Goal: Task Accomplishment & Management: Manage account settings

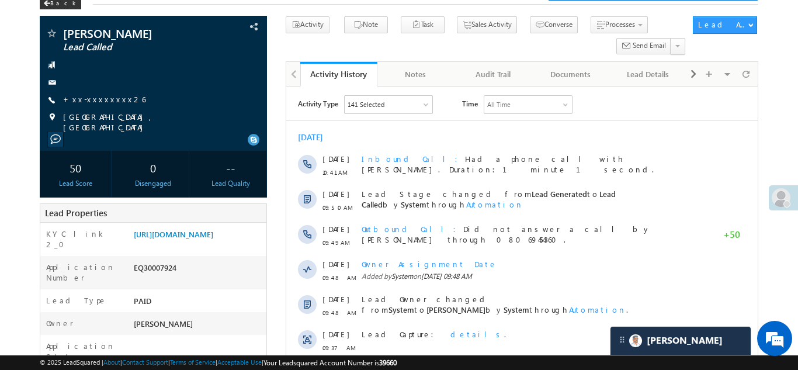
scroll to position [64, 0]
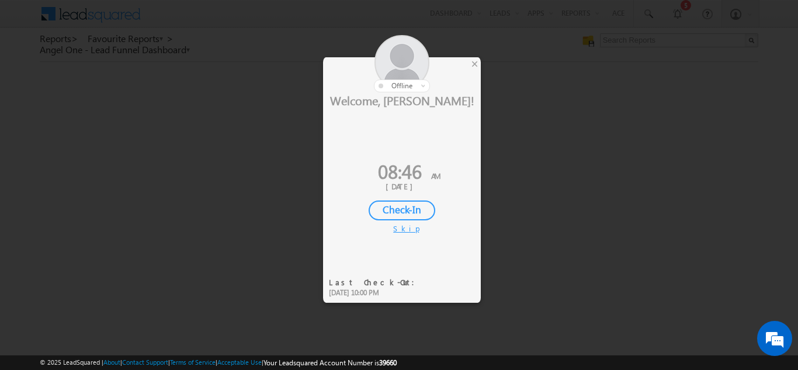
click at [405, 212] on div "Check-In" at bounding box center [402, 210] width 67 height 20
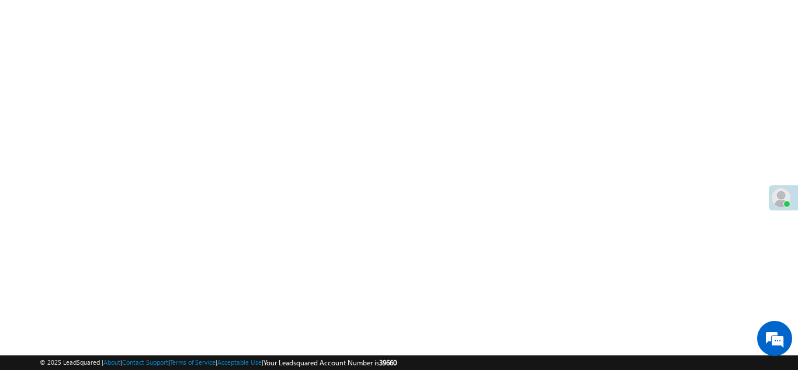
scroll to position [898, 0]
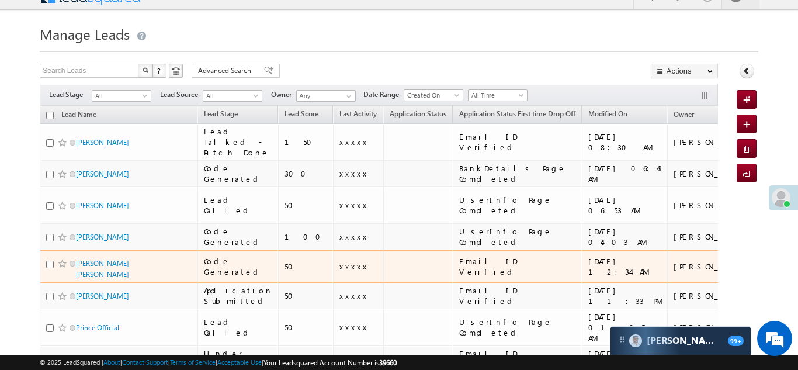
scroll to position [18, 0]
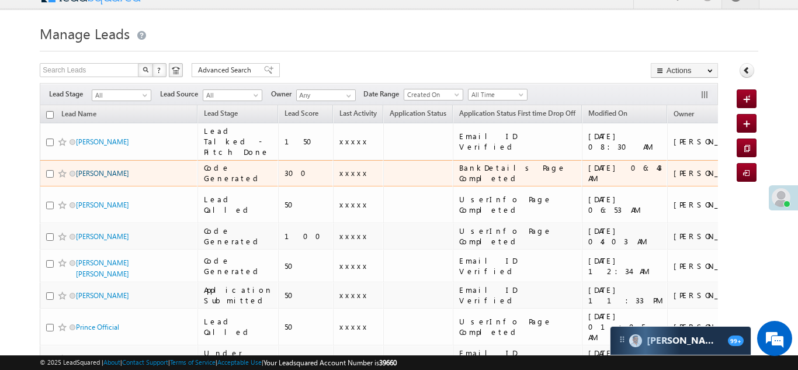
click at [99, 171] on link "[PERSON_NAME]" at bounding box center [102, 173] width 53 height 9
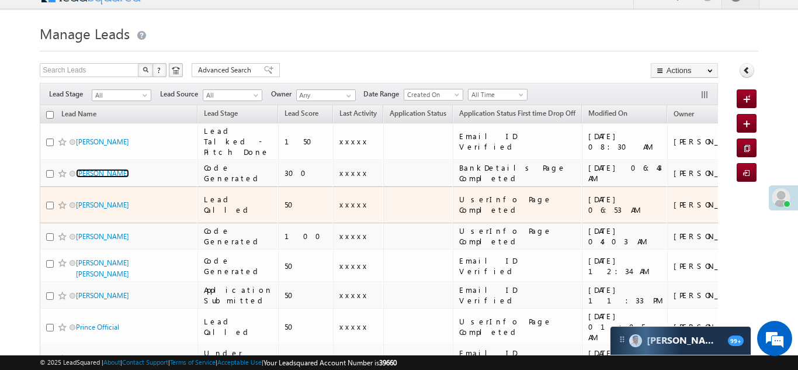
scroll to position [0, 0]
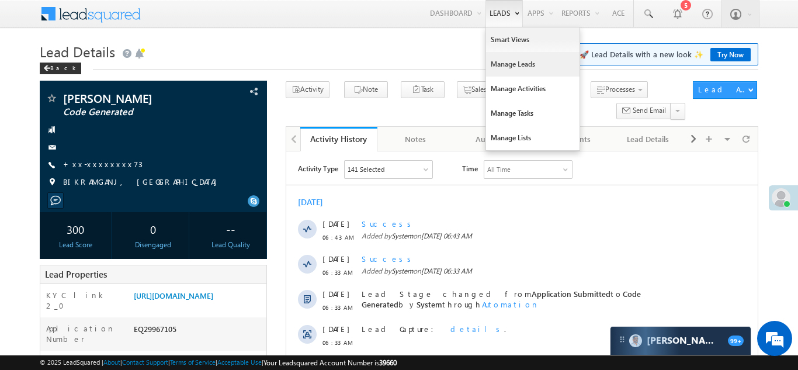
click at [510, 61] on link "Manage Leads" at bounding box center [532, 64] width 93 height 25
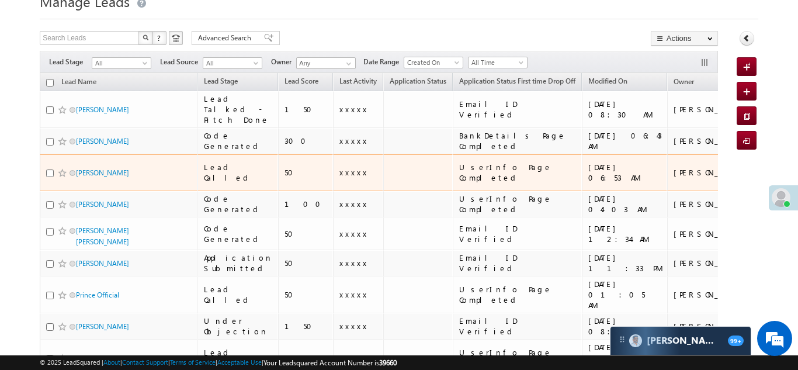
scroll to position [51, 0]
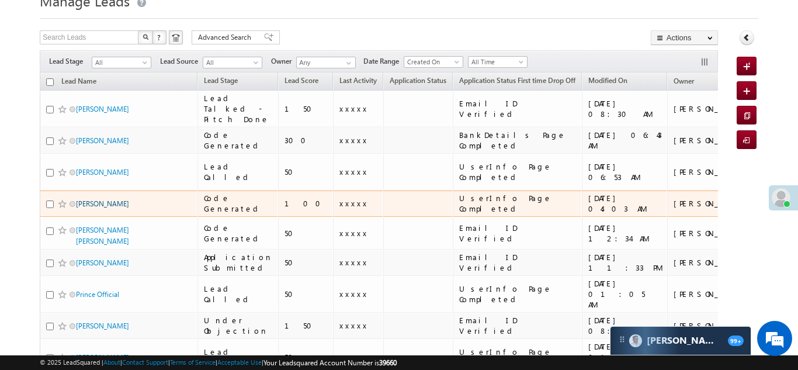
click at [108, 199] on link "[PERSON_NAME]" at bounding box center [102, 203] width 53 height 9
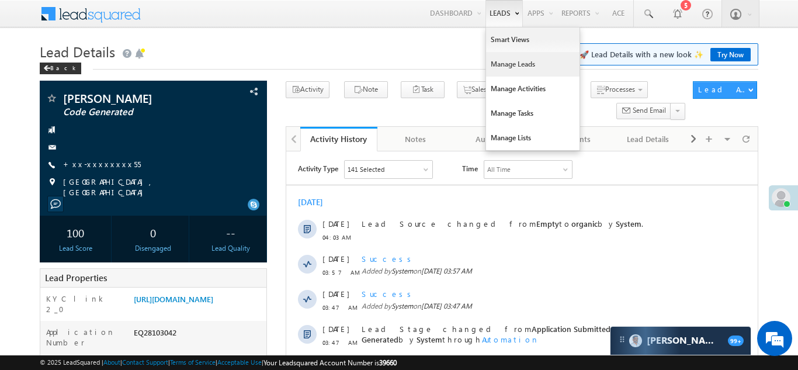
click at [506, 66] on link "Manage Leads" at bounding box center [532, 64] width 93 height 25
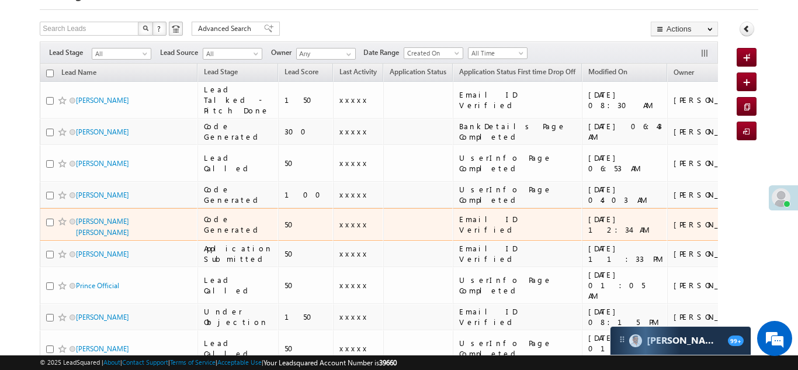
scroll to position [105, 0]
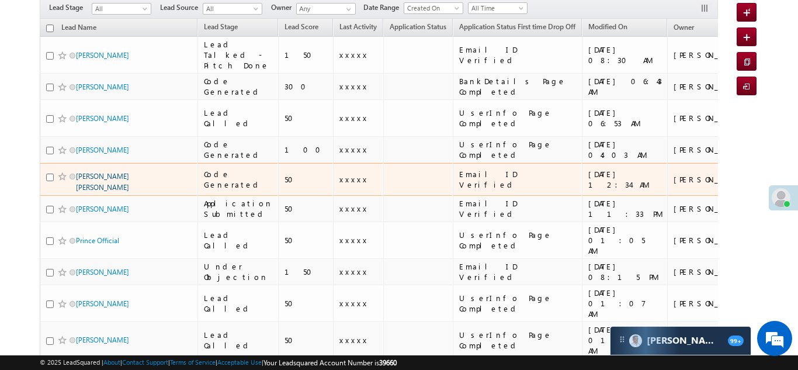
click at [102, 172] on link "sahil Mamad Sumra" at bounding box center [102, 182] width 53 height 20
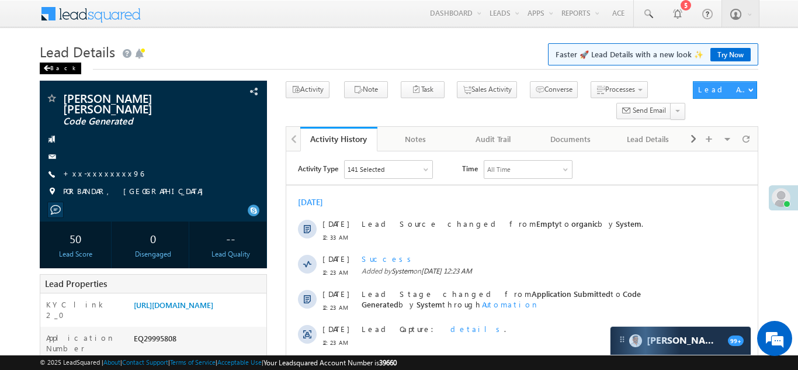
click at [55, 64] on div "Back" at bounding box center [60, 68] width 41 height 12
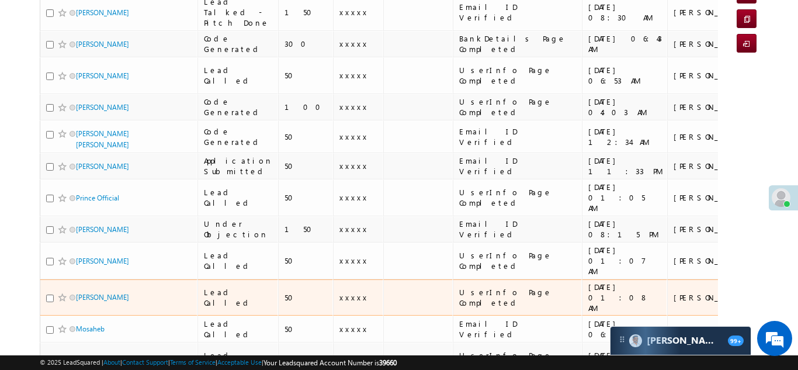
scroll to position [148, 0]
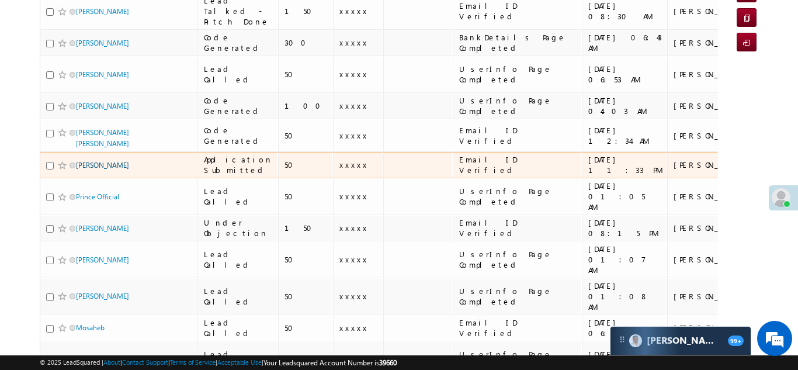
click at [99, 161] on link "Mohammad Asif" at bounding box center [102, 165] width 53 height 9
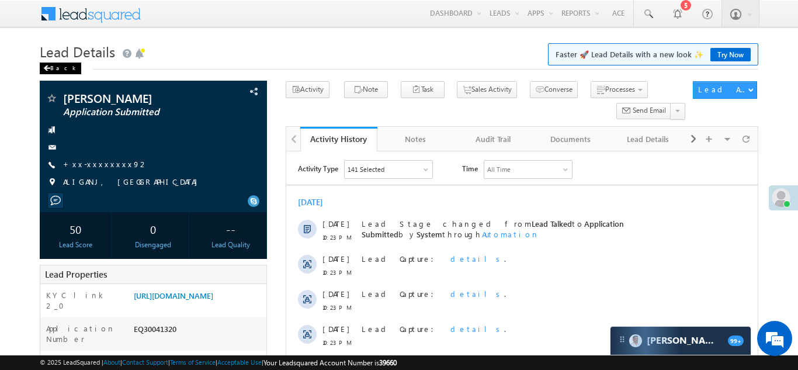
click at [55, 65] on div "Back" at bounding box center [60, 68] width 41 height 12
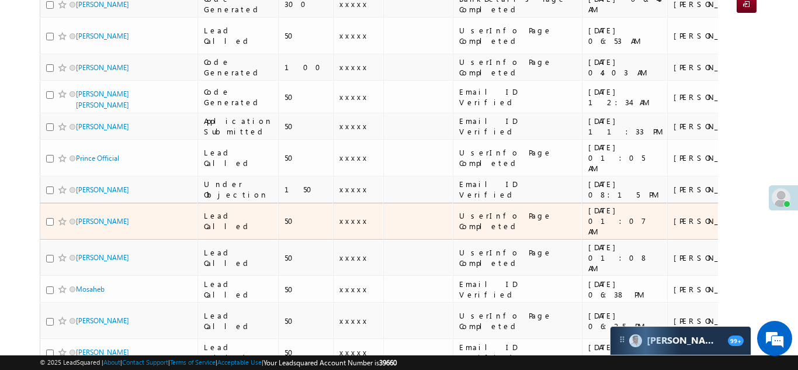
scroll to position [194, 0]
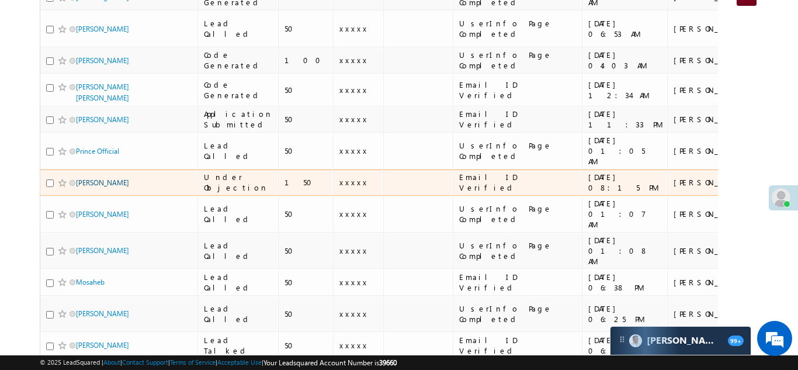
click at [92, 178] on link "[PERSON_NAME]" at bounding box center [102, 182] width 53 height 9
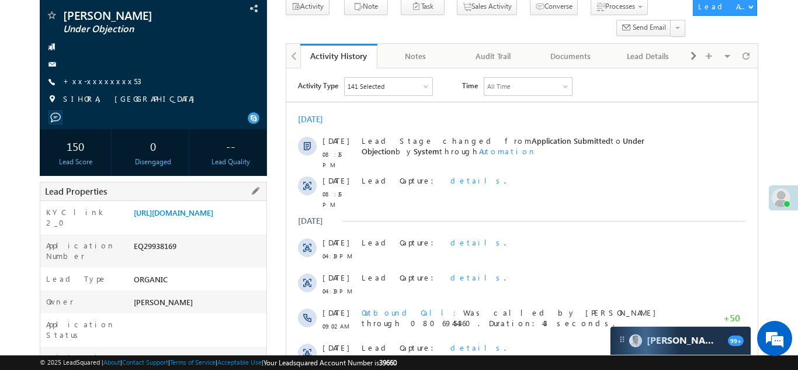
scroll to position [199, 0]
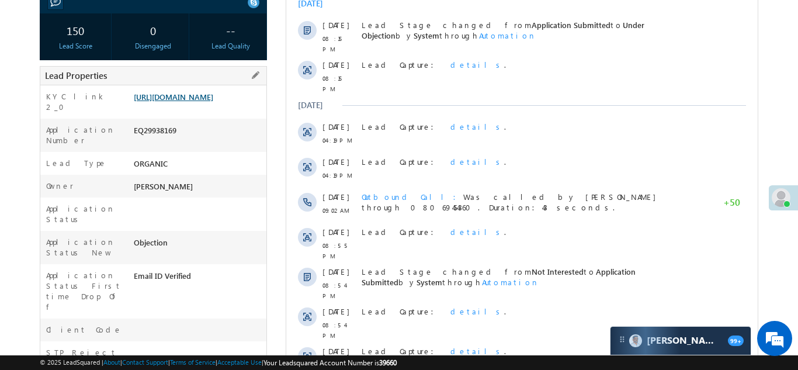
click at [181, 102] on link "[URL][DOMAIN_NAME]" at bounding box center [173, 97] width 79 height 10
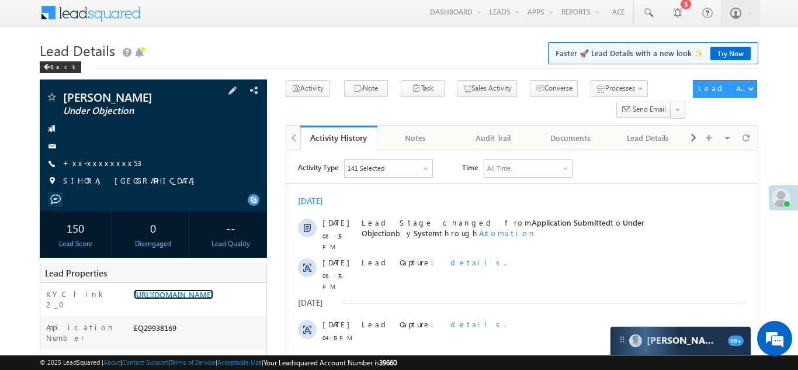
scroll to position [0, 0]
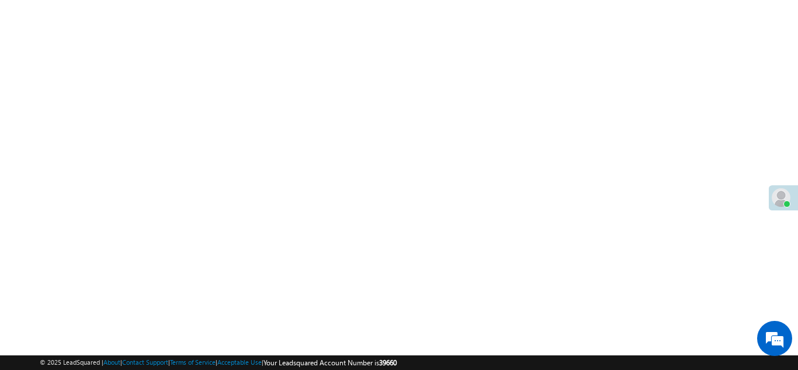
scroll to position [756, 0]
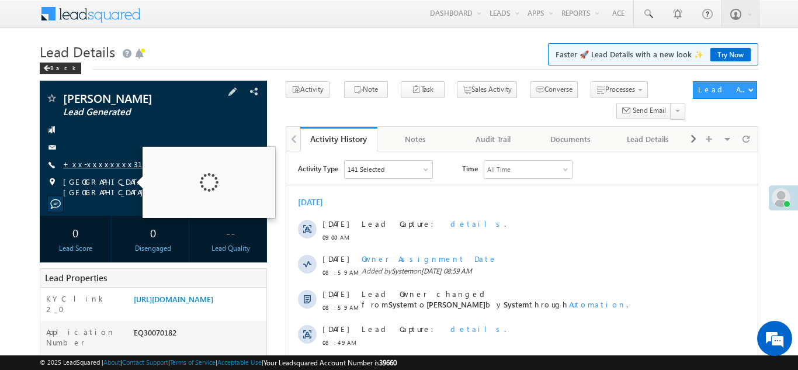
click at [94, 165] on link "+xx-xxxxxxxx31" at bounding box center [109, 164] width 93 height 10
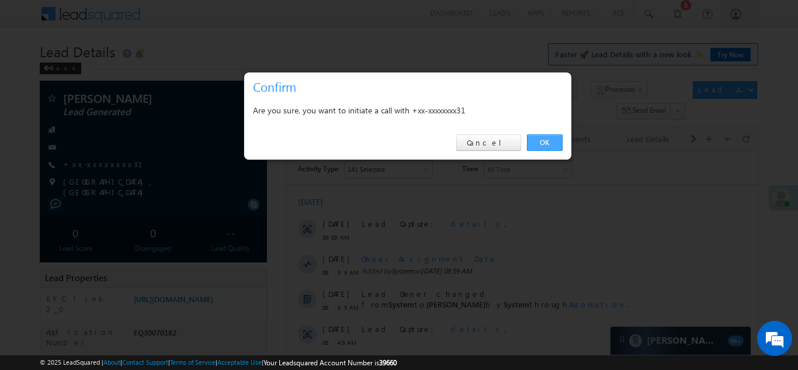
click at [539, 141] on link "OK" at bounding box center [545, 142] width 36 height 16
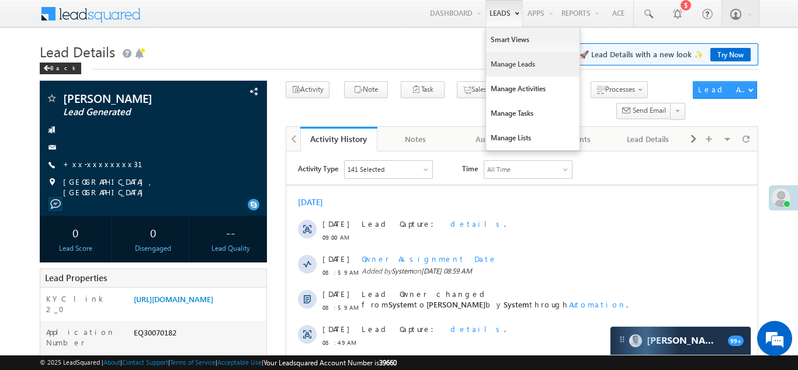
click at [503, 60] on link "Manage Leads" at bounding box center [532, 64] width 93 height 25
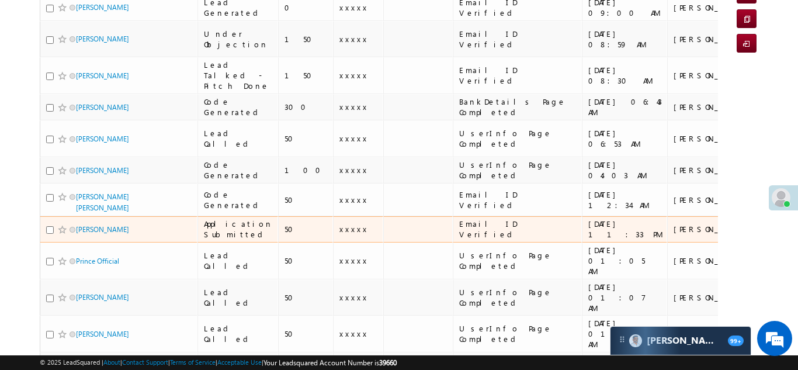
scroll to position [157, 0]
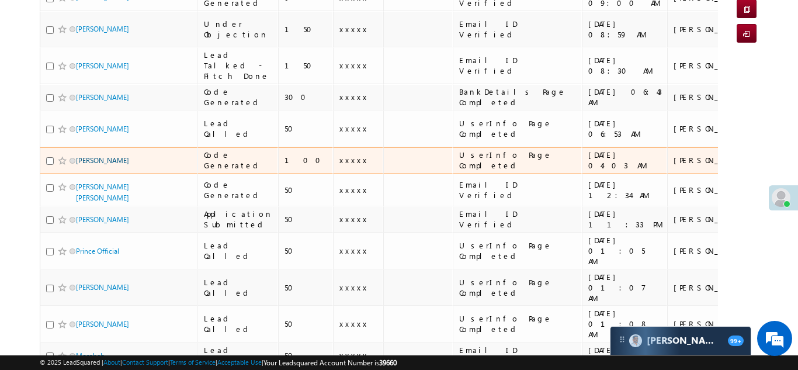
click at [106, 156] on link "Gaurav jaiswal" at bounding box center [102, 160] width 53 height 9
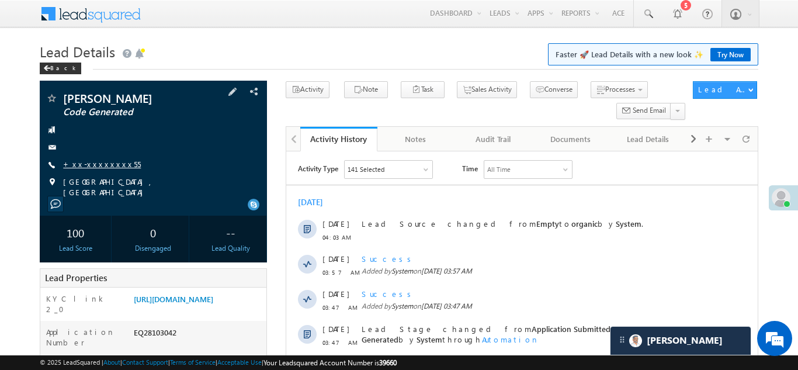
click at [82, 159] on link "+xx-xxxxxxxx55" at bounding box center [102, 164] width 78 height 10
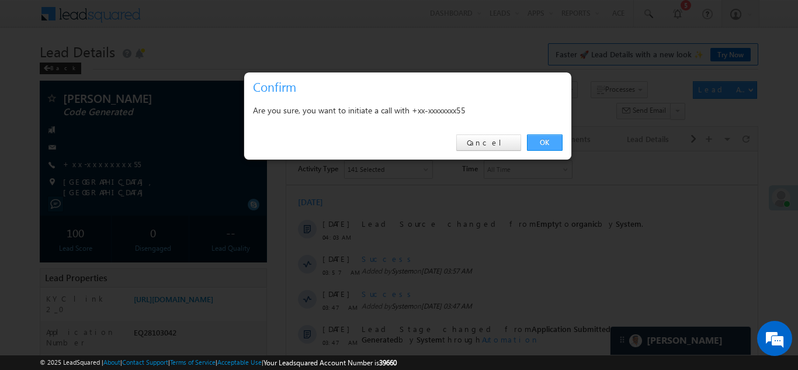
click at [537, 140] on link "OK" at bounding box center [545, 142] width 36 height 16
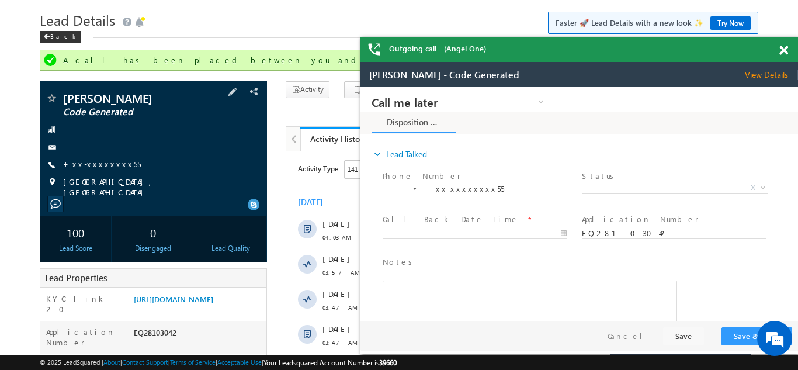
click at [86, 161] on link "+xx-xxxxxxxx55" at bounding box center [102, 164] width 78 height 10
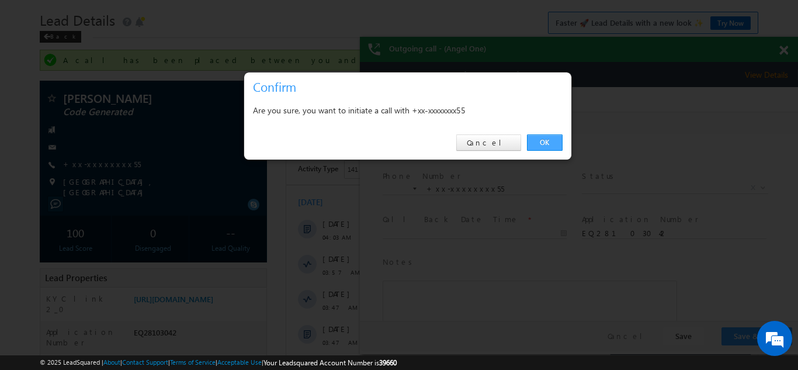
click at [544, 141] on link "OK" at bounding box center [545, 142] width 36 height 16
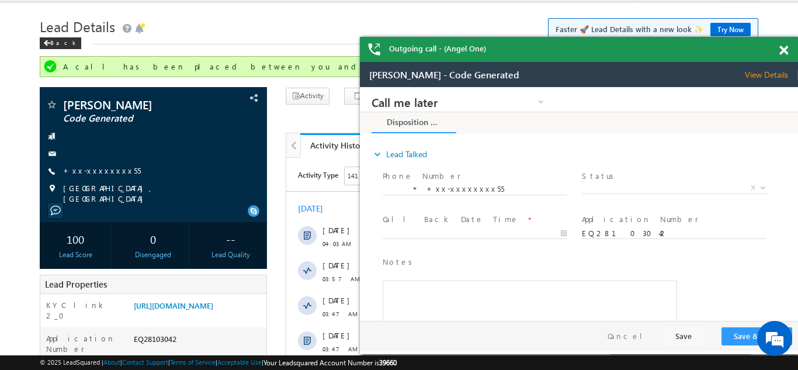
click at [786, 46] on span at bounding box center [783, 51] width 9 height 10
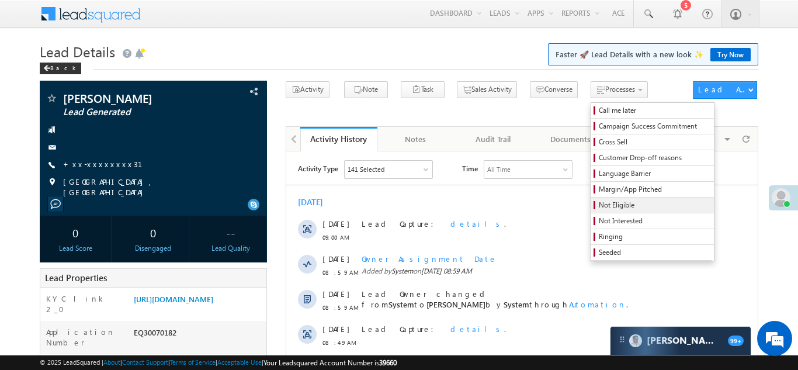
click at [599, 208] on span "Not Eligible" at bounding box center [654, 205] width 111 height 11
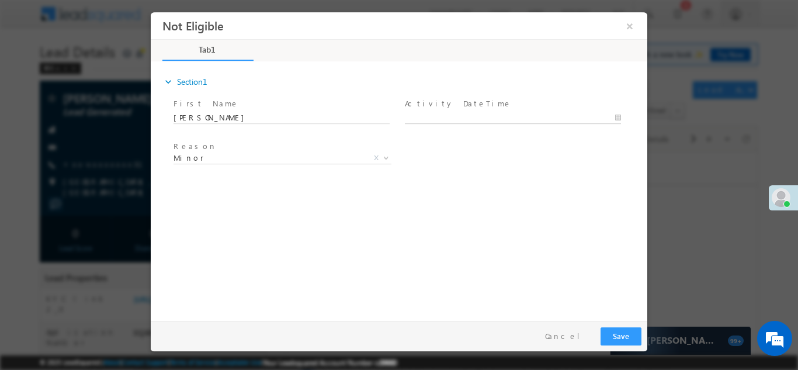
type input "[DATE] 9:05 AM"
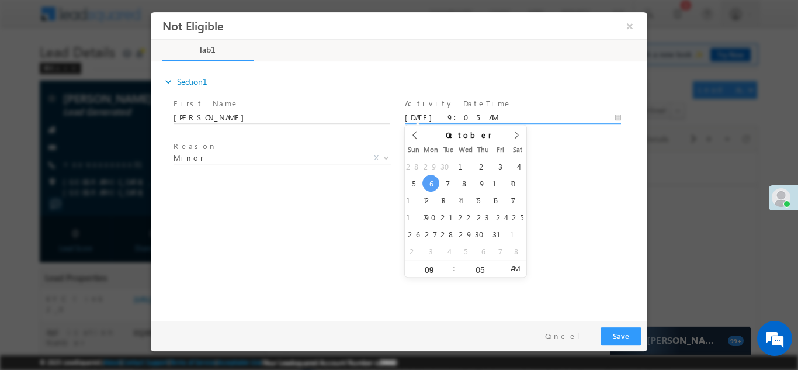
click at [465, 115] on input "10/06/25 9:05 AM" at bounding box center [513, 118] width 216 height 12
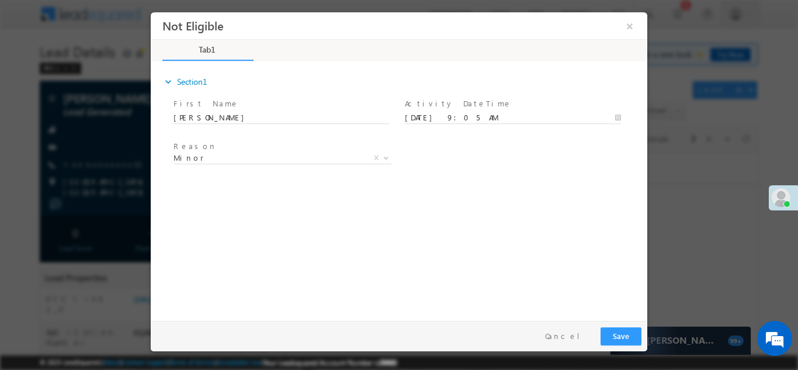
click at [548, 200] on div "expand_more Section1 First Name *" at bounding box center [402, 188] width 491 height 252
click at [618, 334] on button "Save" at bounding box center [620, 335] width 41 height 18
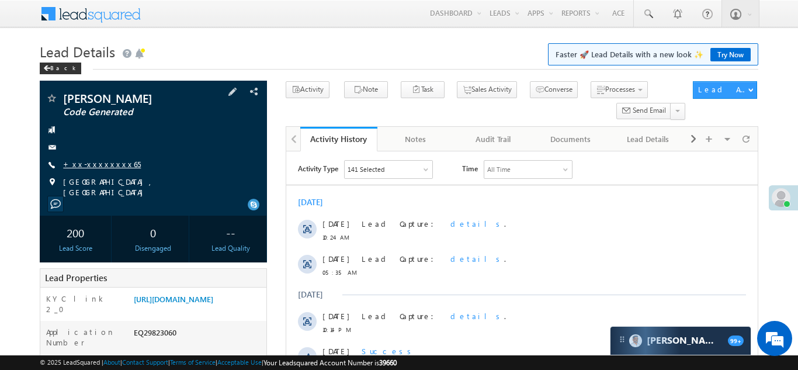
click at [95, 163] on link "+xx-xxxxxxxx65" at bounding box center [102, 164] width 78 height 10
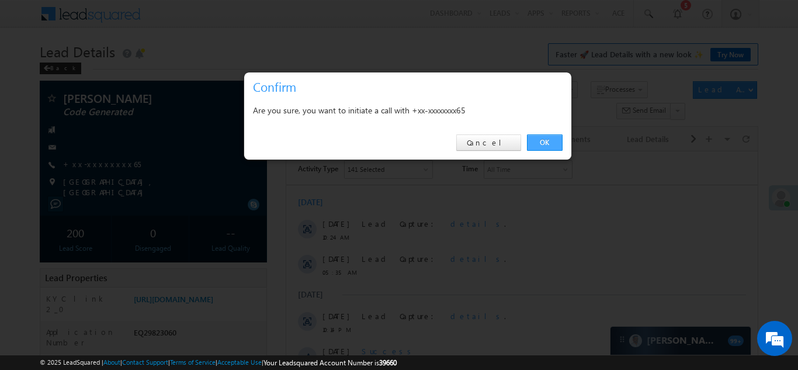
click at [538, 139] on link "OK" at bounding box center [545, 142] width 36 height 16
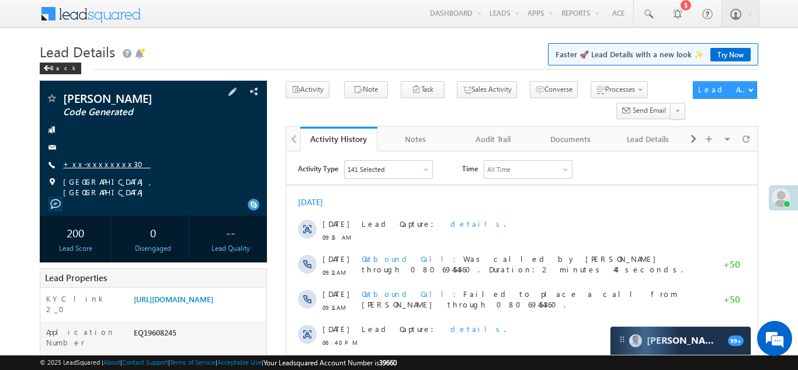
click at [99, 164] on link "+xx-xxxxxxxx30" at bounding box center [106, 164] width 87 height 10
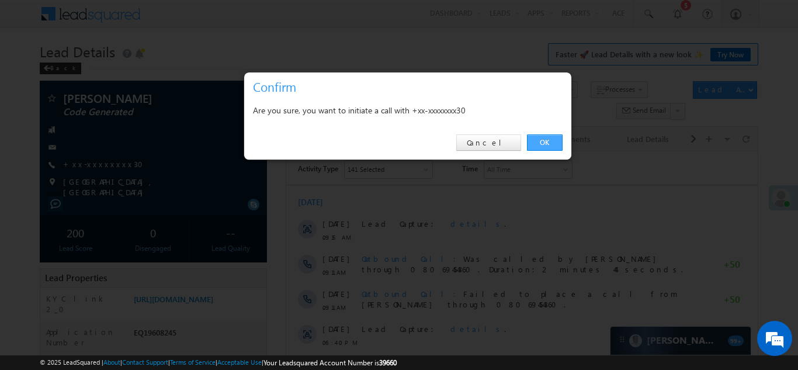
click at [541, 141] on link "OK" at bounding box center [545, 142] width 36 height 16
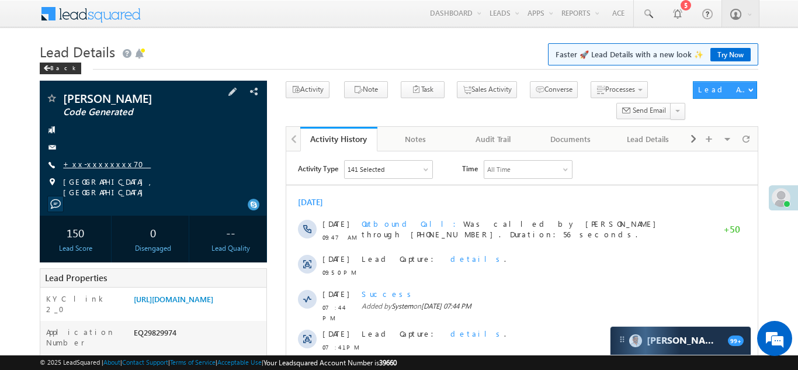
click at [99, 163] on link "+xx-xxxxxxxx70" at bounding box center [107, 164] width 88 height 10
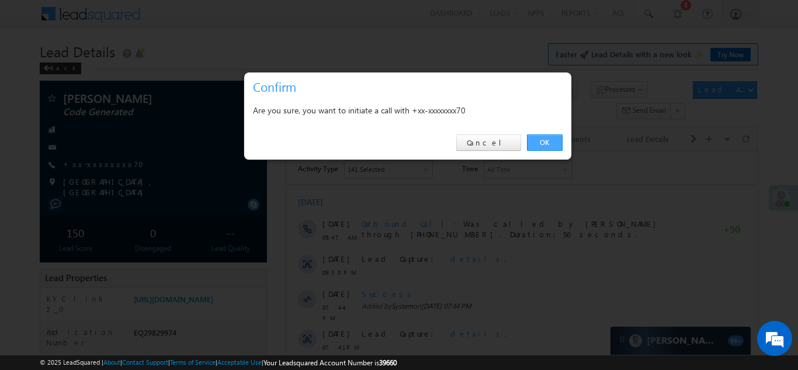
click at [544, 140] on link "OK" at bounding box center [545, 142] width 36 height 16
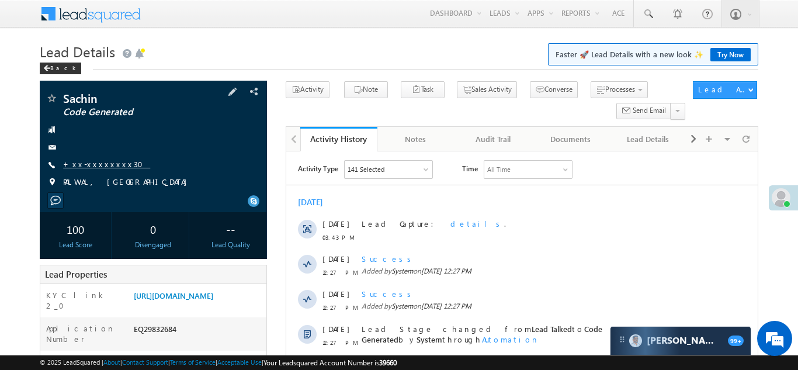
click at [82, 164] on link "+xx-xxxxxxxx30" at bounding box center [106, 164] width 87 height 10
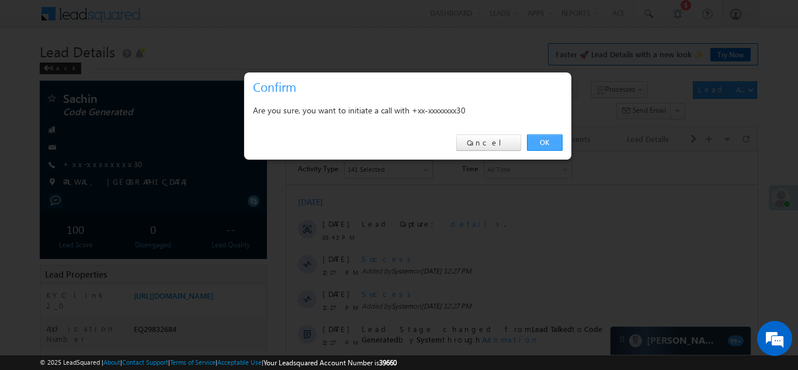
click at [544, 139] on link "OK" at bounding box center [545, 142] width 36 height 16
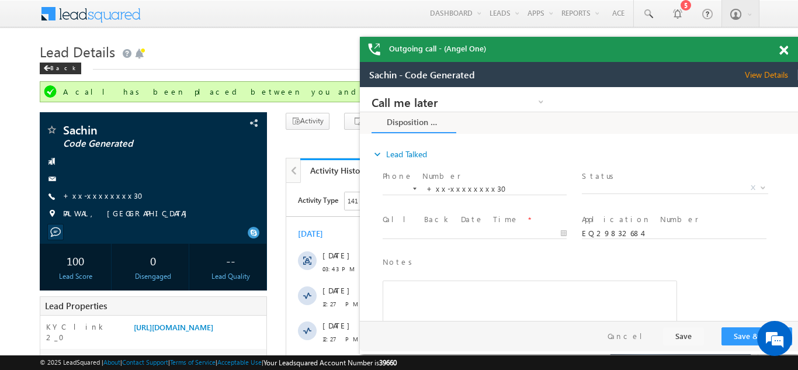
click at [784, 48] on div "Outgoing call - (Angel One)" at bounding box center [579, 49] width 438 height 25
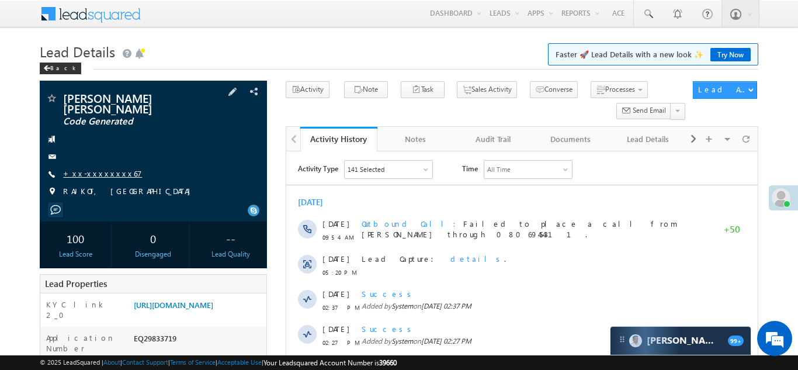
click at [95, 168] on link "+xx-xxxxxxxx67" at bounding box center [102, 173] width 79 height 10
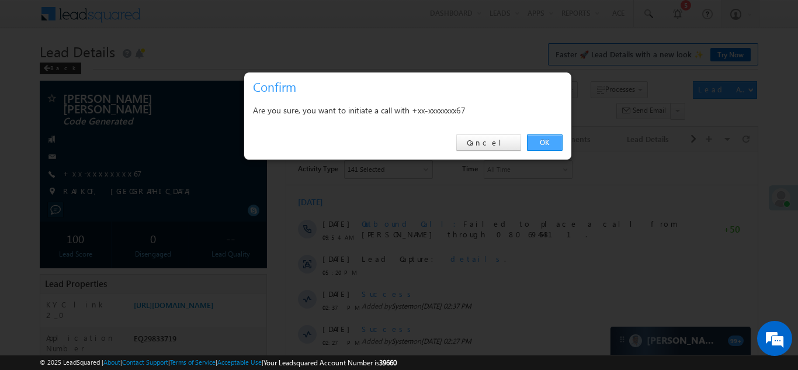
click at [543, 143] on link "OK" at bounding box center [545, 142] width 36 height 16
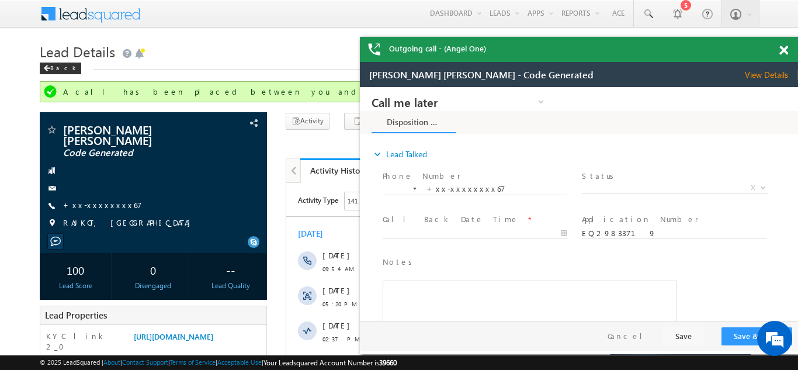
click at [782, 50] on span at bounding box center [783, 51] width 9 height 10
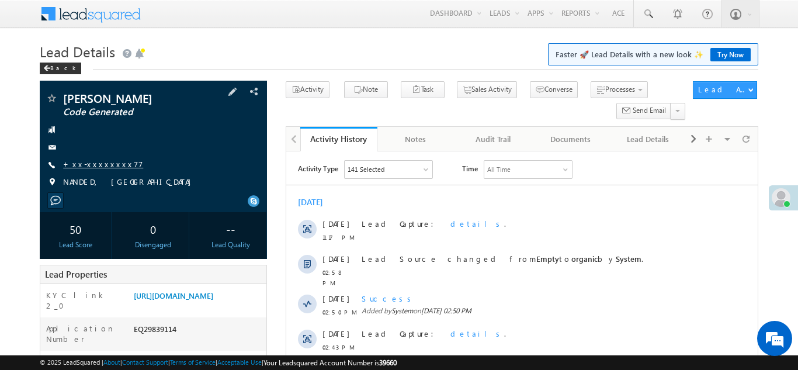
click at [90, 165] on link "+xx-xxxxxxxx77" at bounding box center [103, 164] width 80 height 10
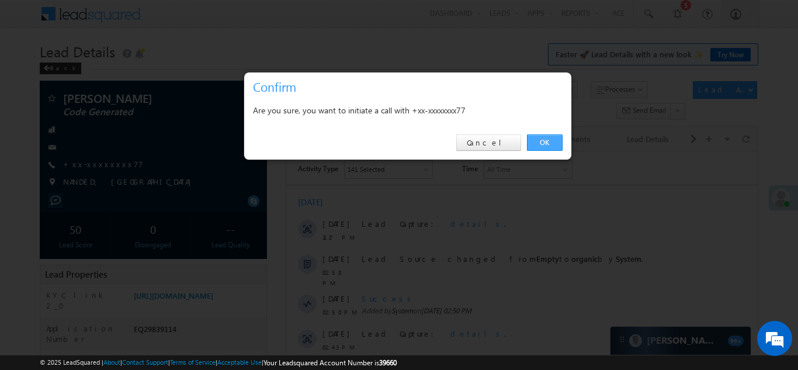
click at [539, 142] on link "OK" at bounding box center [545, 142] width 36 height 16
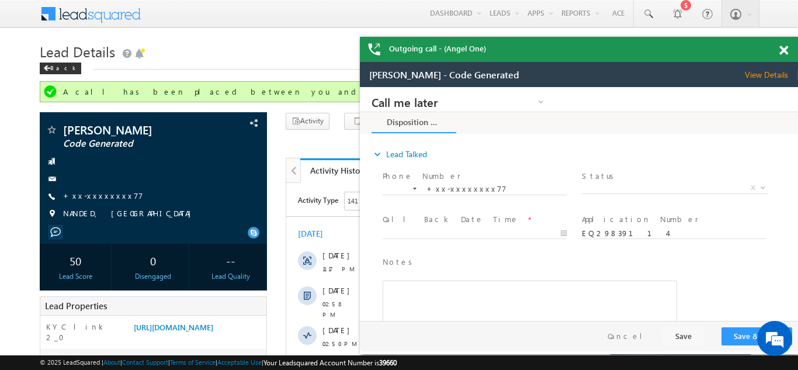
click at [783, 51] on span at bounding box center [783, 51] width 9 height 10
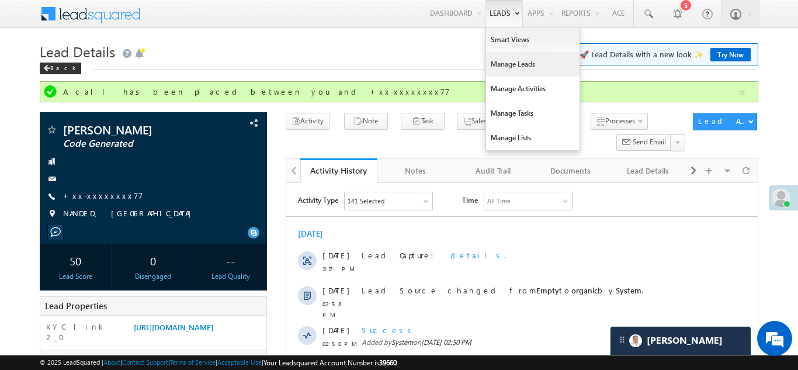
click at [495, 60] on link "Manage Leads" at bounding box center [532, 64] width 93 height 25
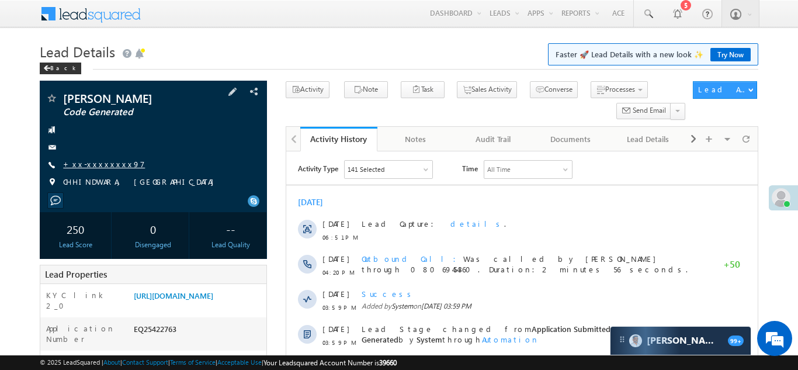
click at [93, 164] on link "+xx-xxxxxxxx97" at bounding box center [104, 164] width 82 height 10
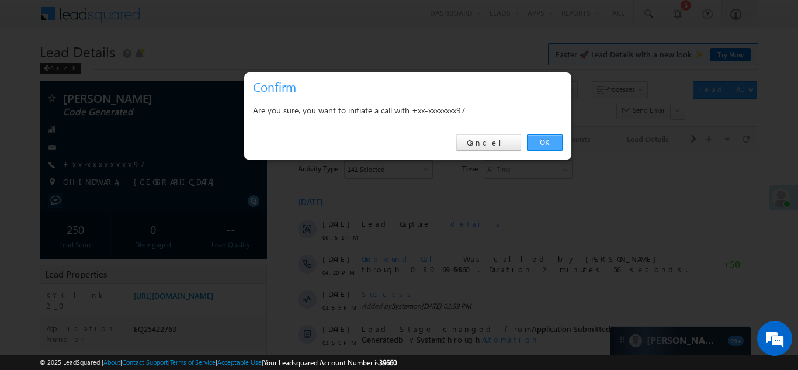
click at [544, 141] on link "OK" at bounding box center [545, 142] width 36 height 16
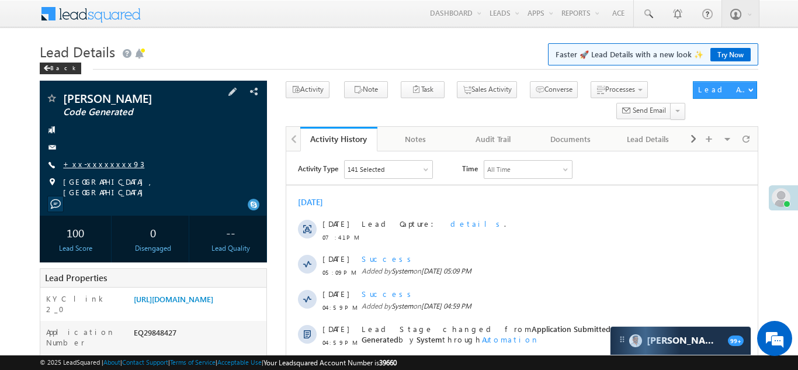
click at [92, 161] on link "+xx-xxxxxxxx93" at bounding box center [103, 164] width 81 height 10
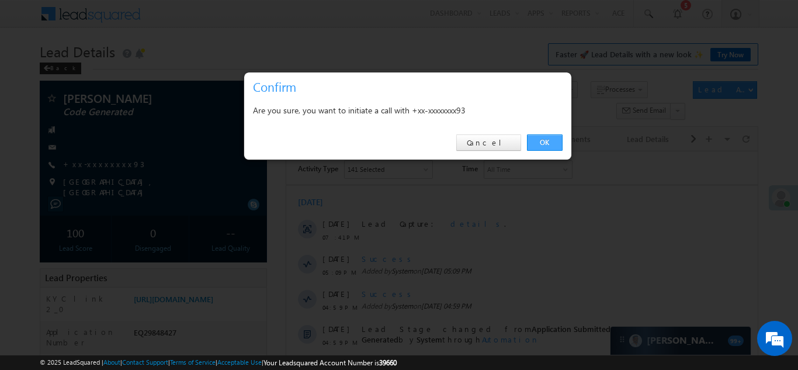
click at [547, 142] on link "OK" at bounding box center [545, 142] width 36 height 16
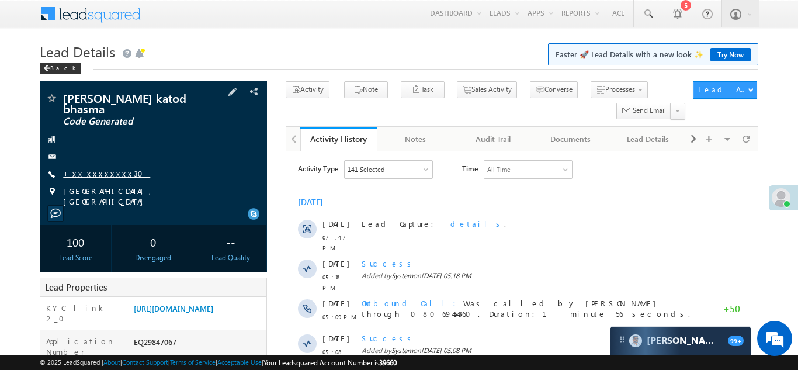
click at [92, 168] on link "+xx-xxxxxxxx30" at bounding box center [106, 173] width 87 height 10
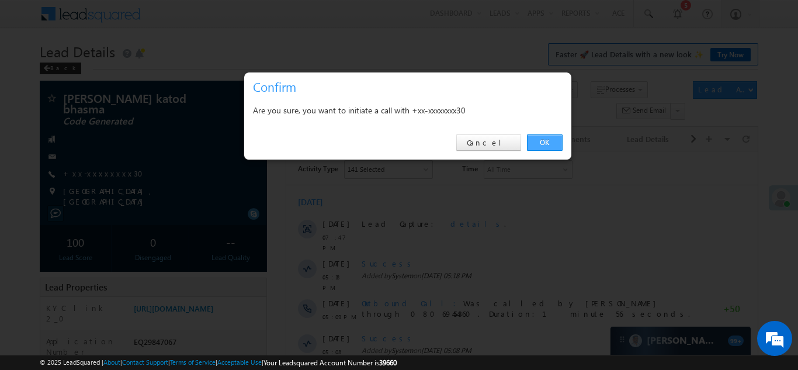
click at [545, 140] on link "OK" at bounding box center [545, 142] width 36 height 16
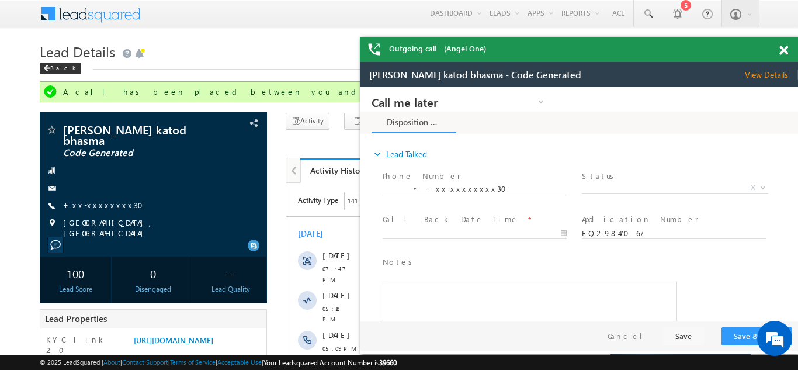
click at [783, 49] on span at bounding box center [783, 51] width 9 height 10
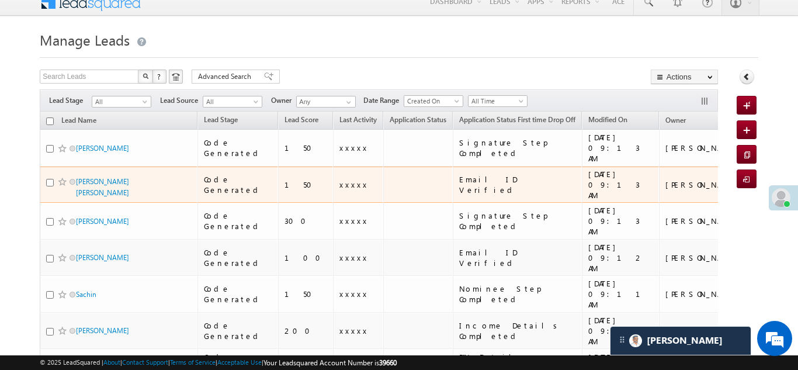
scroll to position [5, 0]
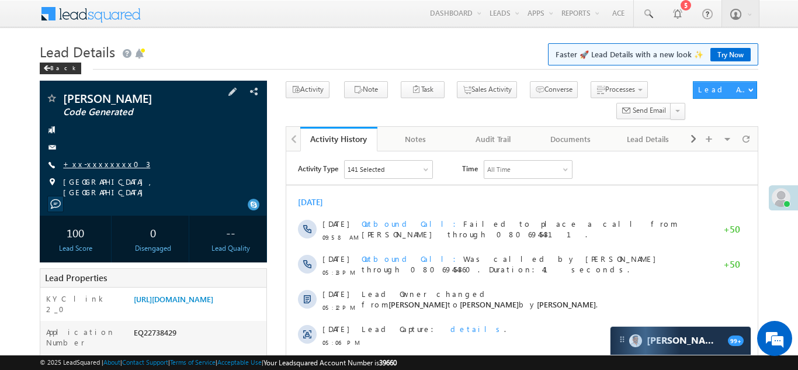
click at [92, 163] on link "+xx-xxxxxxxx03" at bounding box center [106, 164] width 87 height 10
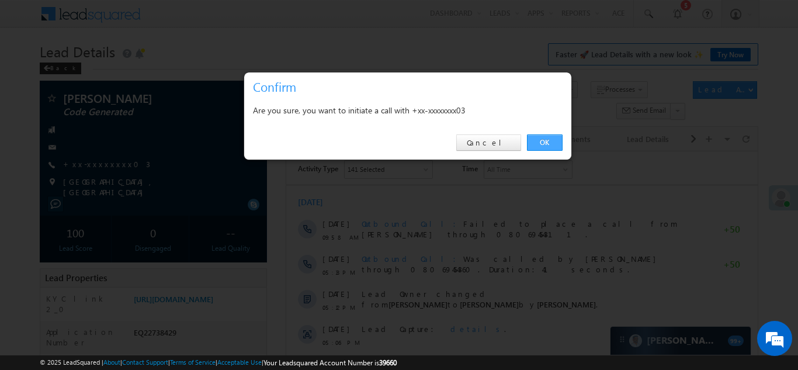
click at [544, 144] on link "OK" at bounding box center [545, 142] width 36 height 16
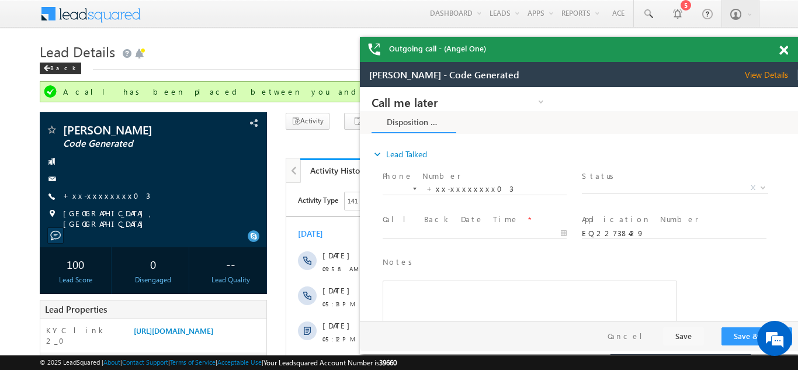
click at [785, 50] on span at bounding box center [783, 51] width 9 height 10
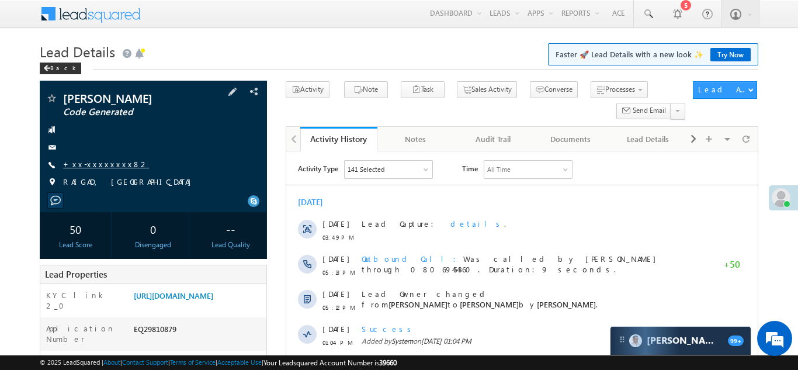
click at [99, 163] on link "+xx-xxxxxxxx82" at bounding box center [106, 164] width 86 height 10
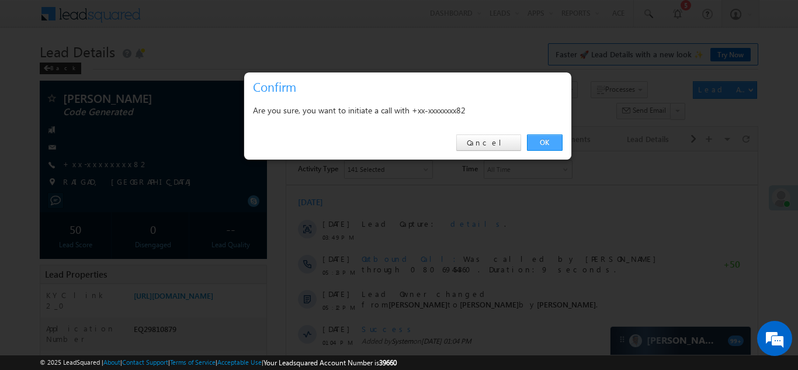
click at [544, 140] on link "OK" at bounding box center [545, 142] width 36 height 16
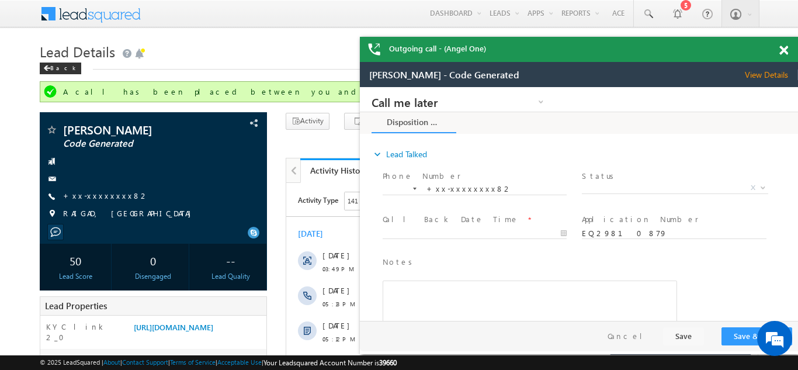
click at [781, 48] on div "Outgoing call - (Angel One)" at bounding box center [579, 49] width 438 height 25
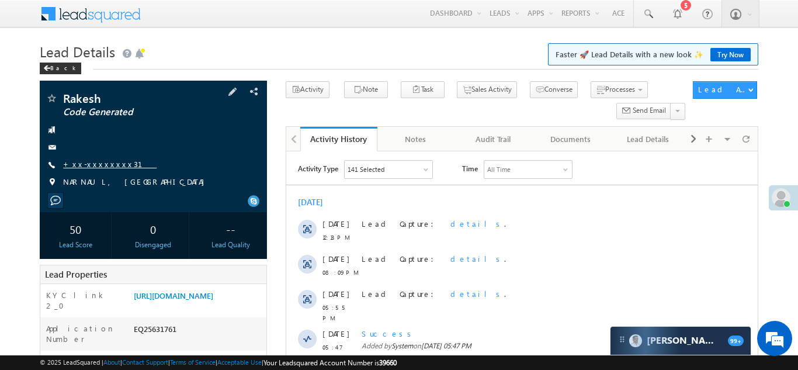
click at [95, 168] on link "+xx-xxxxxxxx31" at bounding box center [109, 164] width 93 height 10
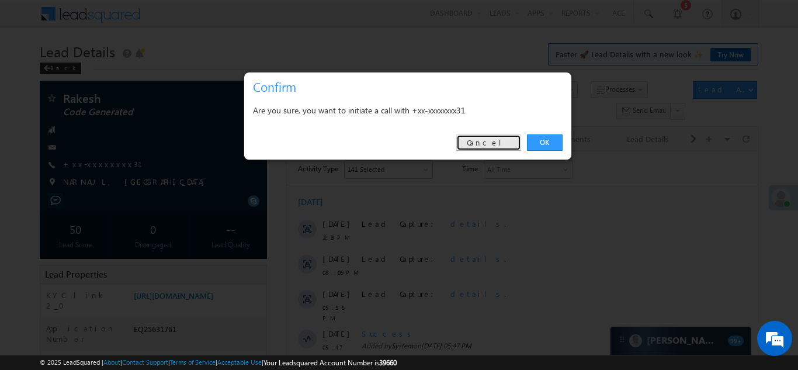
click at [496, 138] on link "Cancel" at bounding box center [488, 142] width 65 height 16
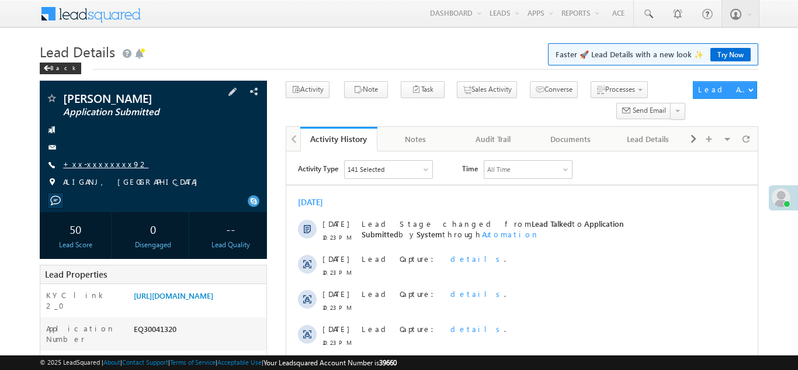
click at [97, 160] on link "+xx-xxxxxxxx92" at bounding box center [105, 164] width 85 height 10
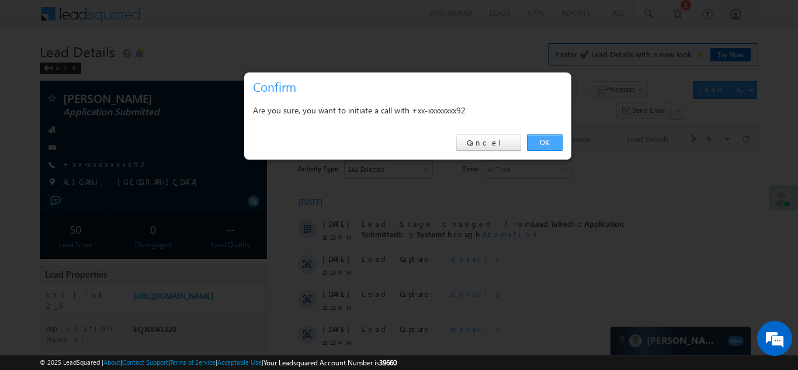
click at [543, 140] on link "OK" at bounding box center [545, 142] width 36 height 16
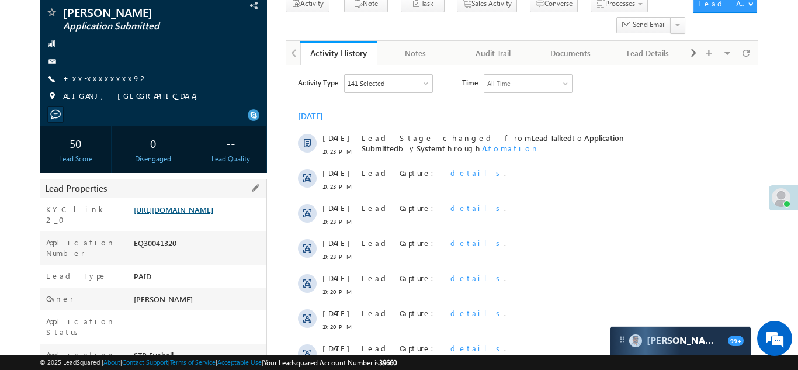
scroll to position [149, 0]
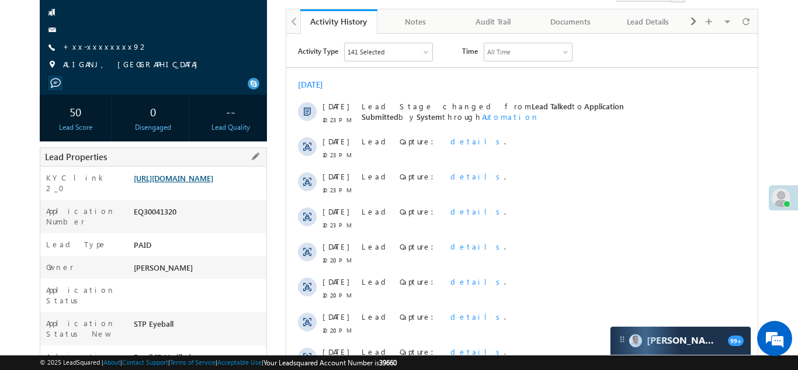
click at [187, 183] on link "[URL][DOMAIN_NAME]" at bounding box center [173, 178] width 79 height 10
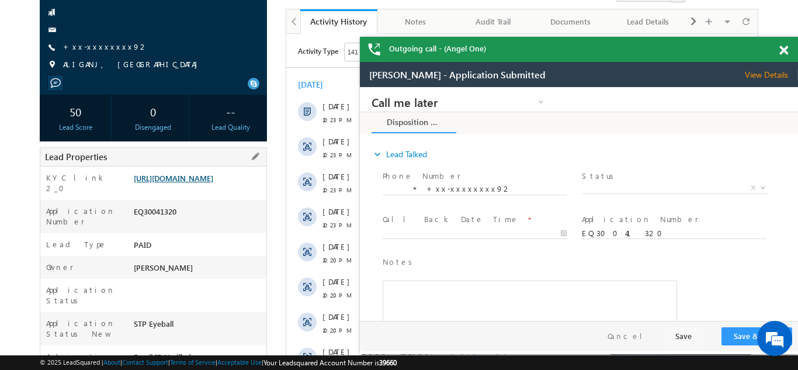
scroll to position [0, 0]
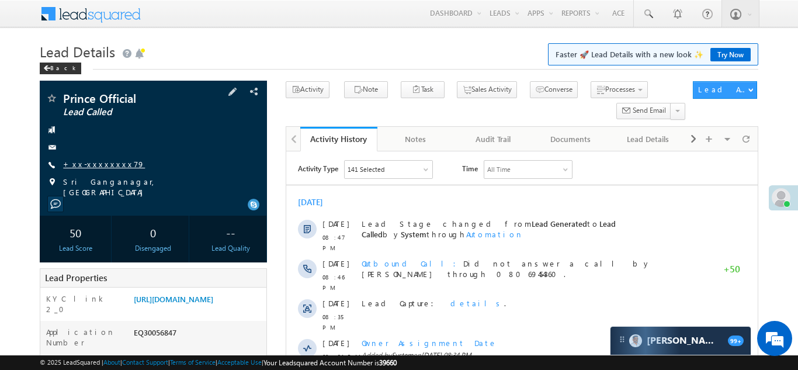
click at [92, 162] on link "+xx-xxxxxxxx79" at bounding box center [104, 164] width 82 height 10
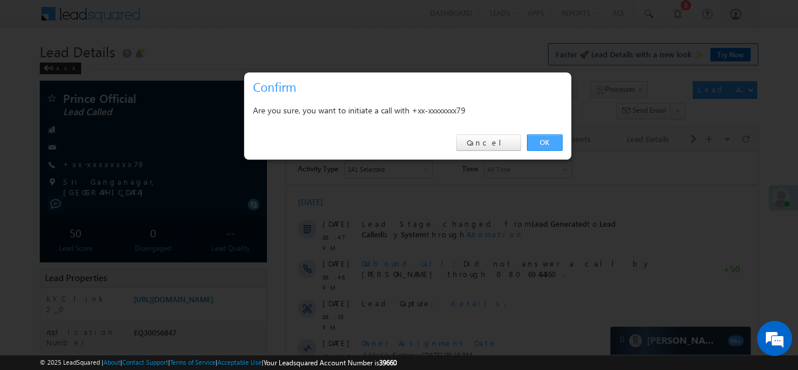
click at [536, 141] on link "OK" at bounding box center [545, 142] width 36 height 16
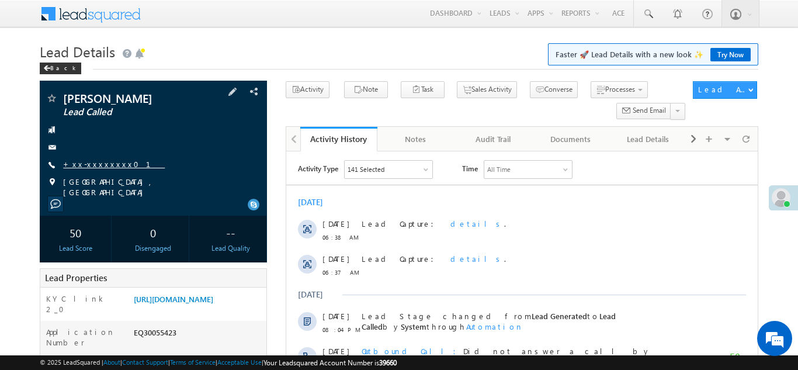
click at [87, 165] on link "+xx-xxxxxxxx01" at bounding box center [114, 164] width 102 height 10
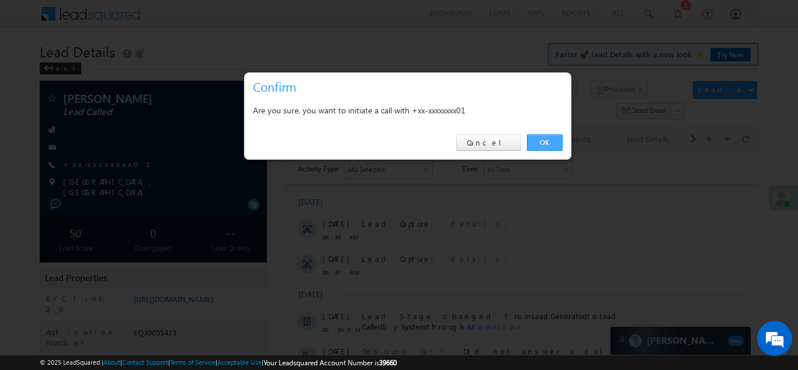
click at [544, 139] on link "OK" at bounding box center [545, 142] width 36 height 16
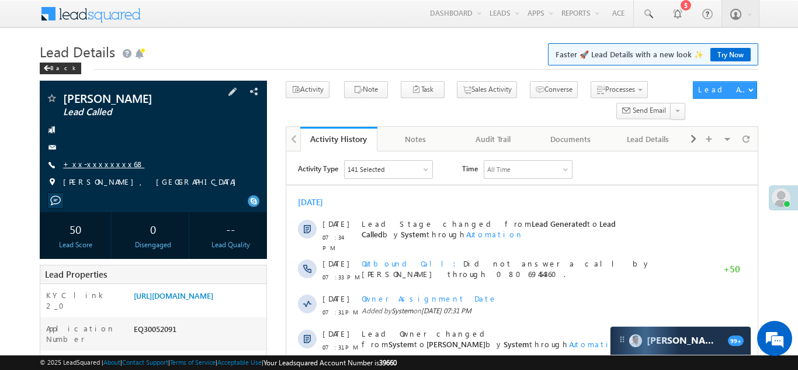
click at [97, 161] on link "+xx-xxxxxxxx68" at bounding box center [103, 164] width 81 height 10
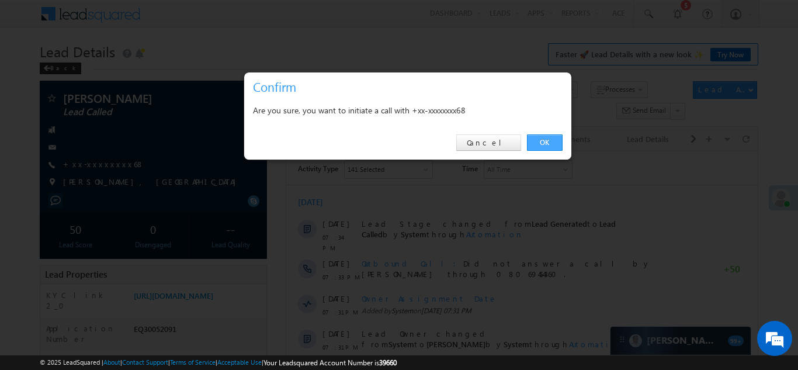
click at [544, 139] on link "OK" at bounding box center [545, 142] width 36 height 16
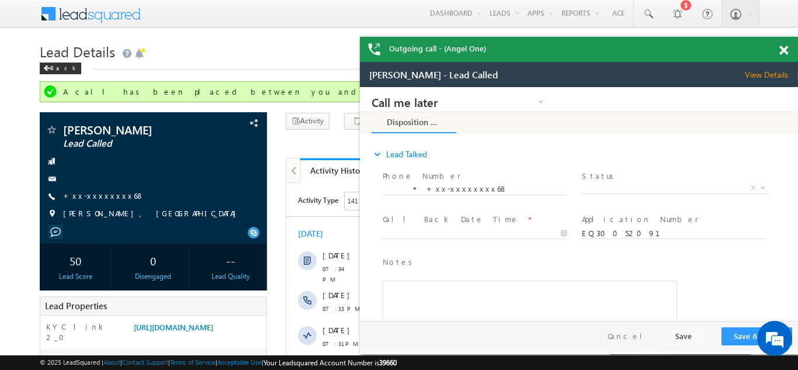
drag, startPoint x: 783, startPoint y: 50, endPoint x: 201, endPoint y: 4, distance: 582.9
click at [783, 50] on span at bounding box center [783, 51] width 9 height 10
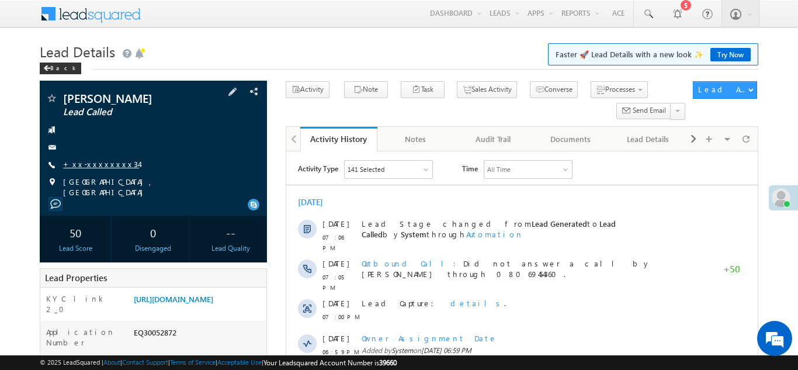
click at [88, 161] on link "+xx-xxxxxxxx34" at bounding box center [101, 164] width 76 height 10
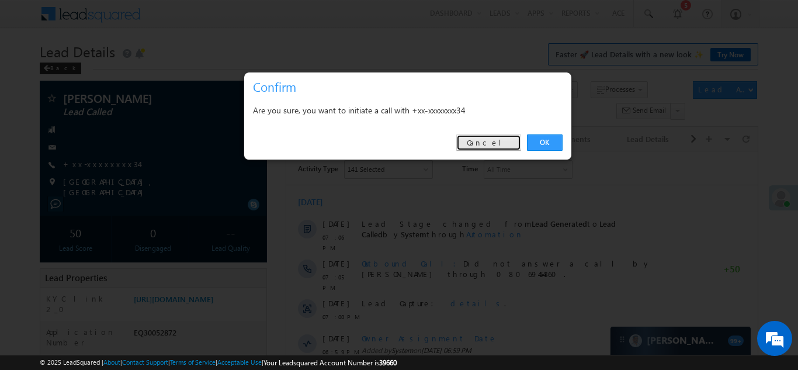
click at [498, 144] on link "Cancel" at bounding box center [488, 142] width 65 height 16
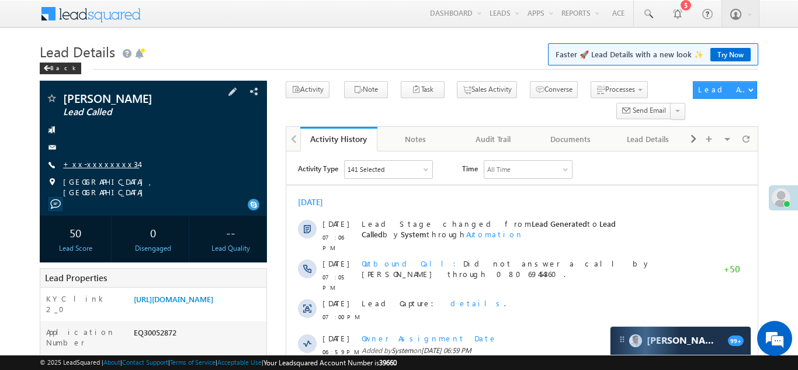
click at [92, 164] on link "+xx-xxxxxxxx34" at bounding box center [101, 164] width 76 height 10
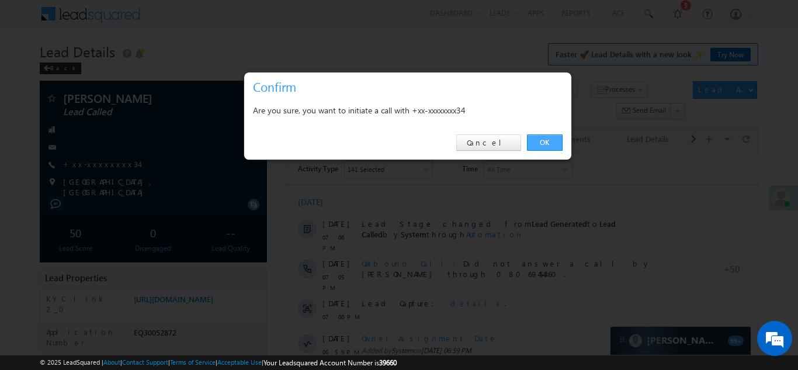
click at [543, 143] on link "OK" at bounding box center [545, 142] width 36 height 16
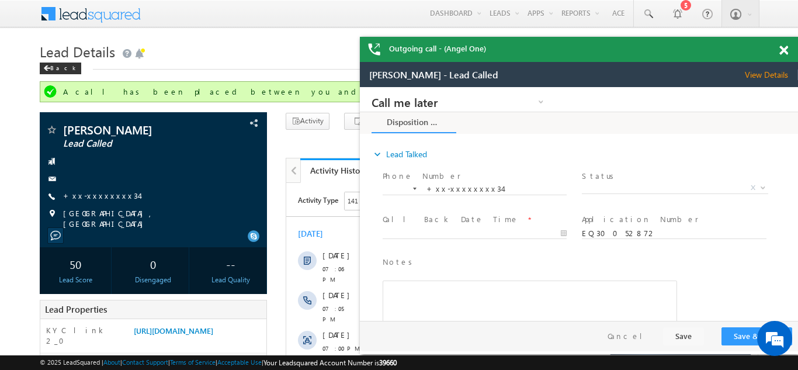
click at [784, 50] on span at bounding box center [783, 51] width 9 height 10
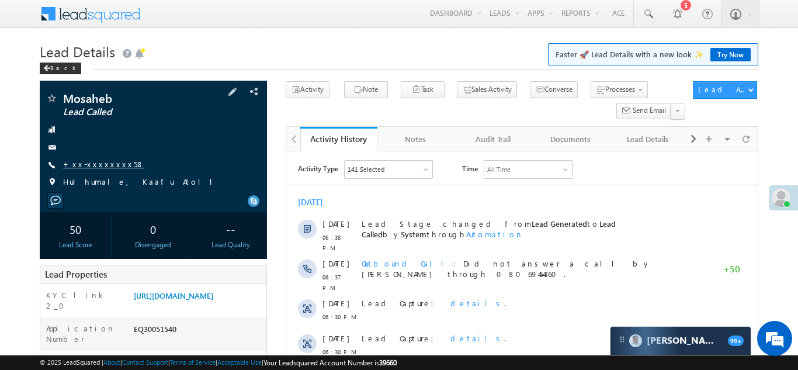
click at [89, 164] on link "+xx-xxxxxxxx58" at bounding box center [103, 164] width 81 height 10
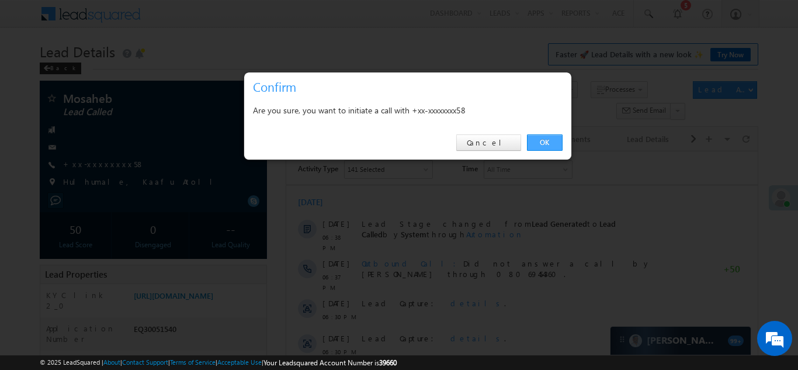
click at [540, 141] on link "OK" at bounding box center [545, 142] width 36 height 16
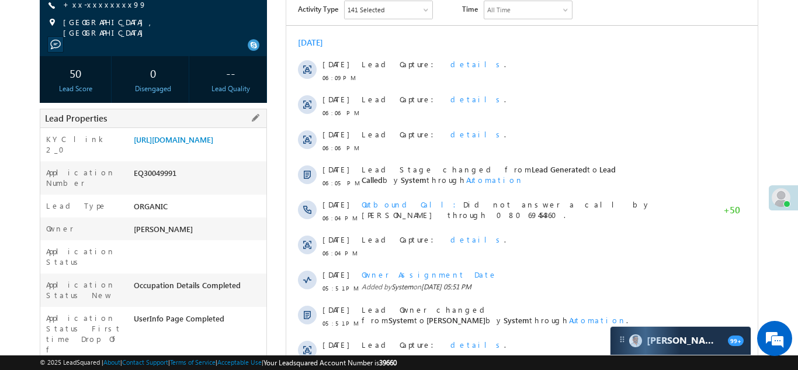
scroll to position [158, 0]
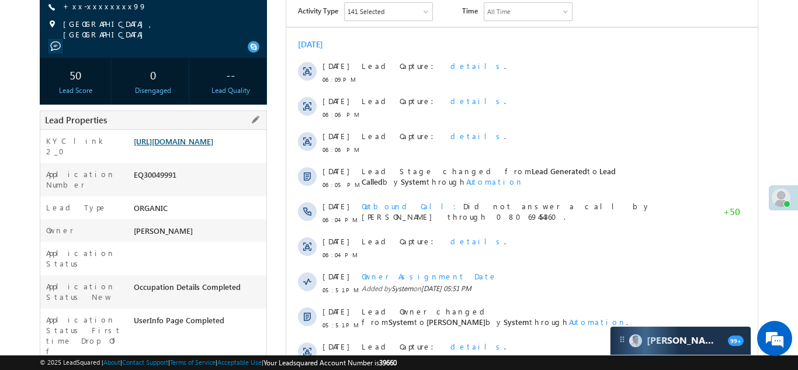
click at [197, 146] on link "[URL][DOMAIN_NAME]" at bounding box center [173, 141] width 79 height 10
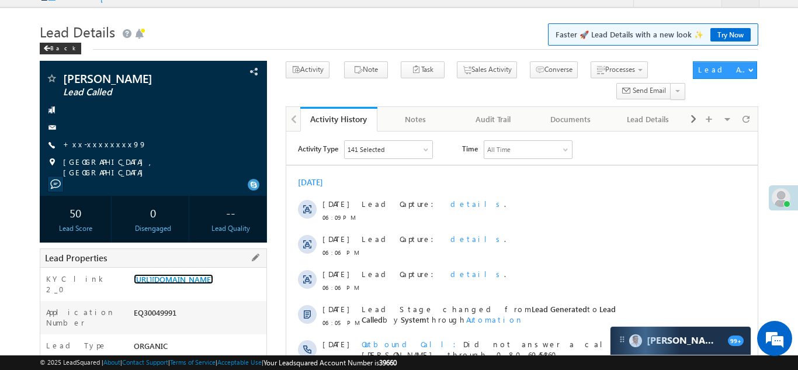
scroll to position [0, 0]
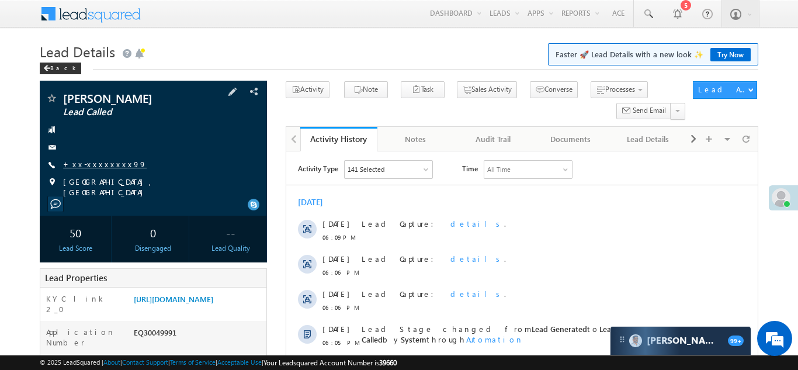
click at [89, 162] on link "+xx-xxxxxxxx99" at bounding box center [105, 164] width 84 height 10
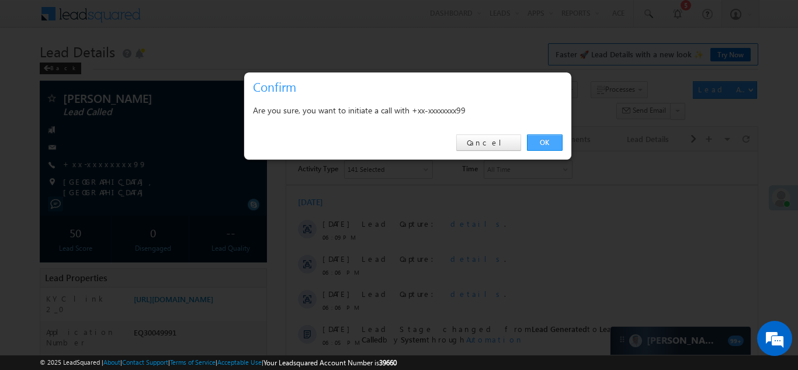
click at [543, 143] on link "OK" at bounding box center [545, 142] width 36 height 16
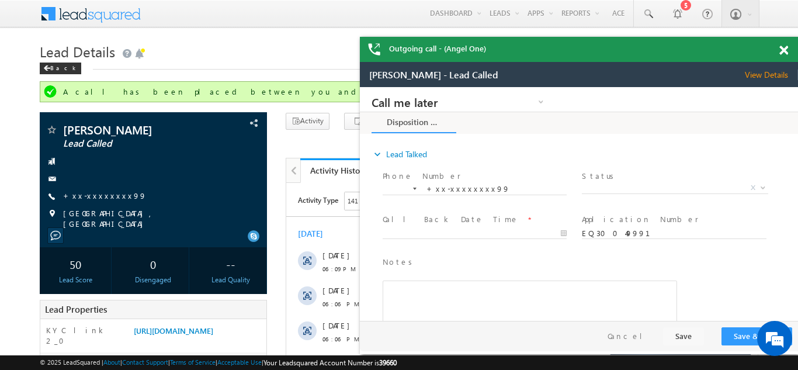
click at [781, 48] on span at bounding box center [783, 51] width 9 height 10
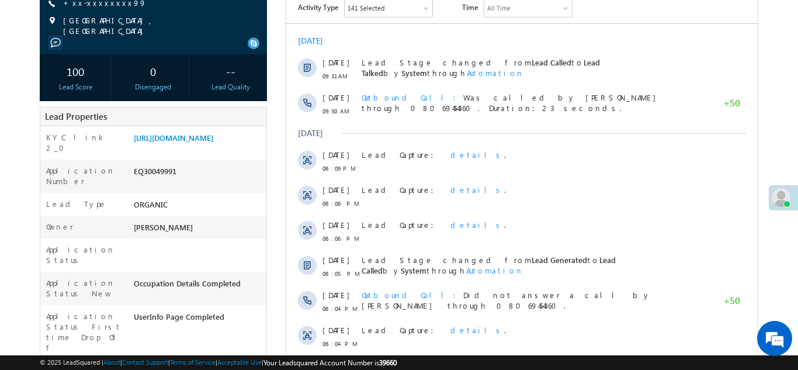
scroll to position [163, 0]
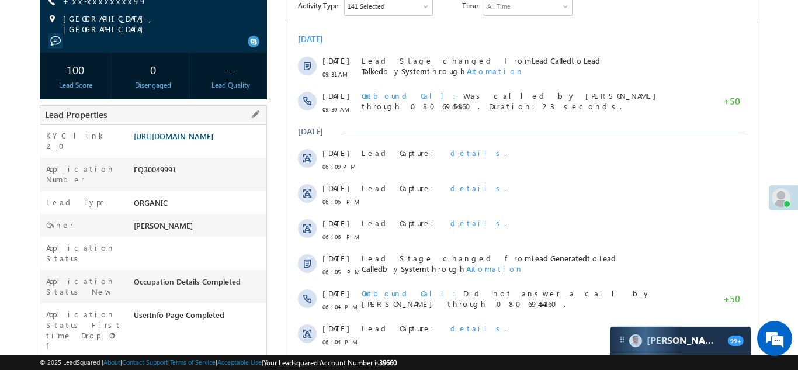
click at [194, 141] on link "https://angelbroking1-pk3em7sa.customui-test.leadsquared.com?leadId=cae8e9c9-91…" at bounding box center [173, 136] width 79 height 10
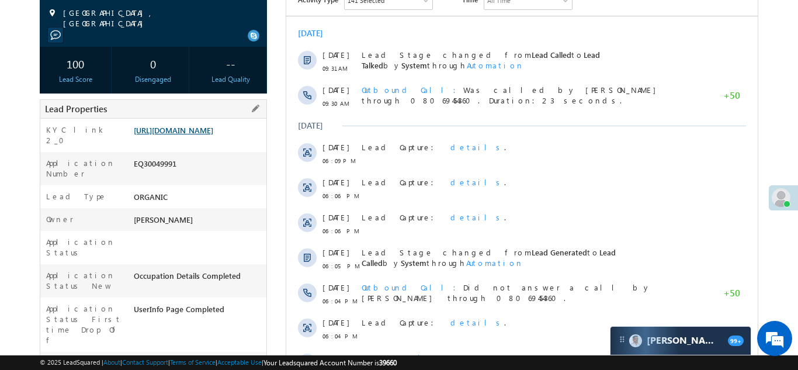
click at [194, 133] on link "https://angelbroking1-pk3em7sa.customui-test.leadsquared.com?leadId=cae8e9c9-91…" at bounding box center [173, 130] width 79 height 10
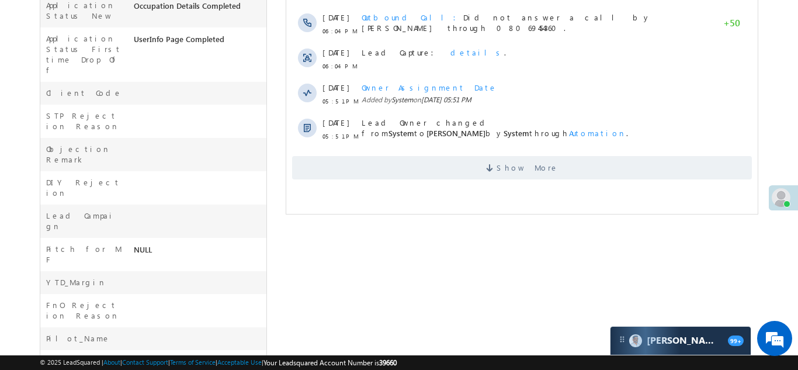
scroll to position [495, 0]
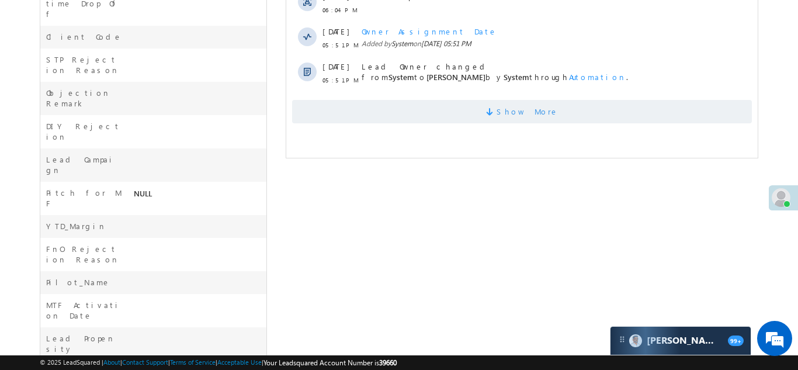
click at [454, 109] on span "Show More" at bounding box center [521, 111] width 460 height 23
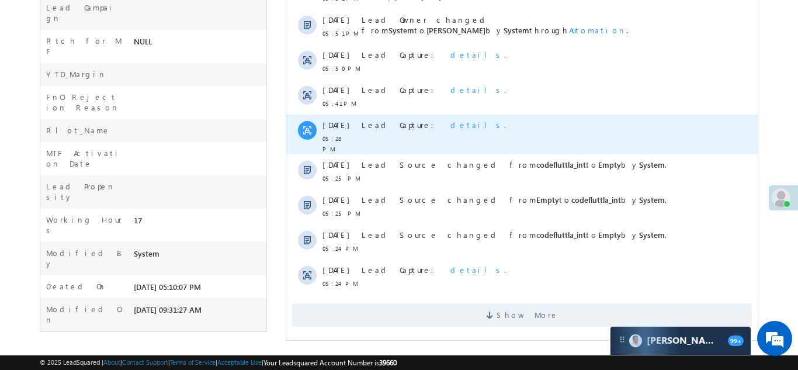
scroll to position [648, 0]
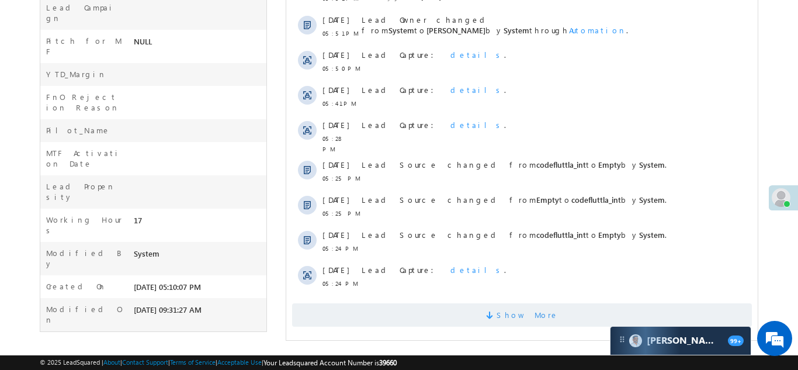
click at [471, 311] on span "Show More" at bounding box center [521, 314] width 460 height 23
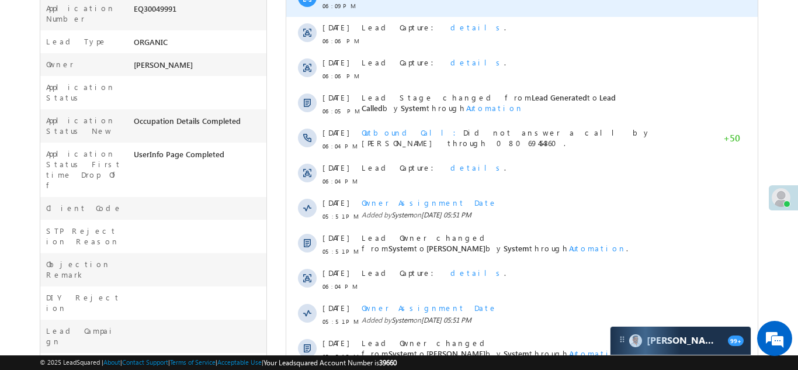
scroll to position [319, 0]
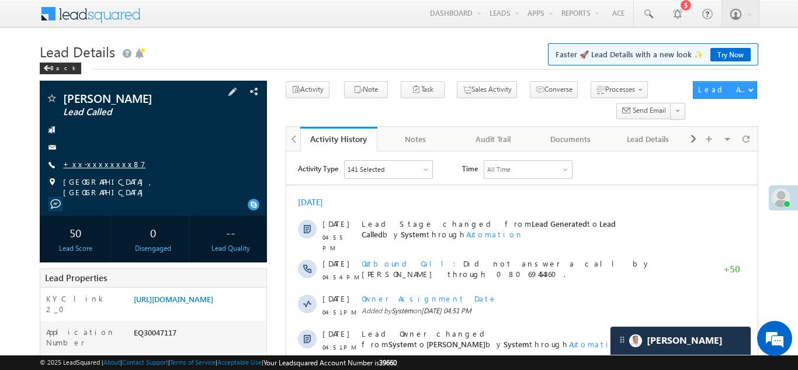
click at [100, 165] on link "+xx-xxxxxxxx87" at bounding box center [104, 164] width 82 height 10
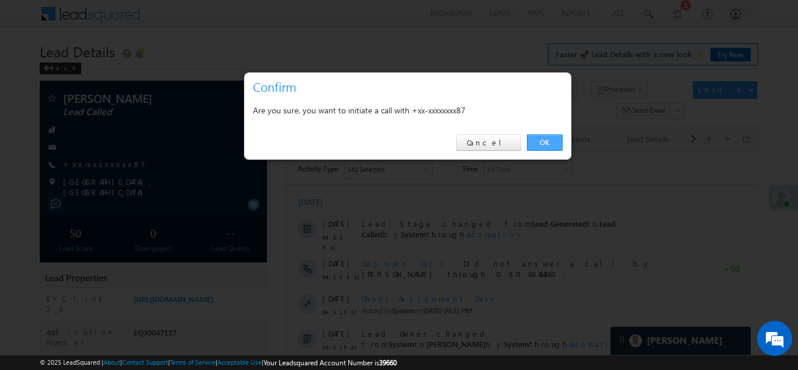
click at [544, 141] on link "OK" at bounding box center [545, 142] width 36 height 16
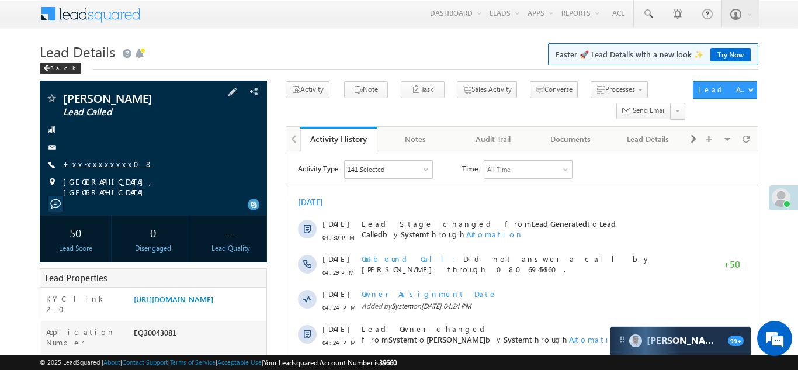
click at [92, 165] on link "+xx-xxxxxxxx08" at bounding box center [108, 164] width 90 height 10
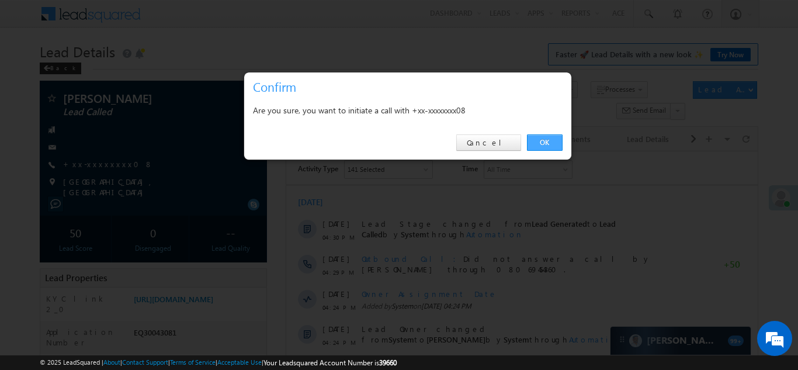
click at [544, 142] on link "OK" at bounding box center [545, 142] width 36 height 16
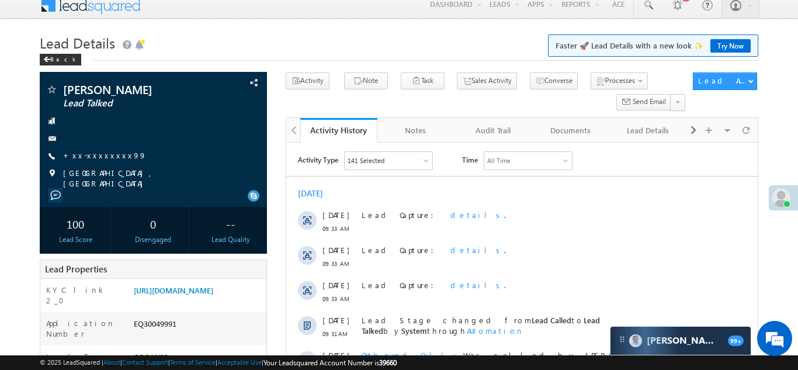
scroll to position [18, 0]
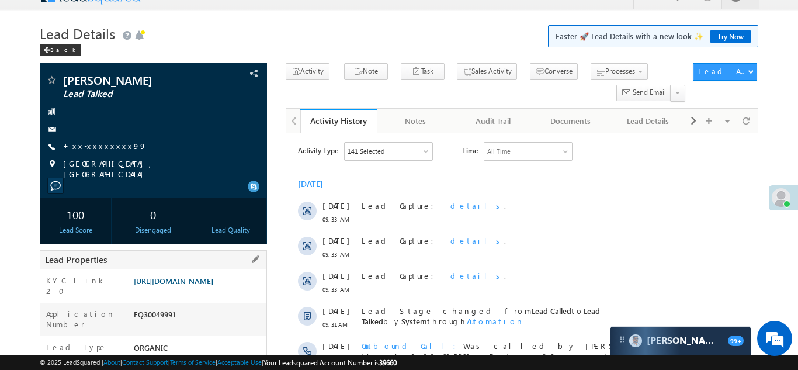
click at [195, 286] on link "https://angelbroking1-pk3em7sa.customui-test.leadsquared.com?leadId=cae8e9c9-91…" at bounding box center [173, 281] width 79 height 10
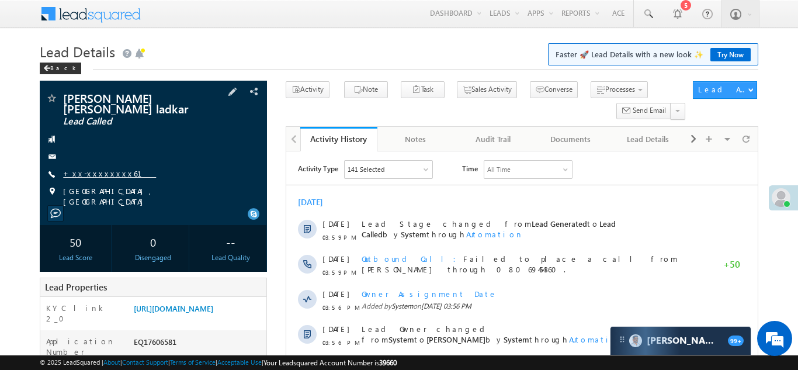
click at [95, 168] on link "+xx-xxxxxxxx61" at bounding box center [109, 173] width 93 height 10
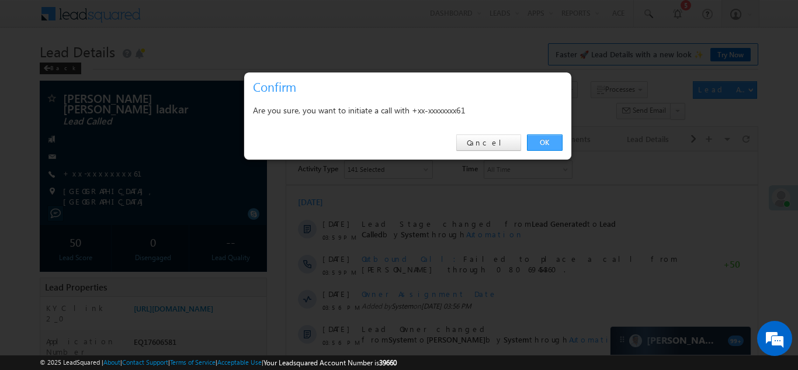
click at [542, 142] on link "OK" at bounding box center [545, 142] width 36 height 16
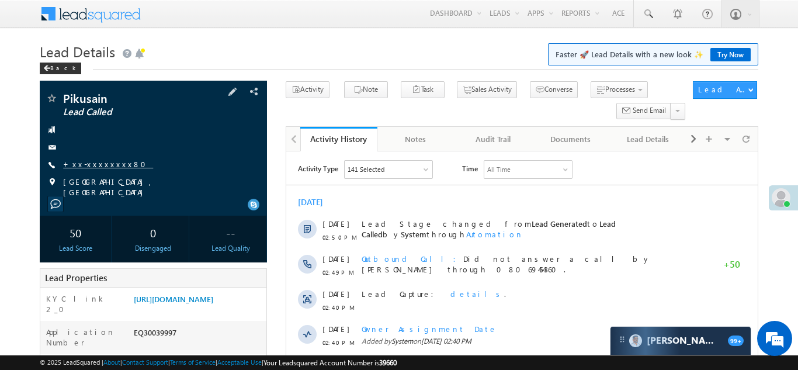
click at [88, 163] on link "+xx-xxxxxxxx80" at bounding box center [108, 164] width 90 height 10
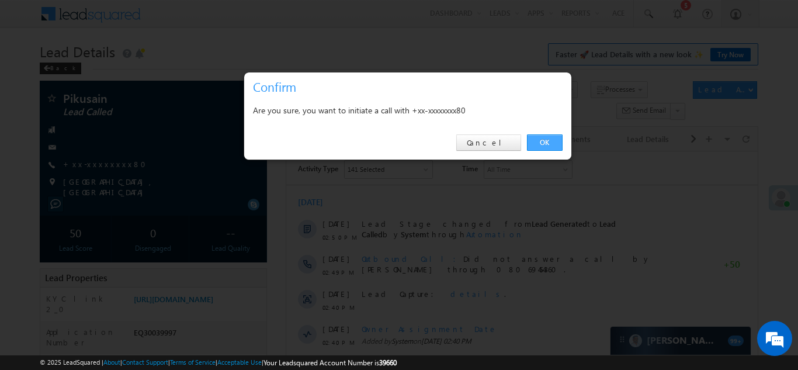
click at [545, 141] on link "OK" at bounding box center [545, 142] width 36 height 16
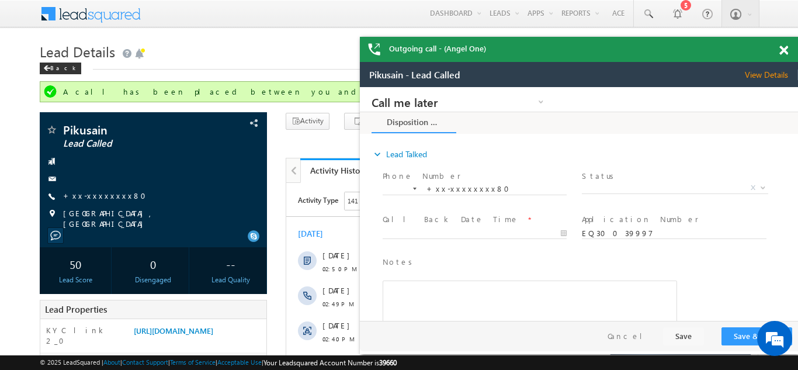
click at [786, 49] on span at bounding box center [783, 51] width 9 height 10
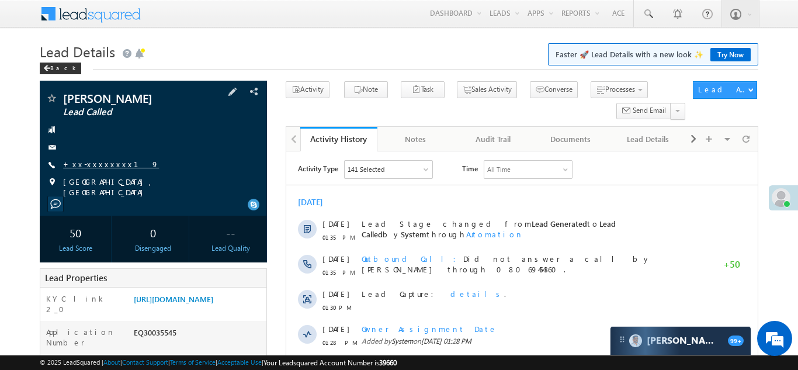
click at [92, 164] on link "+xx-xxxxxxxx19" at bounding box center [111, 164] width 96 height 10
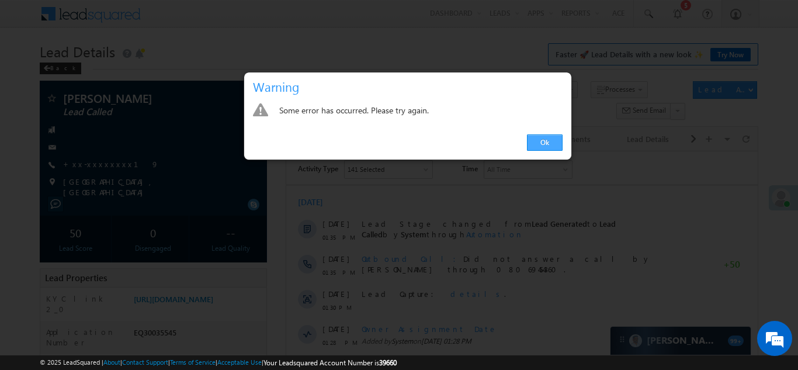
click at [545, 141] on link "Ok" at bounding box center [545, 142] width 36 height 16
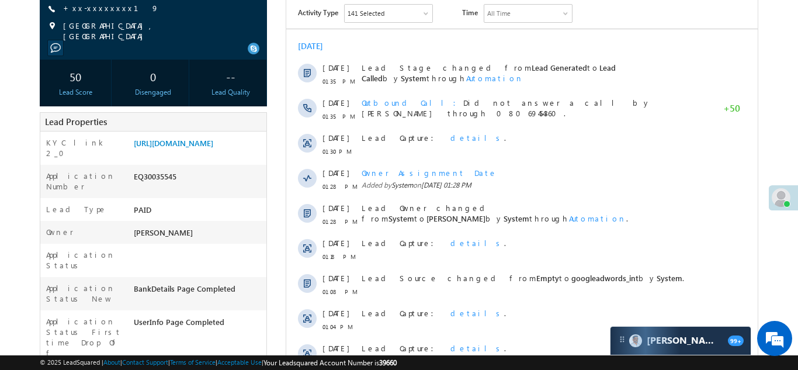
scroll to position [158, 0]
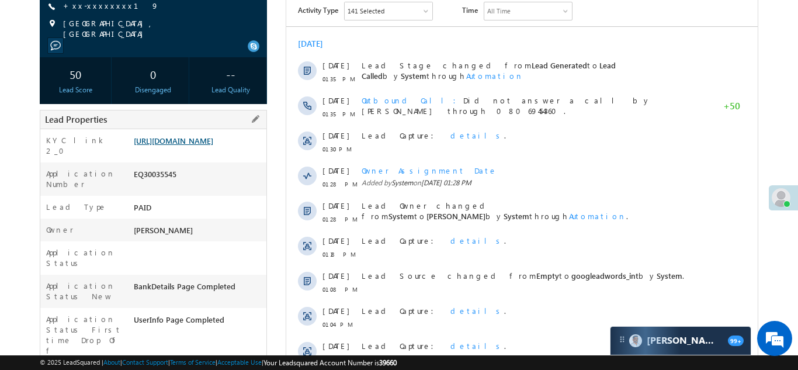
click at [183, 140] on link "https://angelbroking1-pk3em7sa.customui-test.leadsquared.com?leadId=8a4aaa14-bd…" at bounding box center [173, 140] width 79 height 10
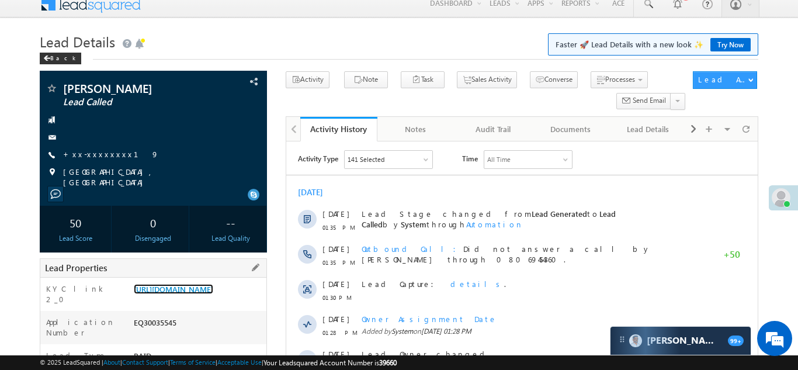
scroll to position [0, 0]
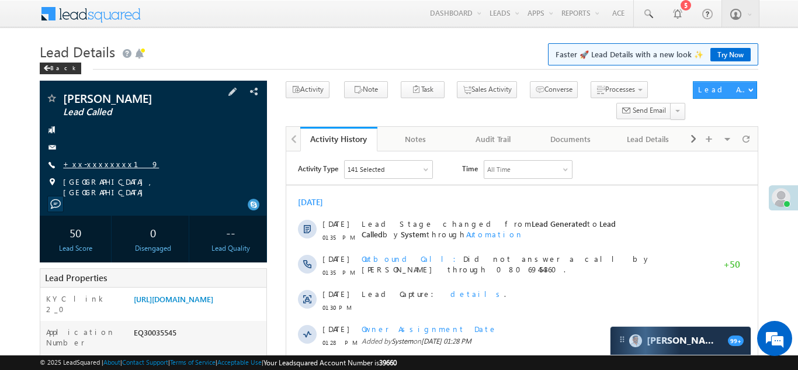
click at [99, 165] on link "+xx-xxxxxxxx19" at bounding box center [111, 164] width 96 height 10
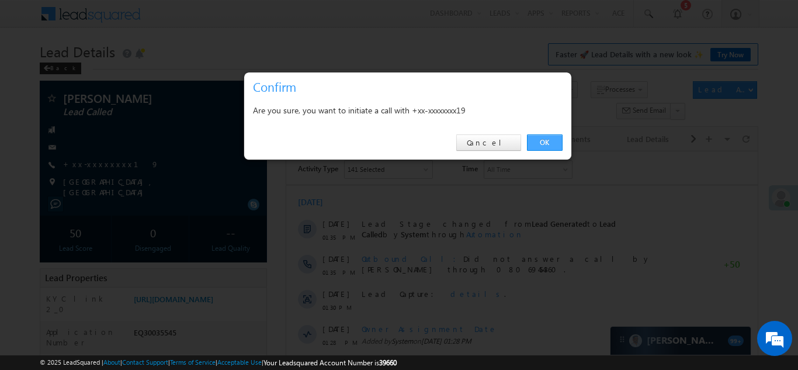
click at [545, 144] on link "OK" at bounding box center [545, 142] width 36 height 16
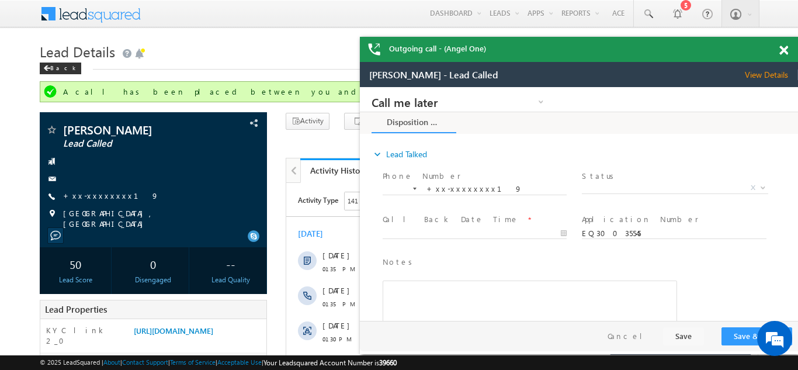
click at [783, 46] on span at bounding box center [783, 51] width 9 height 10
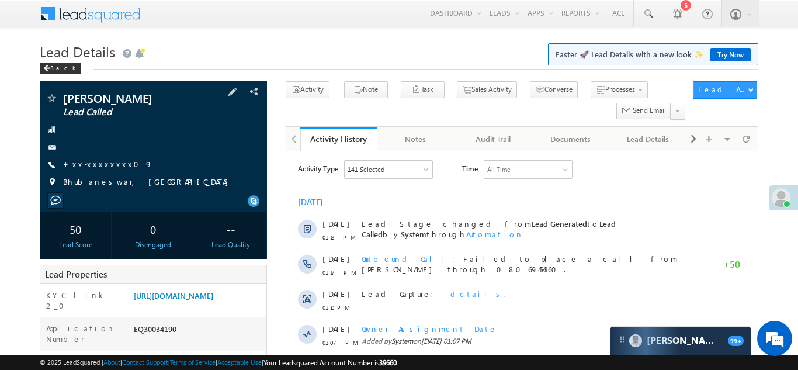
click at [96, 162] on link "+xx-xxxxxxxx09" at bounding box center [107, 164] width 89 height 10
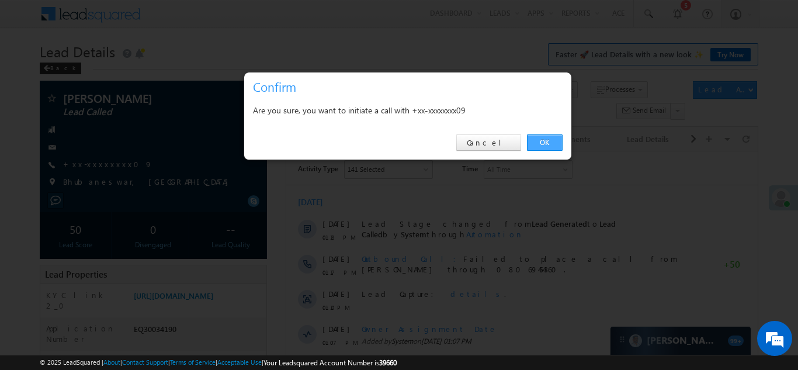
click at [540, 140] on link "OK" at bounding box center [545, 142] width 36 height 16
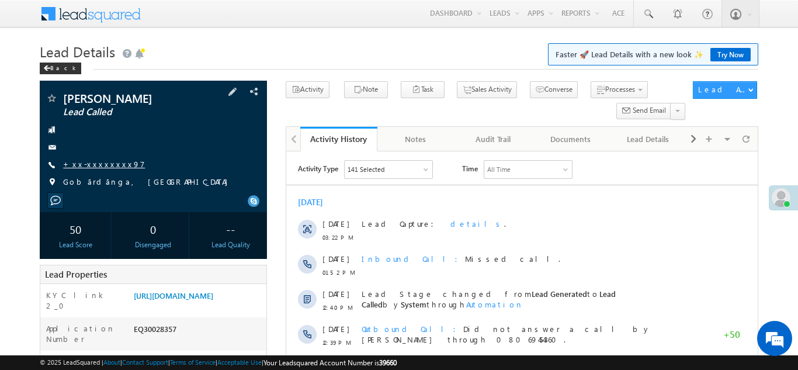
click at [98, 164] on link "+xx-xxxxxxxx97" at bounding box center [104, 164] width 82 height 10
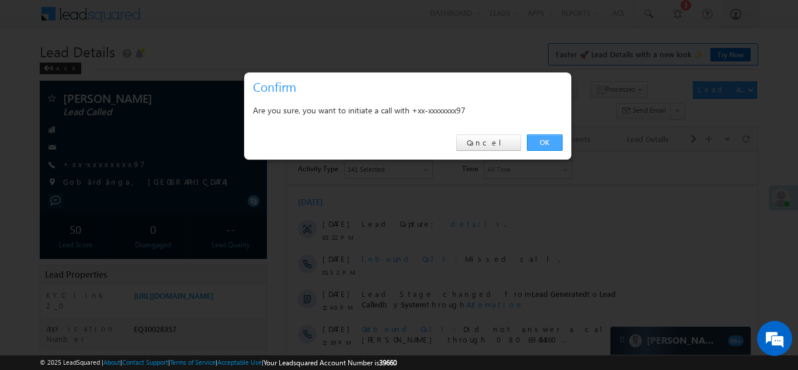
click at [543, 143] on link "OK" at bounding box center [545, 142] width 36 height 16
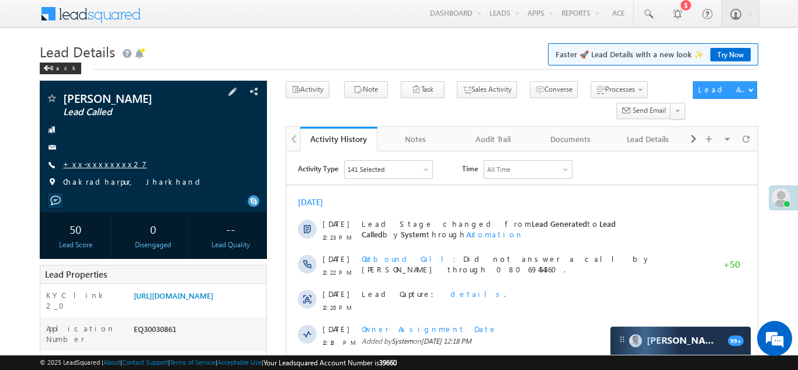
click at [91, 168] on link "+xx-xxxxxxxx27" at bounding box center [105, 164] width 84 height 10
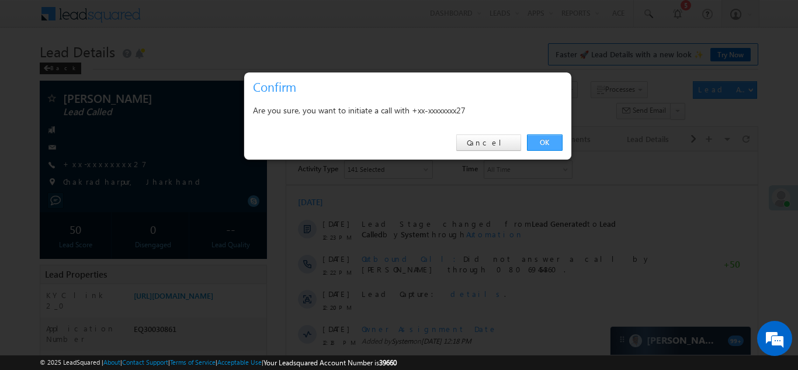
click at [540, 139] on link "OK" at bounding box center [545, 142] width 36 height 16
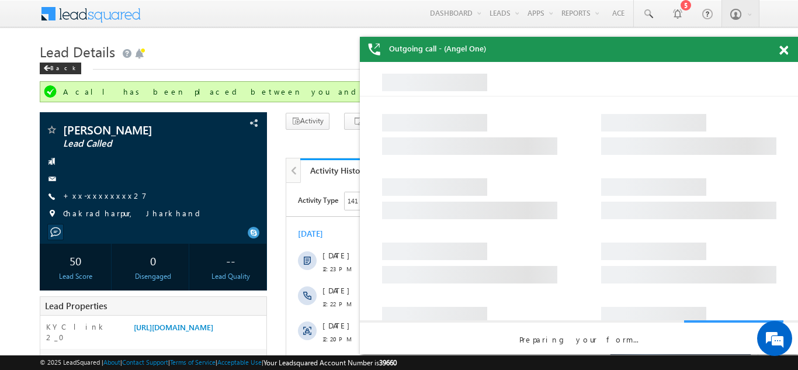
click at [783, 49] on span at bounding box center [783, 51] width 9 height 10
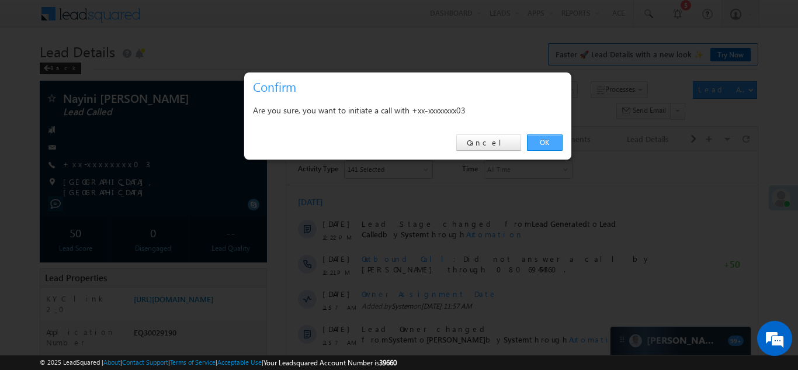
click at [547, 142] on link "OK" at bounding box center [545, 142] width 36 height 16
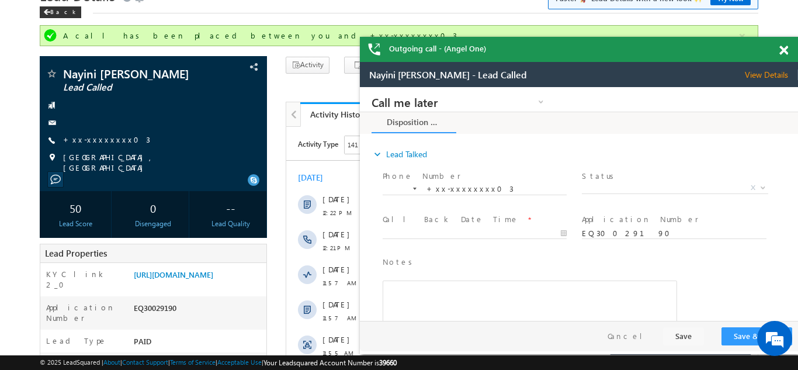
click at [784, 51] on span at bounding box center [783, 51] width 9 height 10
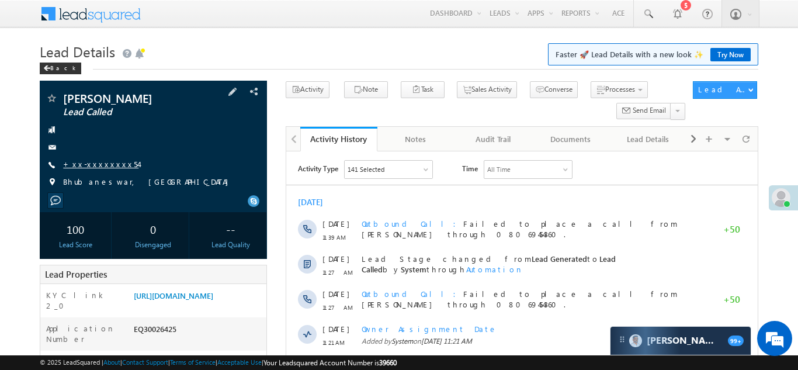
click at [85, 164] on link "+xx-xxxxxxxx54" at bounding box center [100, 164] width 75 height 10
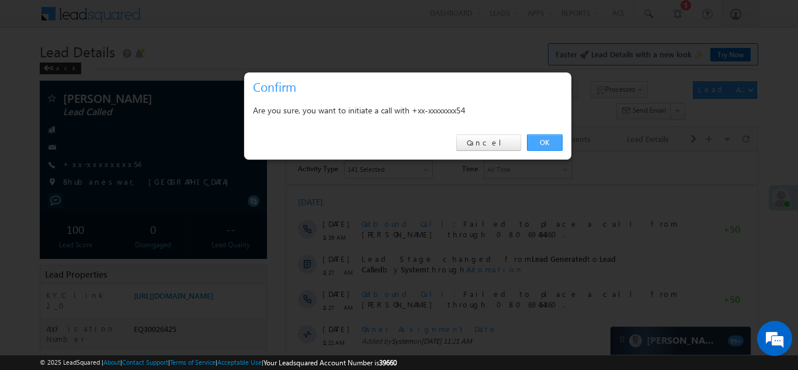
click at [544, 140] on link "OK" at bounding box center [545, 142] width 36 height 16
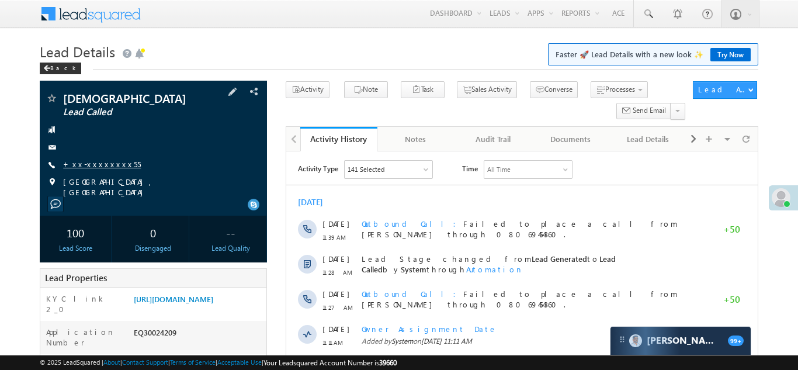
click at [92, 160] on link "+xx-xxxxxxxx55" at bounding box center [102, 164] width 78 height 10
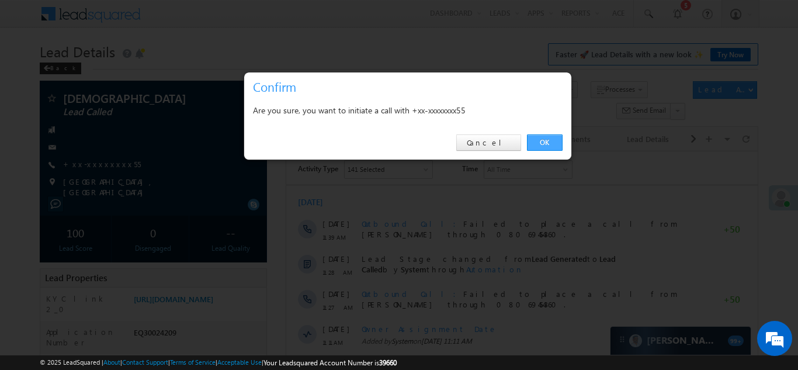
click at [543, 139] on link "OK" at bounding box center [545, 142] width 36 height 16
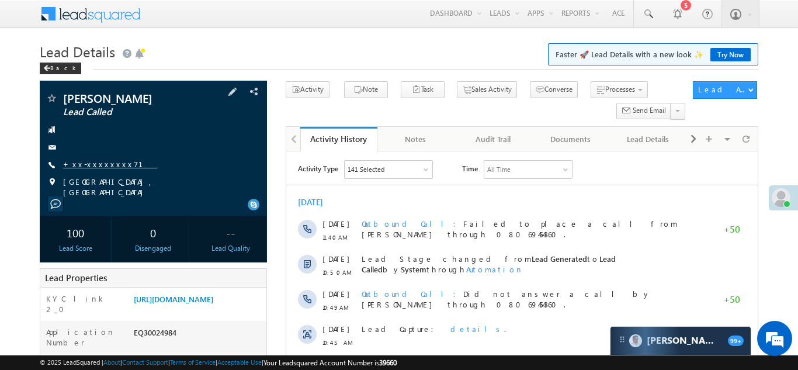
click at [95, 160] on link "+xx-xxxxxxxx71" at bounding box center [110, 164] width 94 height 10
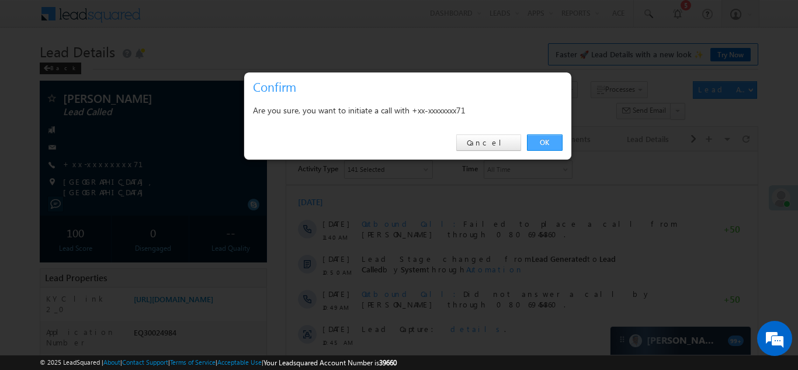
click at [536, 140] on link "OK" at bounding box center [545, 142] width 36 height 16
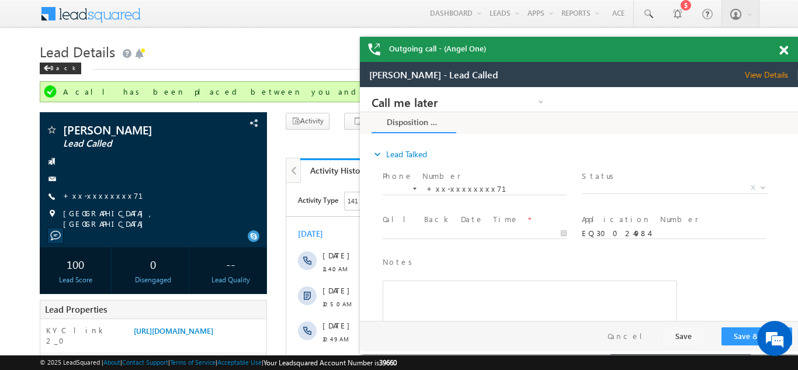
click at [784, 46] on span at bounding box center [783, 51] width 9 height 10
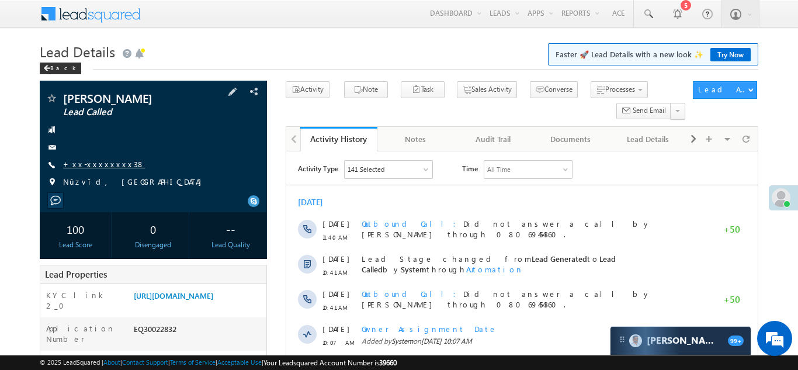
click at [92, 161] on link "+xx-xxxxxxxx38" at bounding box center [104, 164] width 82 height 10
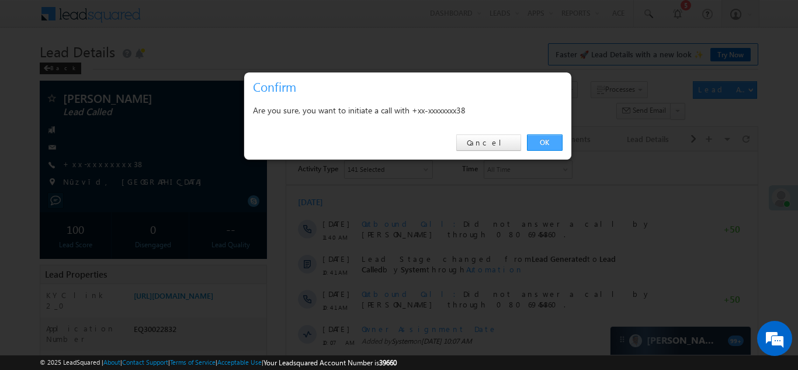
click at [544, 139] on link "OK" at bounding box center [545, 142] width 36 height 16
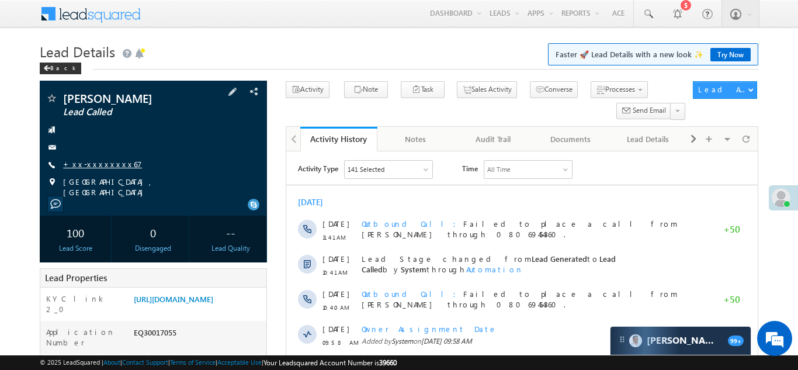
click at [105, 162] on link "+xx-xxxxxxxx67" at bounding box center [102, 164] width 79 height 10
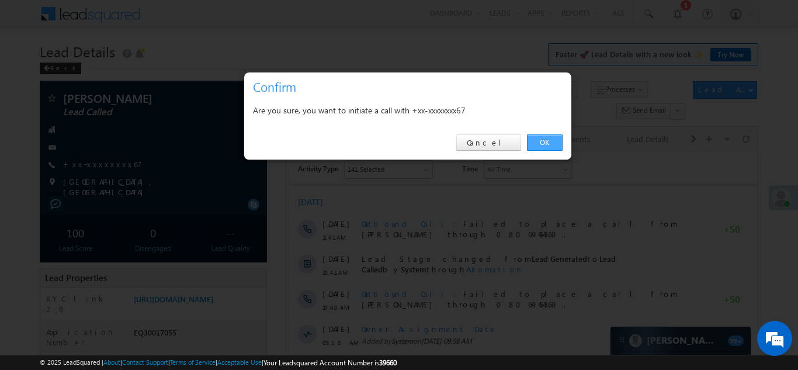
click at [541, 144] on link "OK" at bounding box center [545, 142] width 36 height 16
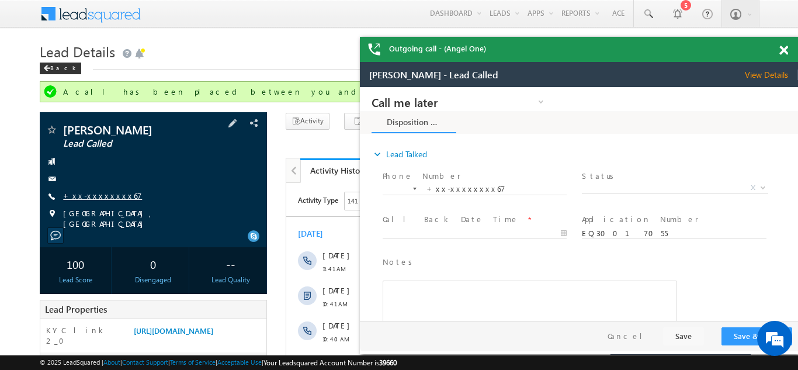
click at [101, 194] on link "+xx-xxxxxxxx67" at bounding box center [102, 195] width 79 height 10
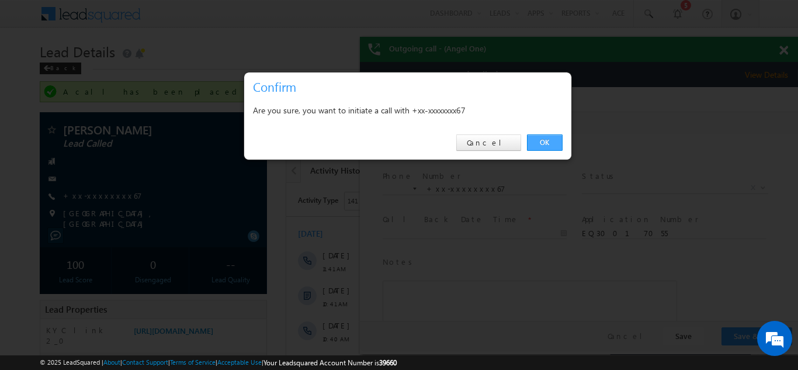
click at [542, 139] on link "OK" at bounding box center [545, 142] width 36 height 16
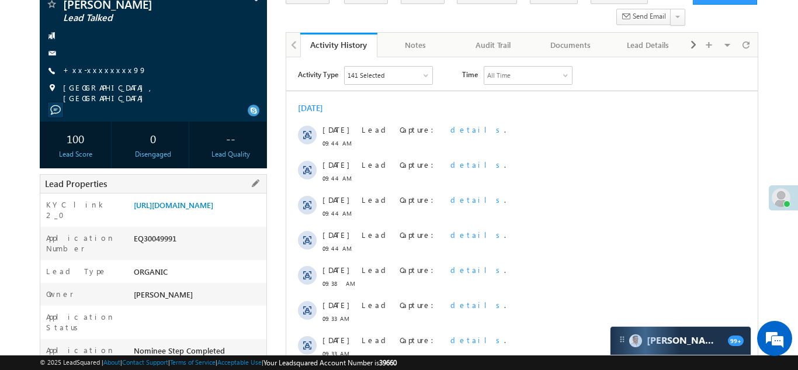
scroll to position [115, 0]
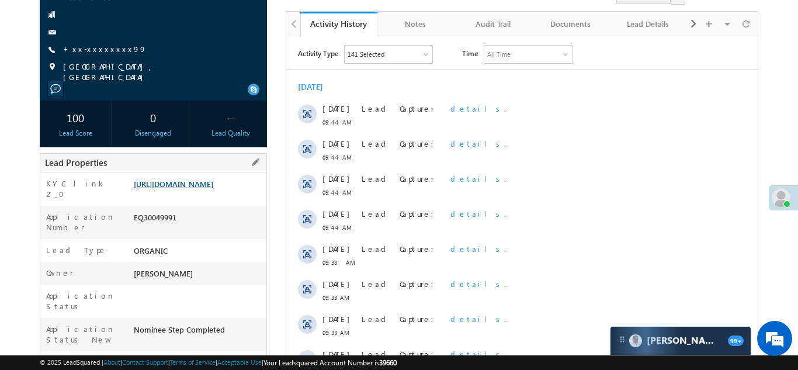
click at [199, 189] on link "https://angelbroking1-pk3em7sa.customui-test.leadsquared.com?leadId=cae8e9c9-91…" at bounding box center [173, 184] width 79 height 10
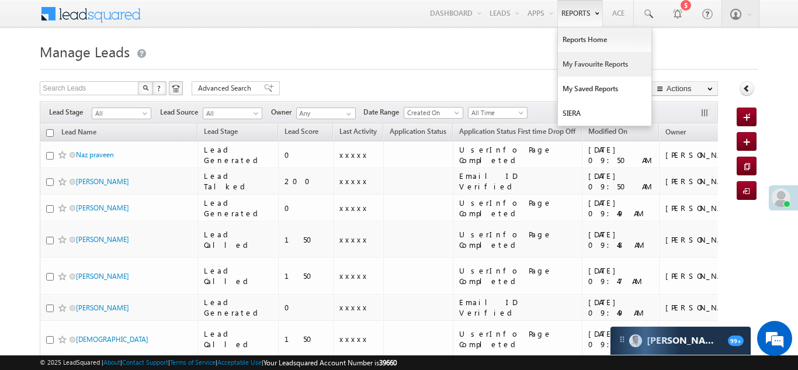
click at [583, 62] on link "My Favourite Reports" at bounding box center [604, 64] width 93 height 25
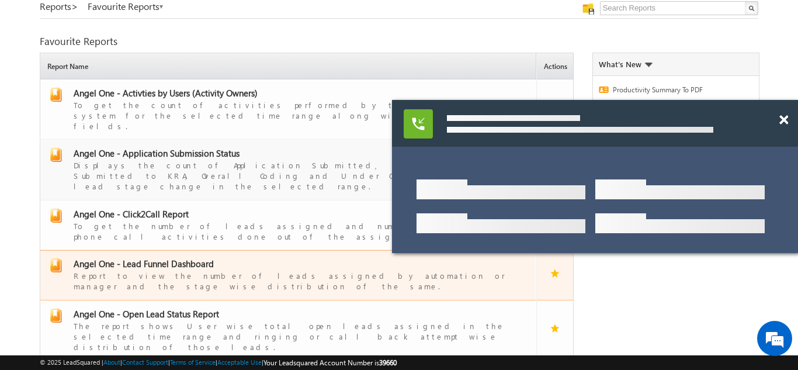
scroll to position [59, 0]
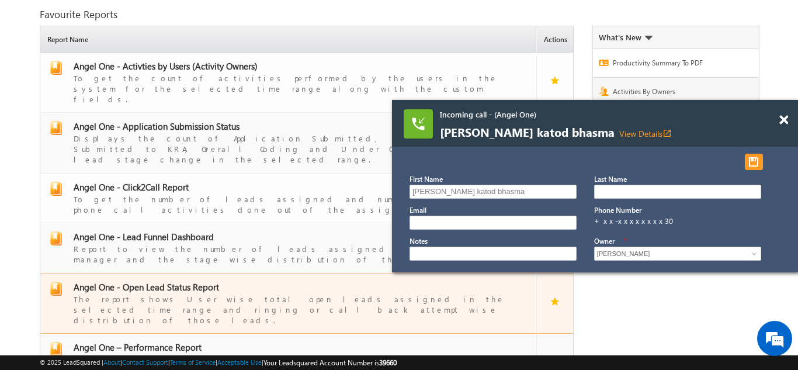
click at [154, 281] on span "Angel One - Open Lead Status Report" at bounding box center [146, 287] width 145 height 12
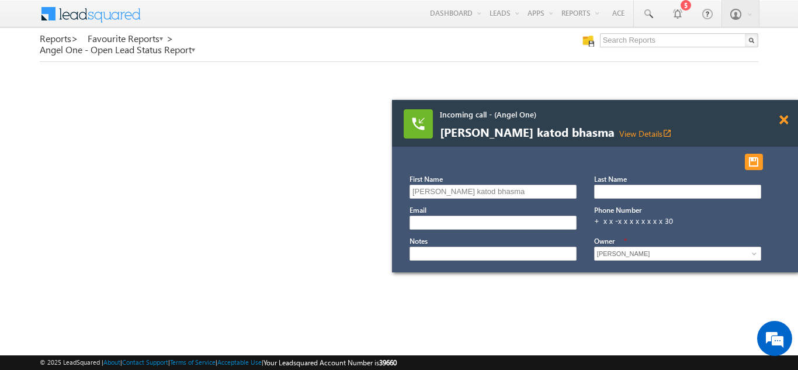
click at [783, 117] on span at bounding box center [783, 120] width 9 height 10
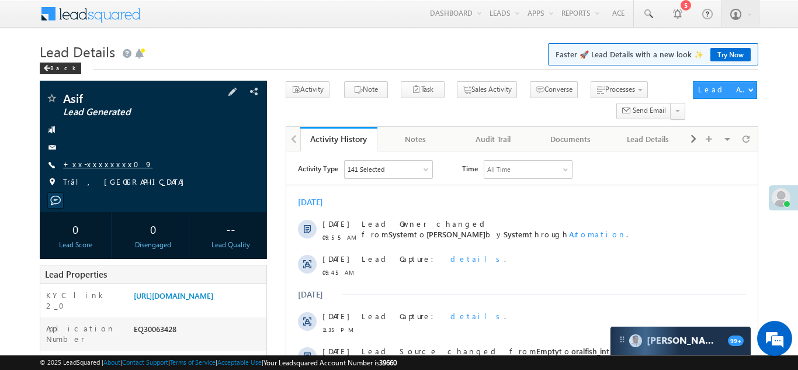
click at [92, 165] on link "+xx-xxxxxxxx09" at bounding box center [107, 164] width 89 height 10
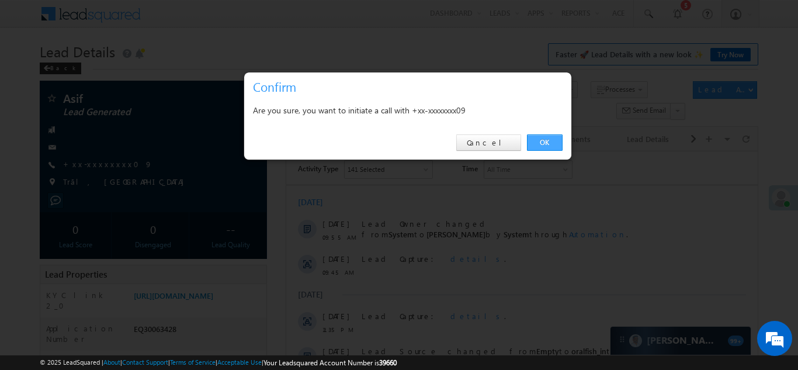
click at [546, 135] on link "OK" at bounding box center [545, 142] width 36 height 16
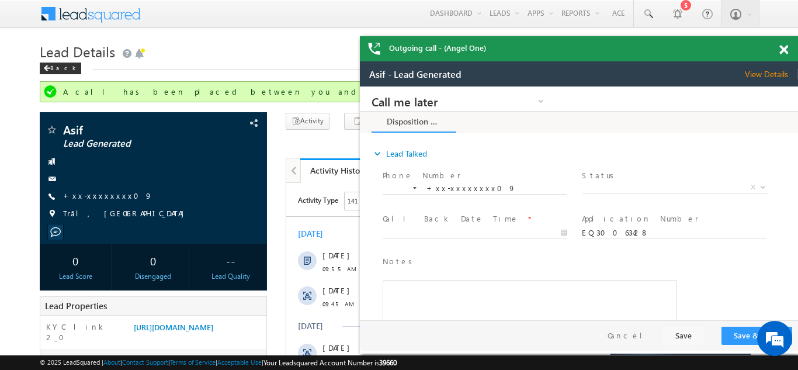
click at [784, 46] on div "Outgoing call - (Angel One)" at bounding box center [579, 48] width 438 height 25
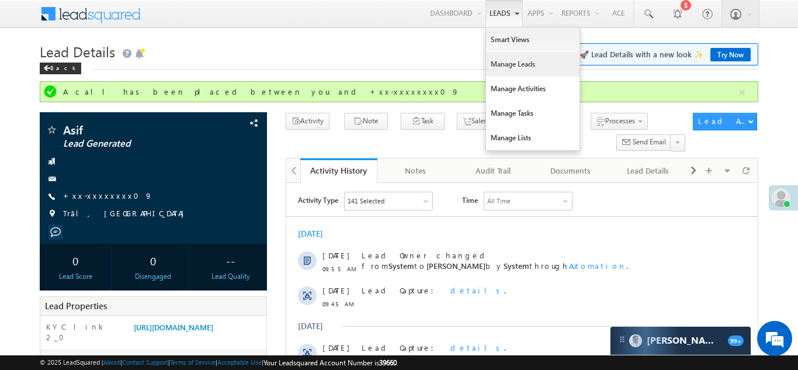
click at [502, 62] on link "Manage Leads" at bounding box center [532, 64] width 93 height 25
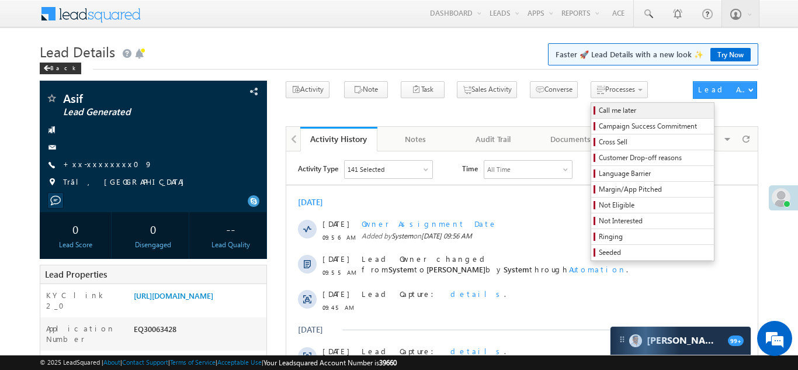
click at [599, 110] on span "Call me later" at bounding box center [654, 110] width 111 height 11
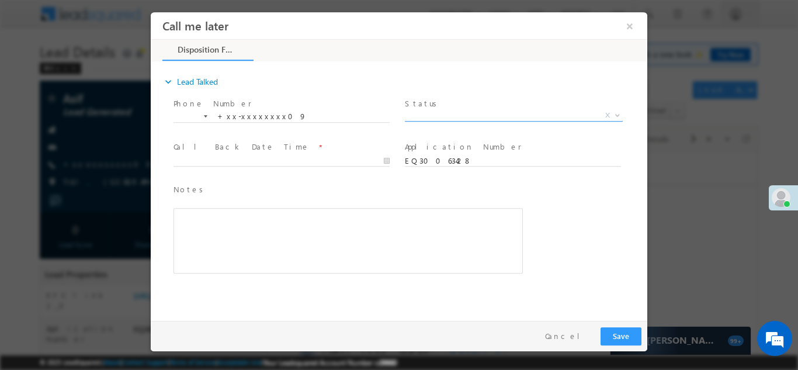
click at [454, 113] on span "X" at bounding box center [514, 115] width 218 height 12
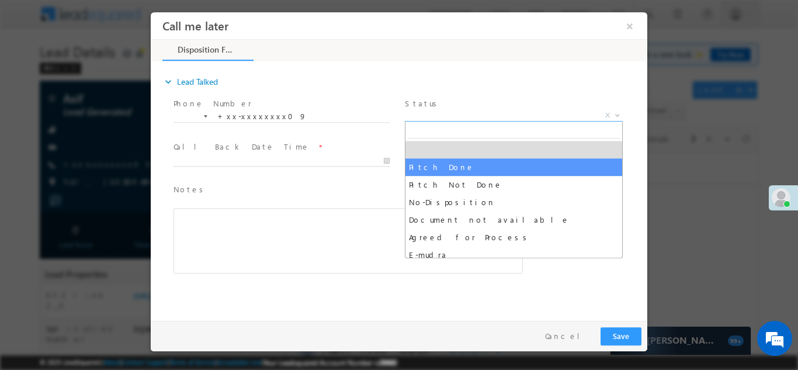
select select "Pitch Done"
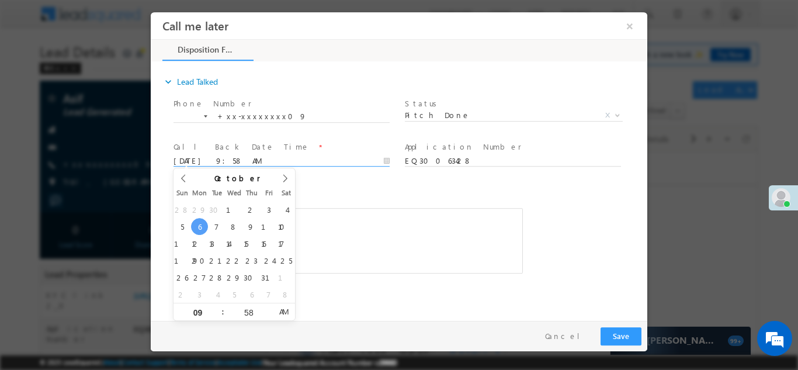
click at [218, 160] on input "10/06/25 9:58 AM" at bounding box center [281, 161] width 216 height 12
type input "10/07/25 9:58 AM"
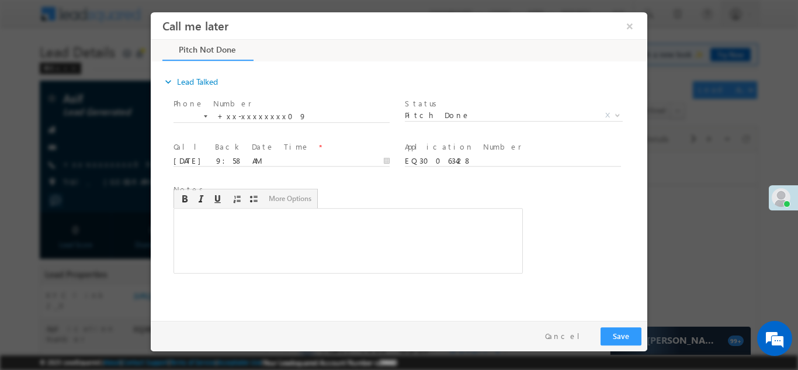
click at [361, 226] on div "Rich Text Editor, 40788eee-0fb2-11ec-a811-0adc8a9d82c2__tab1__section1__Notes__…" at bounding box center [347, 239] width 349 height 65
click at [630, 26] on button "×" at bounding box center [630, 26] width 20 height 22
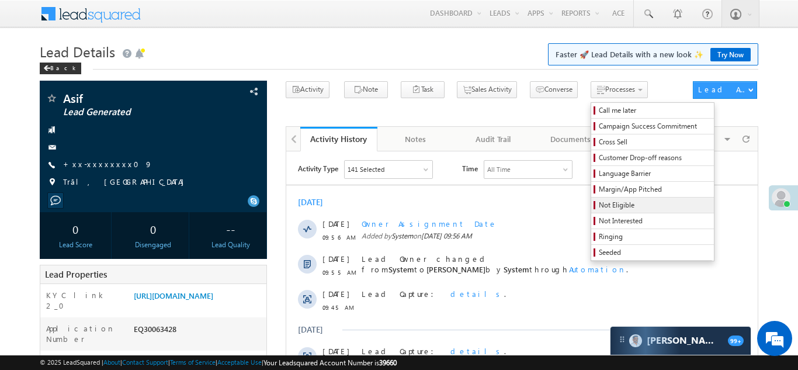
click at [599, 206] on span "Not Eligible" at bounding box center [654, 205] width 111 height 11
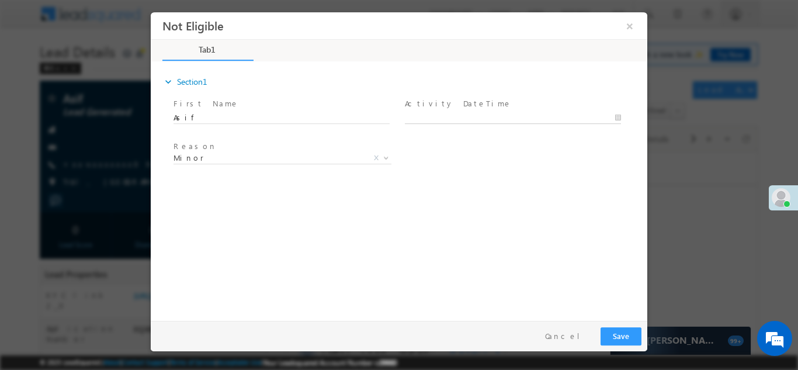
type input "10/06/25 9:59 AM"
click at [460, 114] on input "10/06/25 9:59 AM" at bounding box center [513, 118] width 216 height 12
click at [555, 179] on div "Reason * Minor Existing Client Out of India DRA - FDS Termination DRA - Already…" at bounding box center [409, 159] width 476 height 43
click at [630, 23] on button "×" at bounding box center [630, 26] width 20 height 22
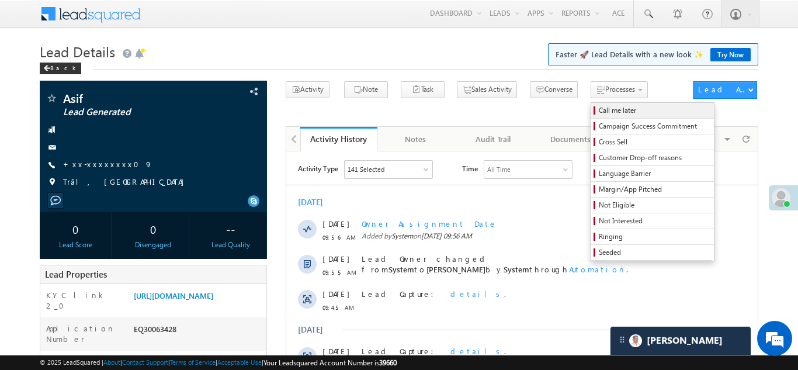
click at [599, 112] on span "Call me later" at bounding box center [654, 110] width 111 height 11
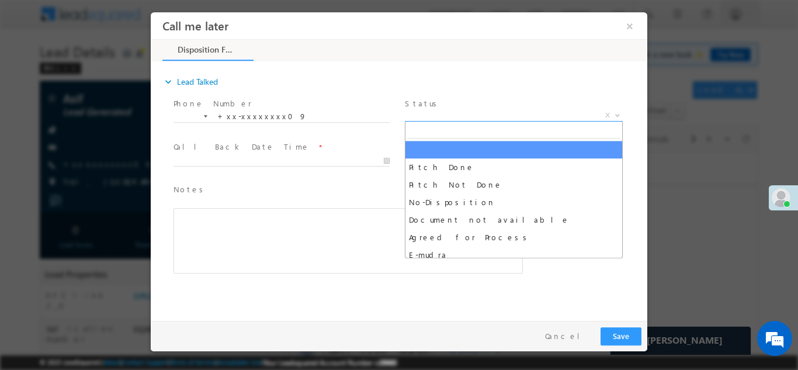
click at [449, 116] on span "X" at bounding box center [514, 115] width 218 height 12
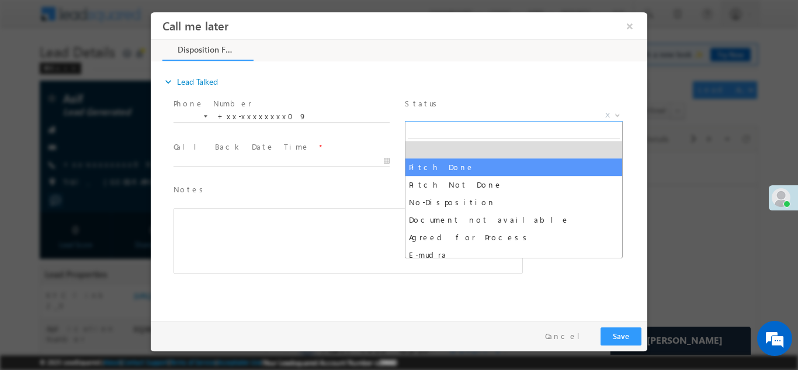
select select "Pitch Done"
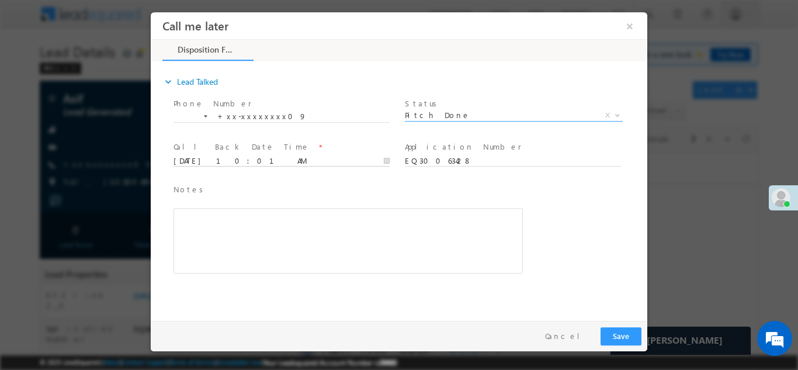
click at [225, 159] on input "[DATE] 10:01 AM" at bounding box center [281, 161] width 216 height 12
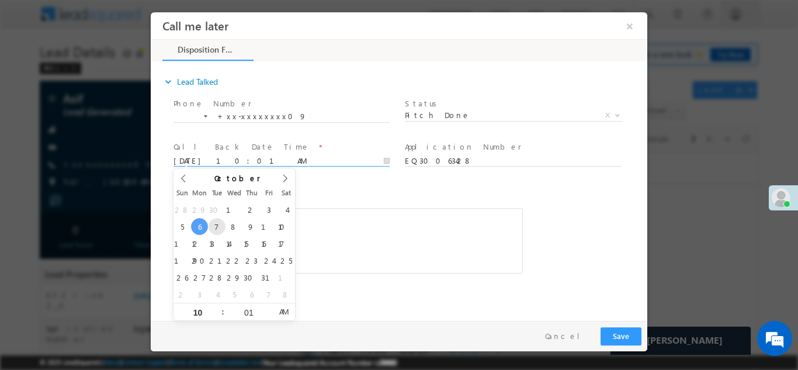
type input "10/07/25 10:01 AM"
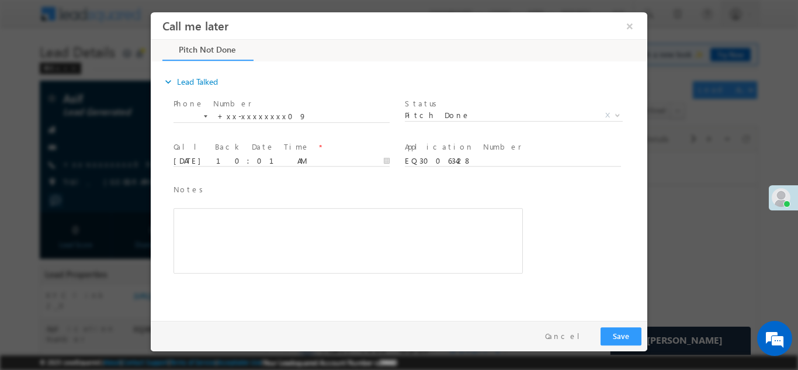
click at [354, 192] on span "Notes *" at bounding box center [339, 189] width 332 height 13
click at [620, 333] on button "Save" at bounding box center [620, 335] width 41 height 18
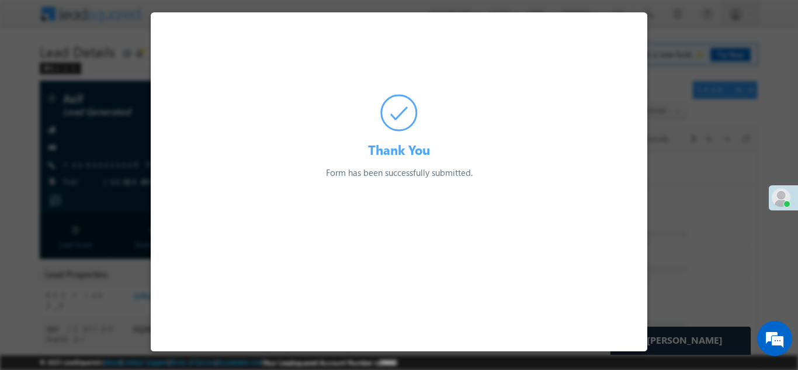
click at [98, 134] on div at bounding box center [399, 185] width 798 height 370
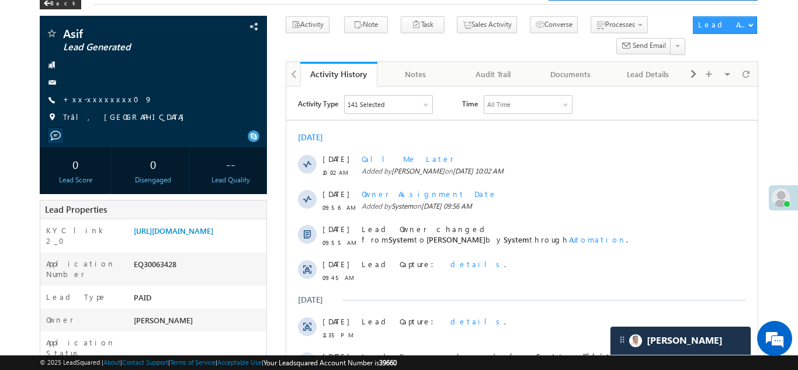
scroll to position [225, 0]
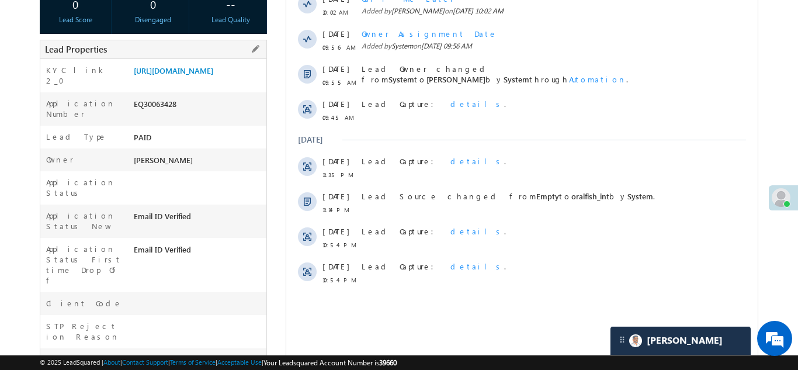
copy div "EQ30063428"
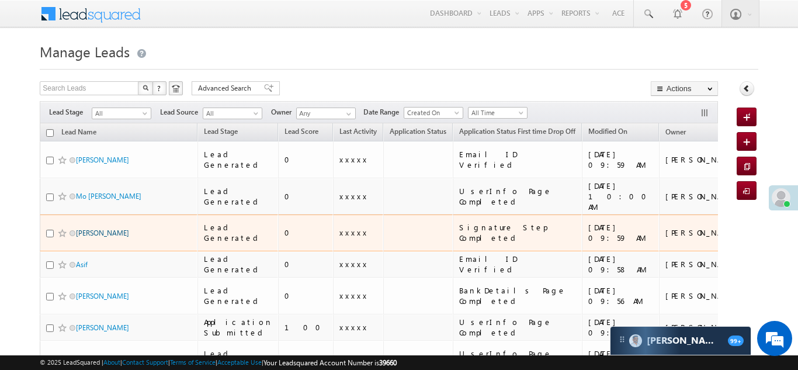
click at [93, 228] on link "[PERSON_NAME]" at bounding box center [102, 232] width 53 height 9
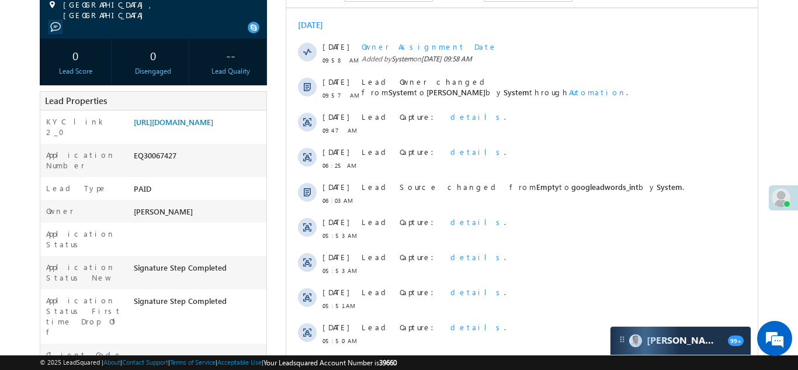
scroll to position [180, 0]
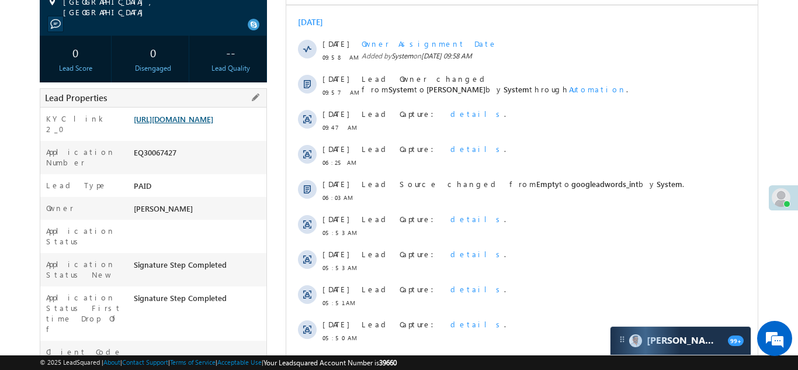
click at [187, 124] on link "https://angelbroking1-pk3em7sa.customui-test.leadsquared.com?leadId=174b0e07-56…" at bounding box center [173, 119] width 79 height 10
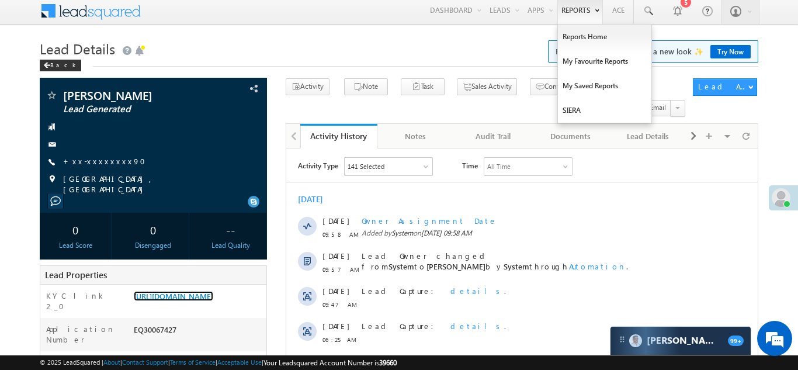
scroll to position [0, 0]
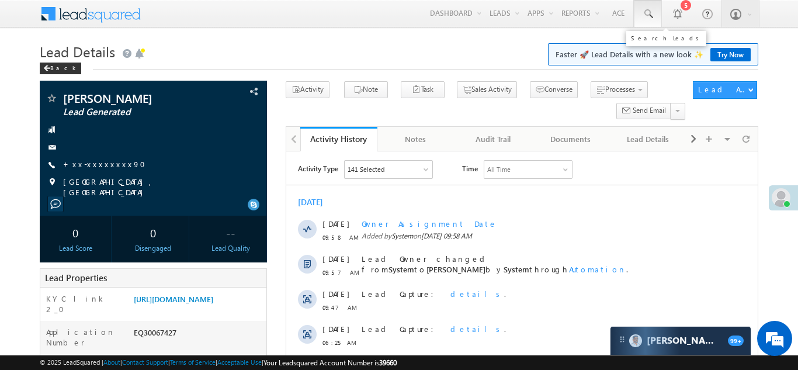
click at [645, 9] on span at bounding box center [648, 14] width 12 height 12
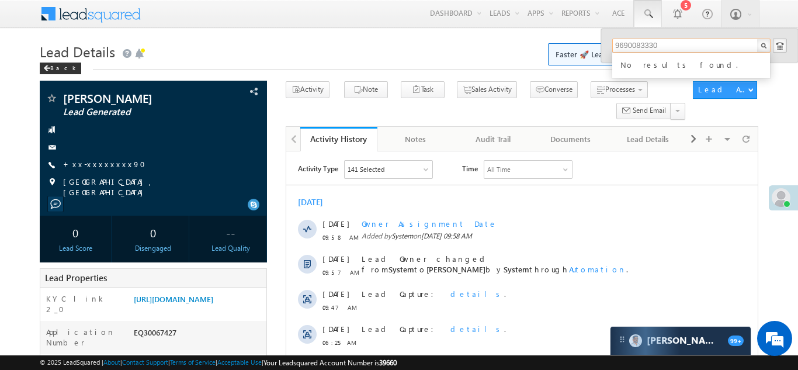
type input "9690083330"
click at [93, 165] on link "+xx-xxxxxxxx90" at bounding box center [107, 164] width 89 height 10
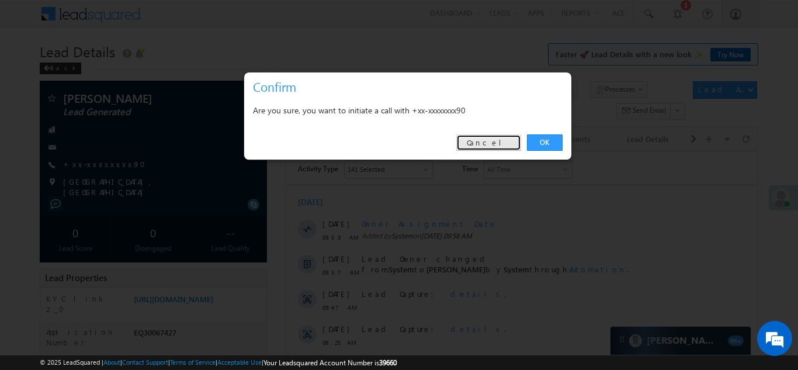
click at [498, 141] on link "Cancel" at bounding box center [488, 142] width 65 height 16
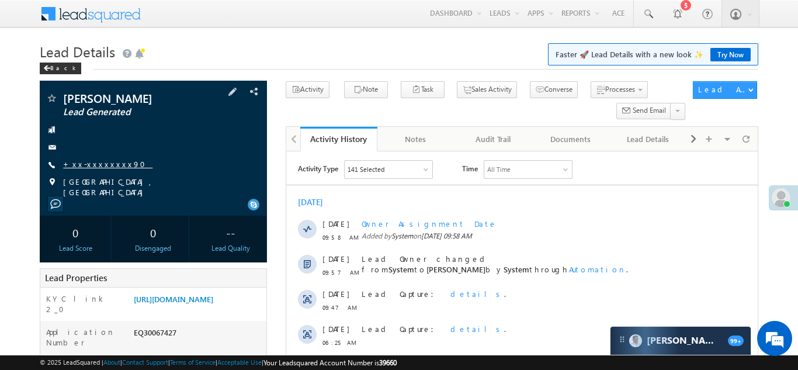
click at [93, 162] on link "+xx-xxxxxxxx90" at bounding box center [107, 164] width 89 height 10
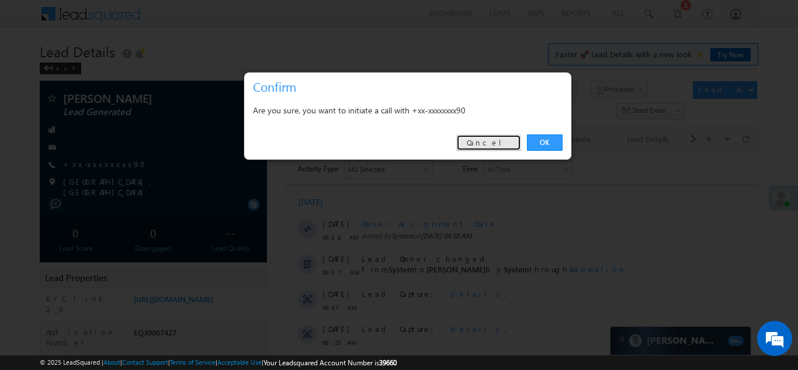
click at [494, 140] on link "Cancel" at bounding box center [488, 142] width 65 height 16
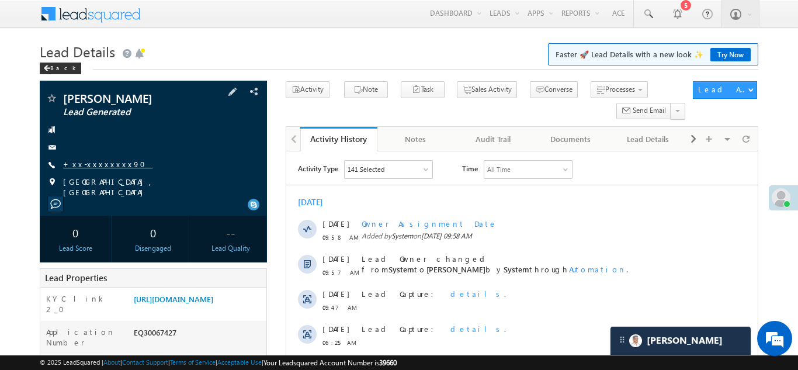
click at [96, 168] on link "+xx-xxxxxxxx90" at bounding box center [107, 164] width 89 height 10
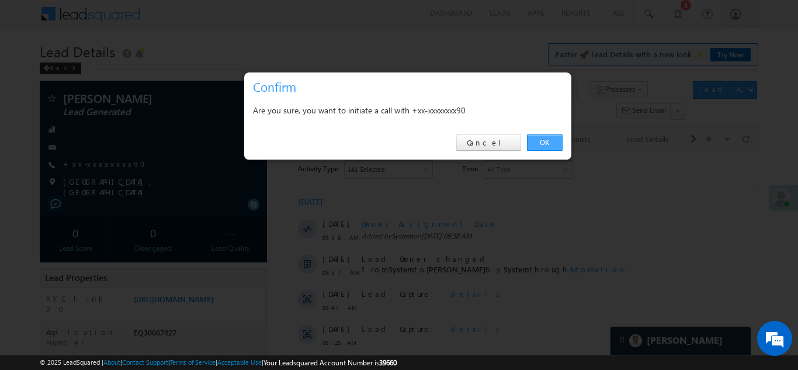
click at [543, 141] on link "OK" at bounding box center [545, 142] width 36 height 16
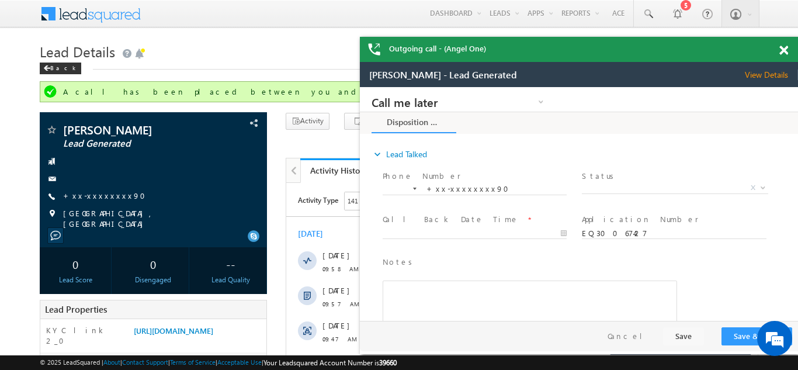
click at [782, 52] on span at bounding box center [783, 51] width 9 height 10
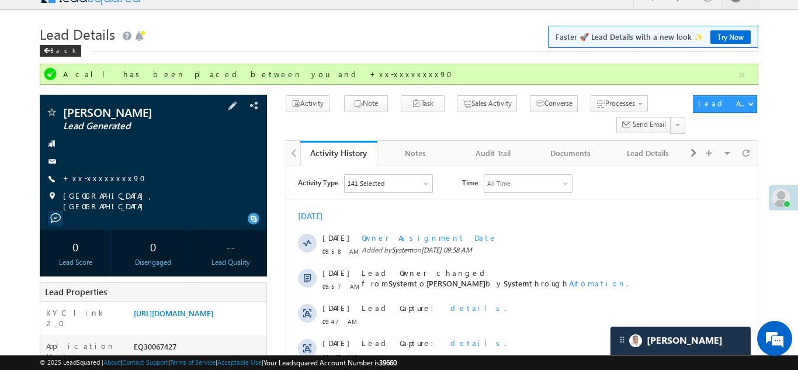
scroll to position [148, 0]
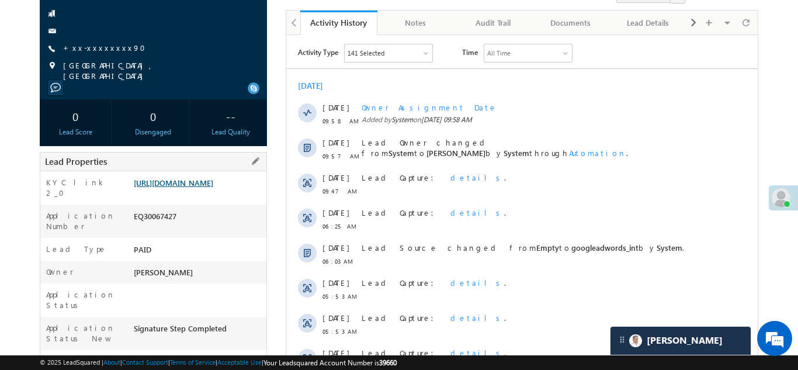
click at [202, 187] on link "https://angelbroking1-pk3em7sa.customui-test.leadsquared.com?leadId=174b0e07-56…" at bounding box center [173, 183] width 79 height 10
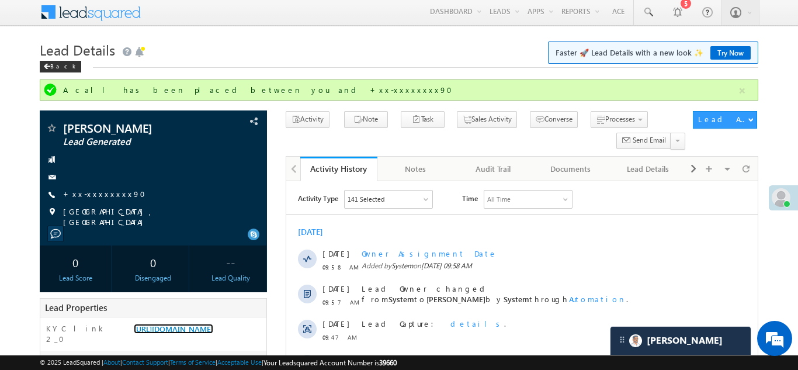
scroll to position [0, 0]
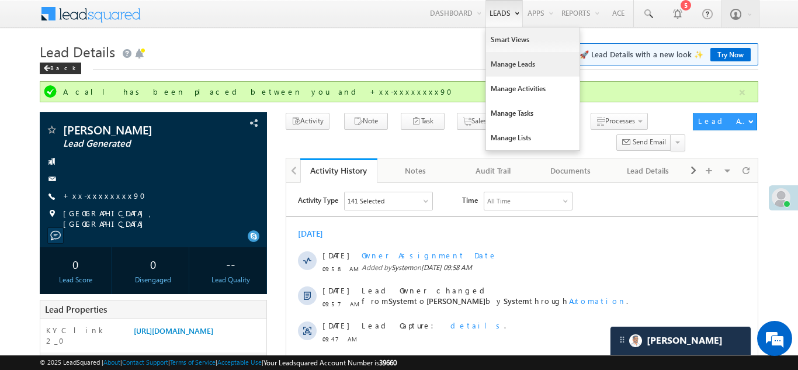
click at [499, 64] on link "Manage Leads" at bounding box center [532, 64] width 93 height 25
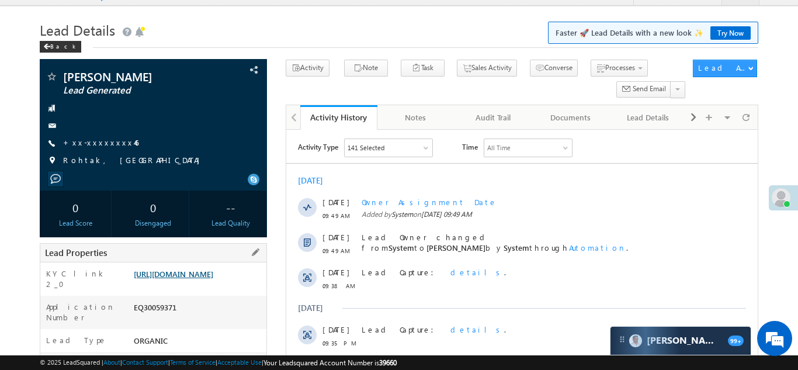
scroll to position [114, 0]
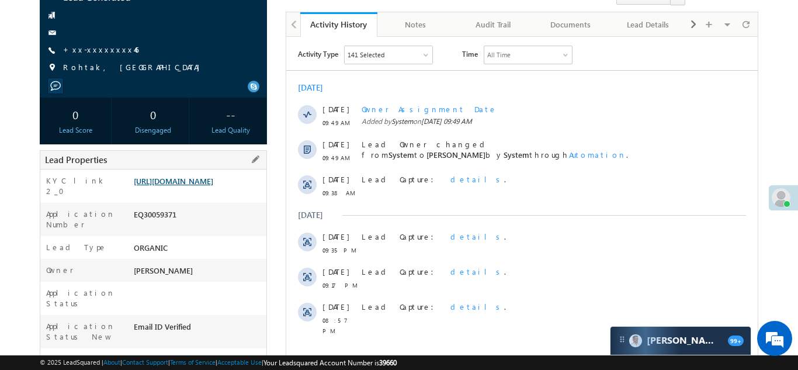
click at [188, 186] on link "[URL][DOMAIN_NAME]" at bounding box center [173, 181] width 79 height 10
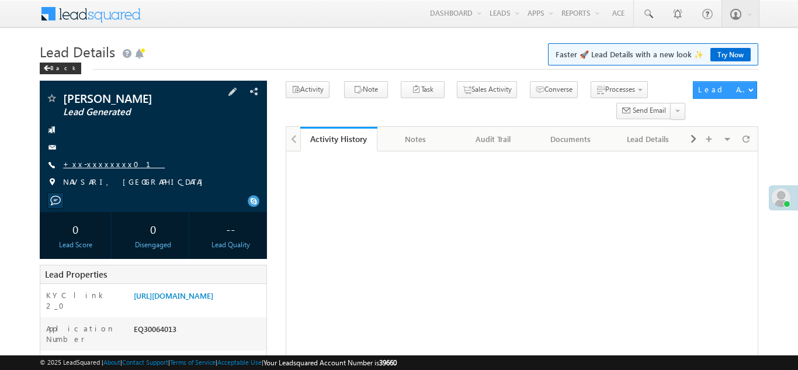
click at [90, 165] on link "+xx-xxxxxxxx01" at bounding box center [114, 164] width 102 height 10
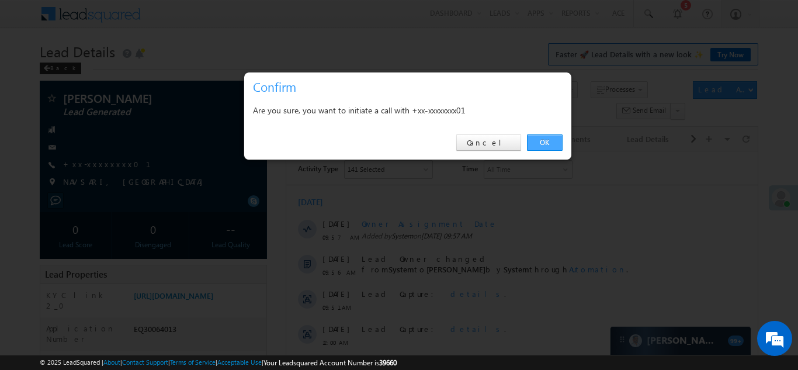
click at [541, 143] on link "OK" at bounding box center [545, 142] width 36 height 16
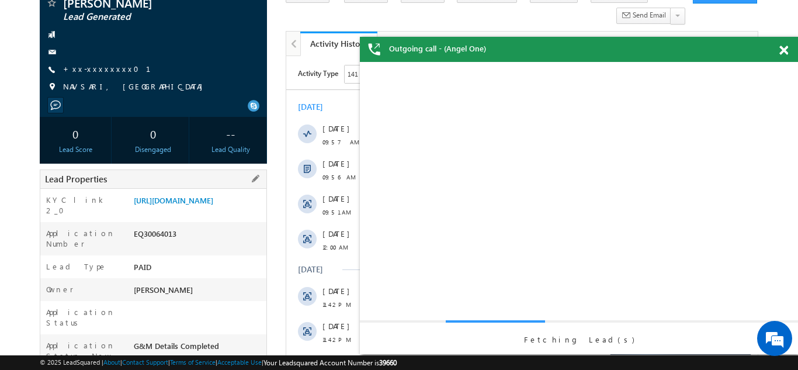
click at [193, 190] on div "KYC link 2_0 https://angelbroking1-pk3em7sa.customui-test.leadsquared.com?leadI…" at bounding box center [153, 205] width 226 height 33
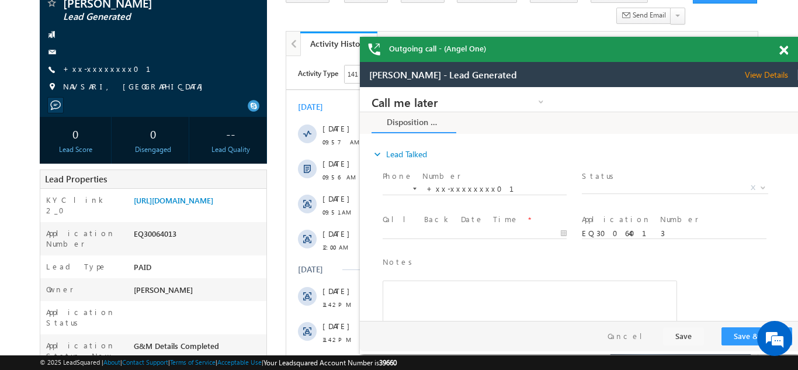
click at [785, 49] on span at bounding box center [783, 51] width 9 height 10
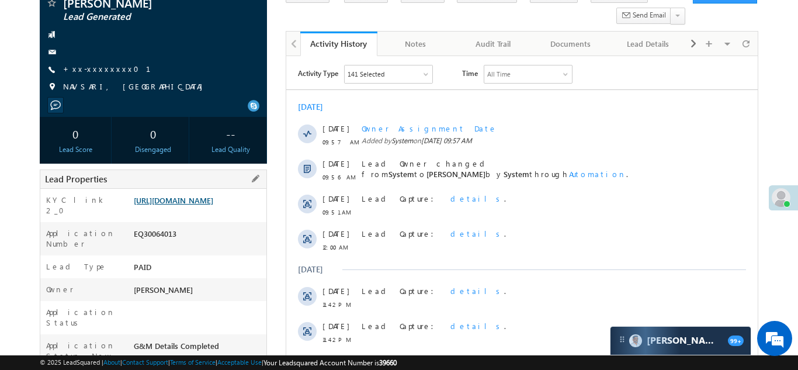
click at [190, 204] on link "https://angelbroking1-pk3em7sa.customui-test.leadsquared.com?leadId=09937877-4e…" at bounding box center [173, 200] width 79 height 10
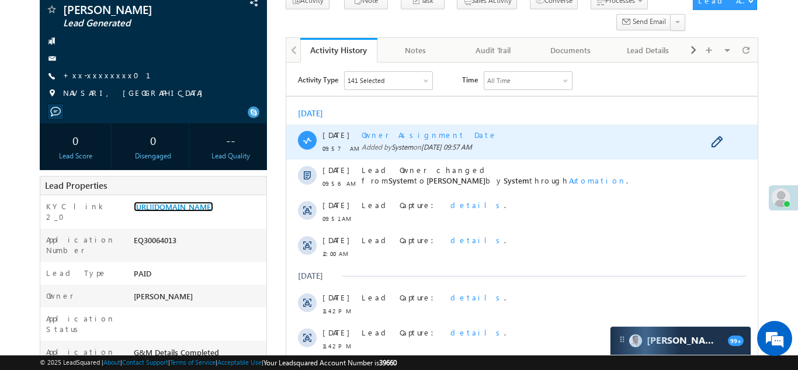
scroll to position [48, 0]
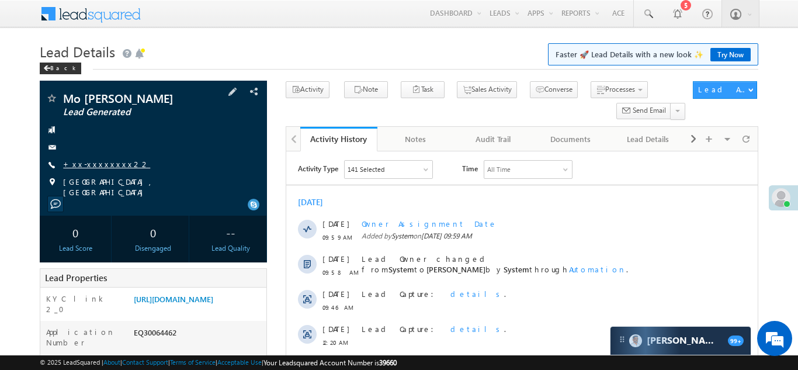
click at [96, 162] on link "+xx-xxxxxxxx22" at bounding box center [106, 164] width 87 height 10
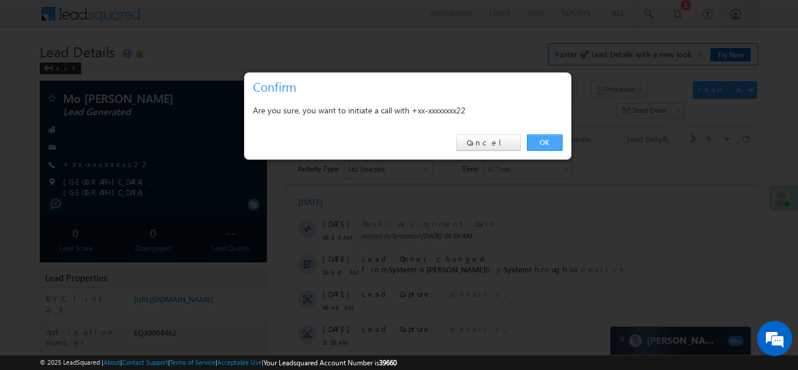
click at [547, 143] on link "OK" at bounding box center [545, 142] width 36 height 16
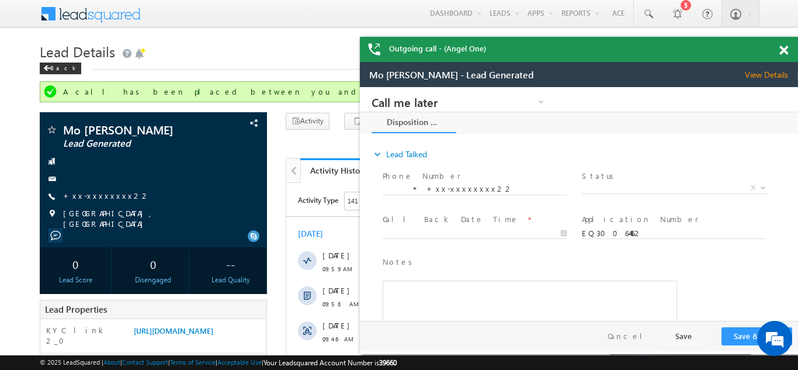
drag, startPoint x: 783, startPoint y: 47, endPoint x: 15, endPoint y: 95, distance: 769.5
click at [783, 47] on span at bounding box center [783, 51] width 9 height 10
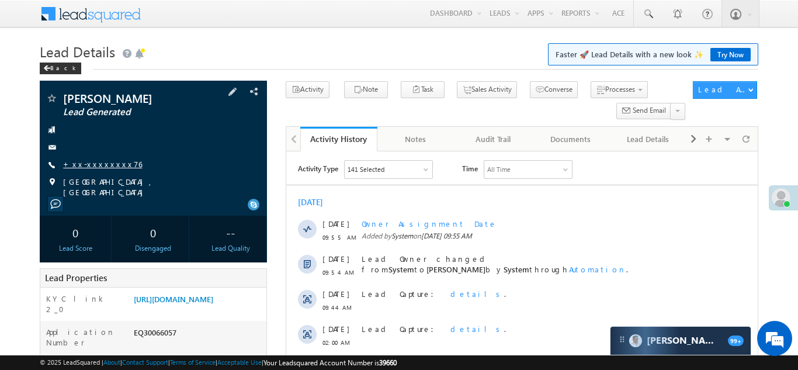
click at [102, 164] on link "+xx-xxxxxxxx76" at bounding box center [102, 164] width 79 height 10
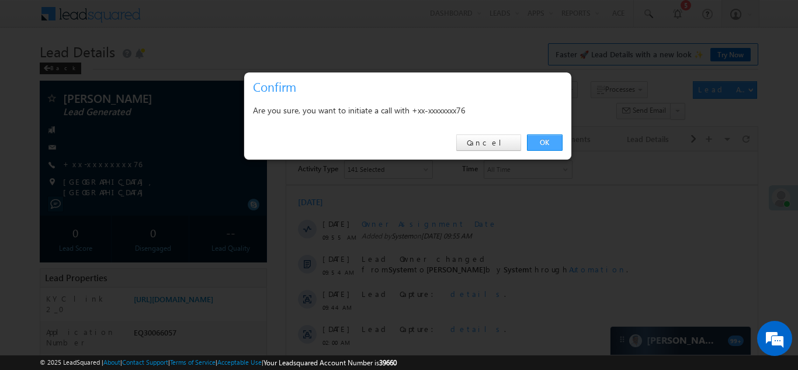
click at [543, 140] on link "OK" at bounding box center [545, 142] width 36 height 16
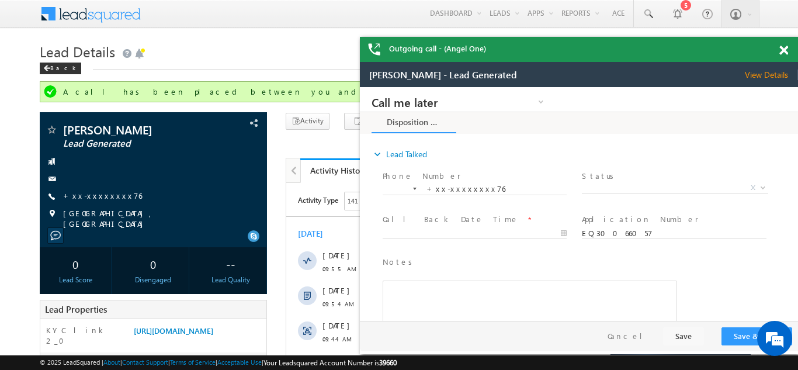
click at [784, 47] on span at bounding box center [783, 51] width 9 height 10
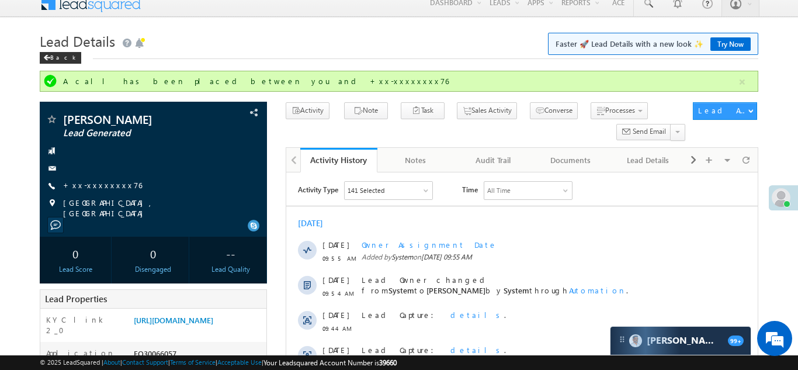
scroll to position [10, 0]
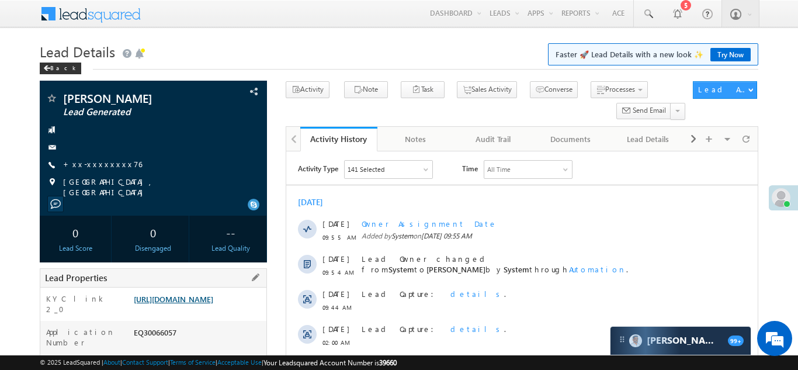
click at [192, 294] on link "https://angelbroking1-pk3em7sa.customui-test.leadsquared.com?leadId=52700eef-c5…" at bounding box center [173, 299] width 79 height 10
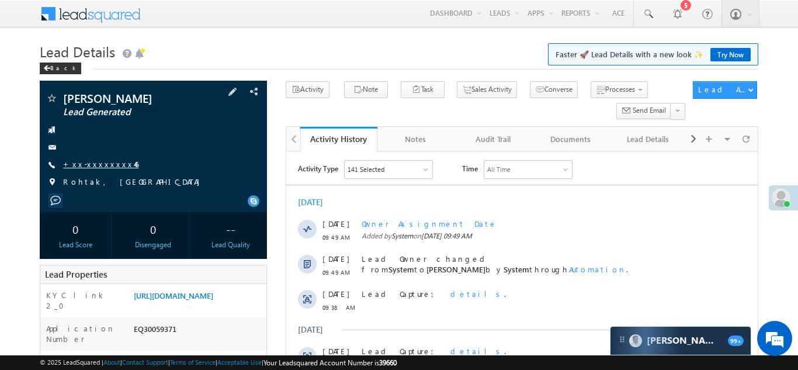
click at [89, 160] on link "+xx-xxxxxxxx46" at bounding box center [100, 164] width 75 height 10
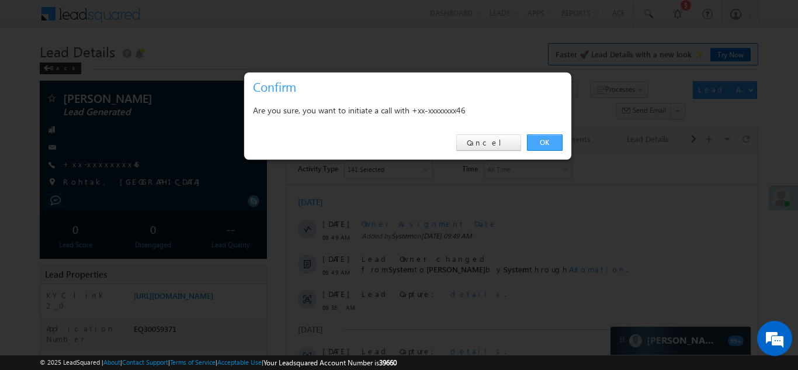
click at [542, 143] on link "OK" at bounding box center [545, 142] width 36 height 16
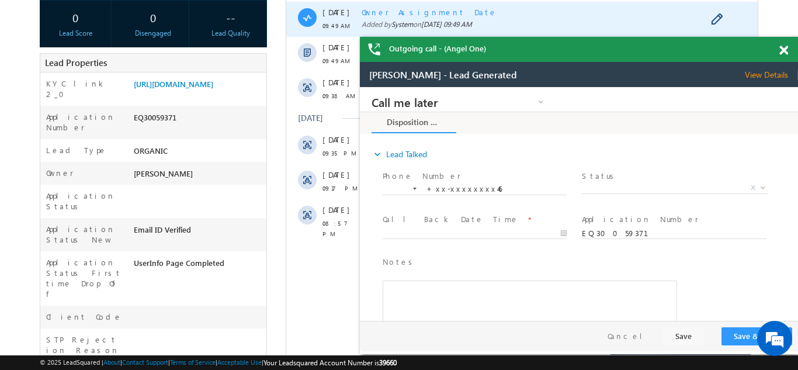
scroll to position [244, 0]
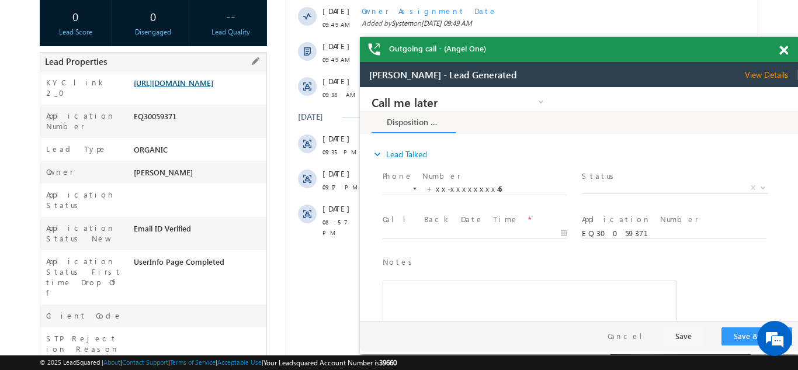
click at [192, 88] on link "https://angelbroking1-pk3em7sa.customui-test.leadsquared.com?leadId=60529a9a-96…" at bounding box center [173, 83] width 79 height 10
click at [781, 50] on span at bounding box center [783, 51] width 9 height 10
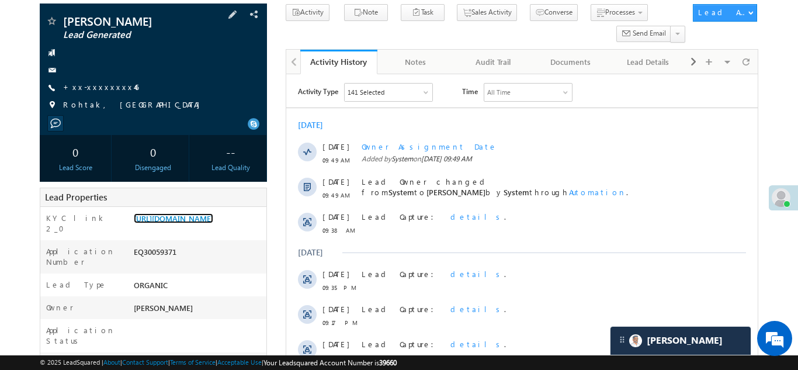
scroll to position [113, 0]
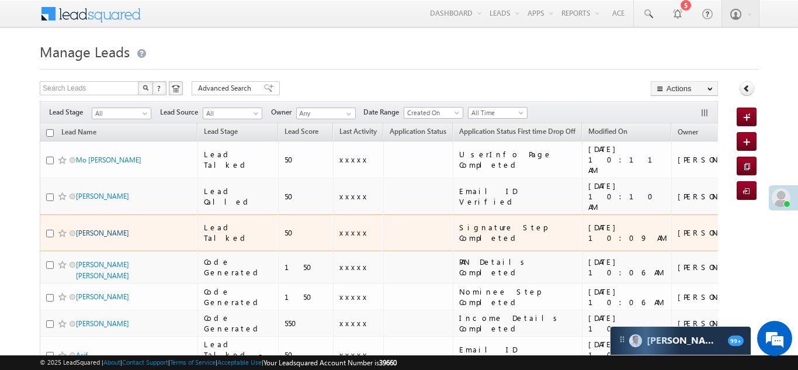
click at [90, 228] on link "[PERSON_NAME]" at bounding box center [102, 232] width 53 height 9
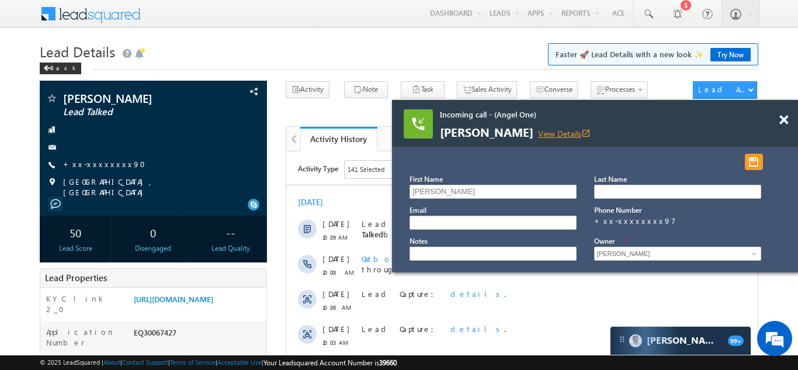
click at [590, 131] on link "View Details open_in_new" at bounding box center [564, 133] width 53 height 11
click at [780, 119] on span at bounding box center [783, 120] width 9 height 10
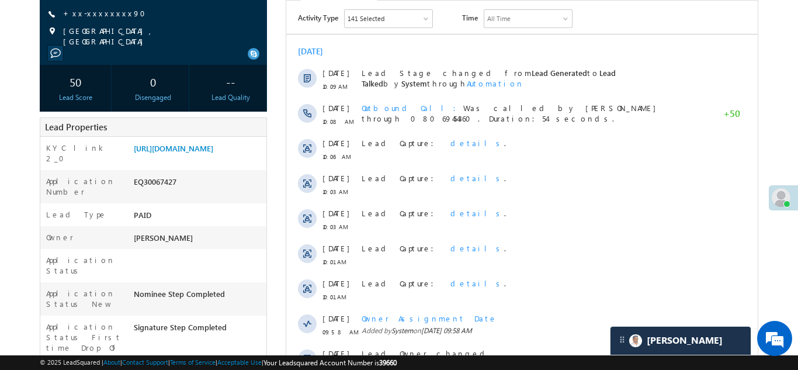
scroll to position [164, 0]
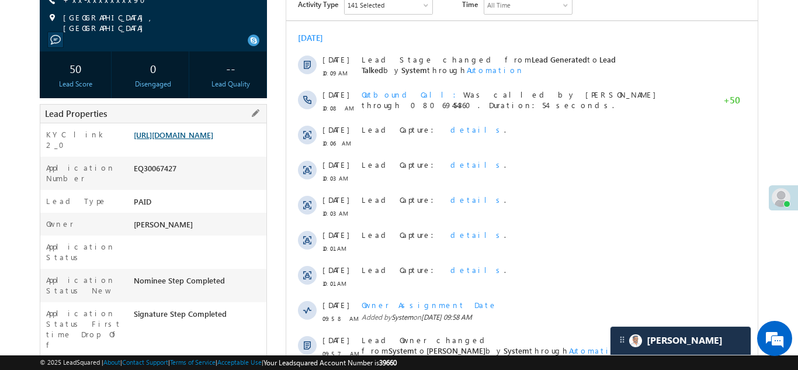
click at [196, 137] on link "[URL][DOMAIN_NAME]" at bounding box center [173, 135] width 79 height 10
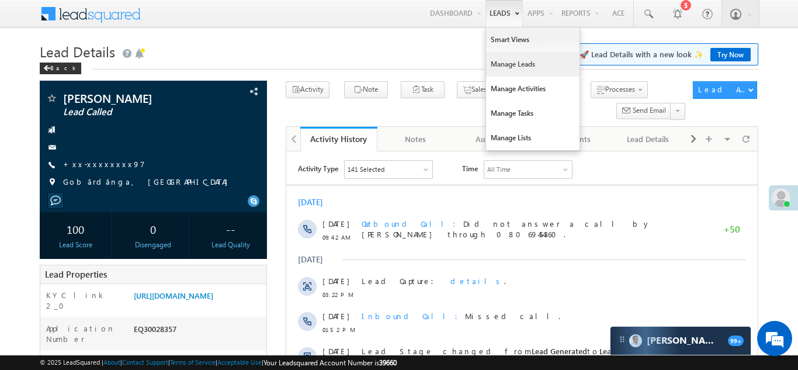
click at [502, 64] on link "Manage Leads" at bounding box center [532, 64] width 93 height 25
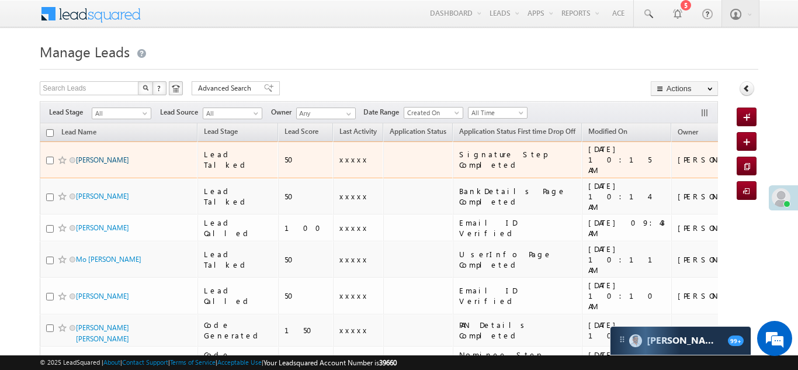
click at [86, 155] on link "[PERSON_NAME]" at bounding box center [102, 159] width 53 height 9
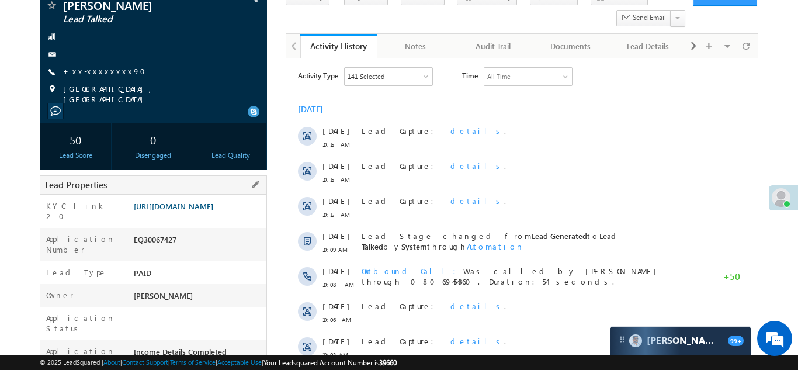
click at [198, 210] on link "[URL][DOMAIN_NAME]" at bounding box center [173, 206] width 79 height 10
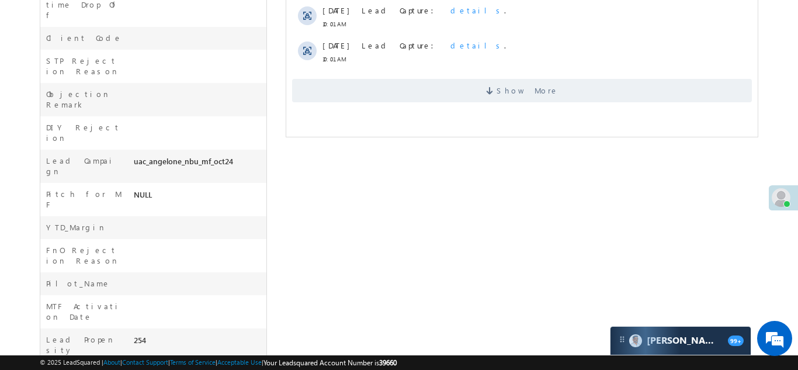
scroll to position [501, 0]
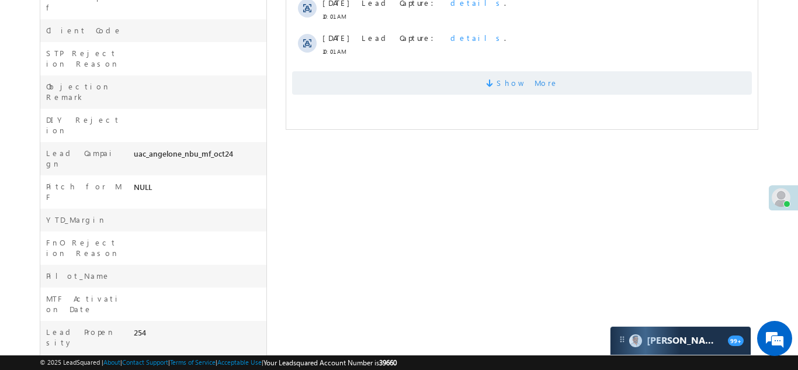
click at [416, 86] on span "Show More" at bounding box center [521, 82] width 460 height 23
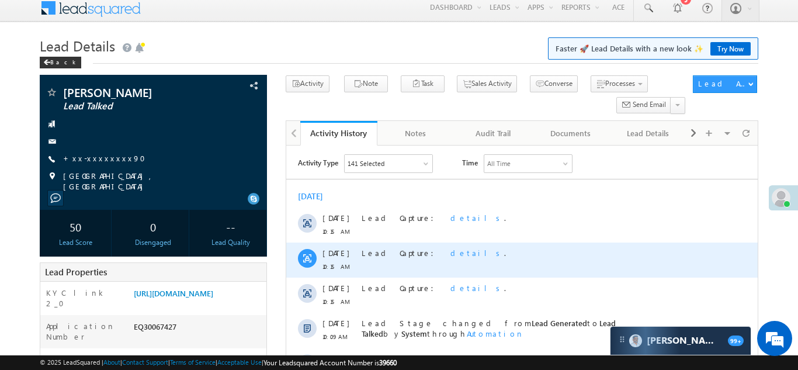
scroll to position [0, 0]
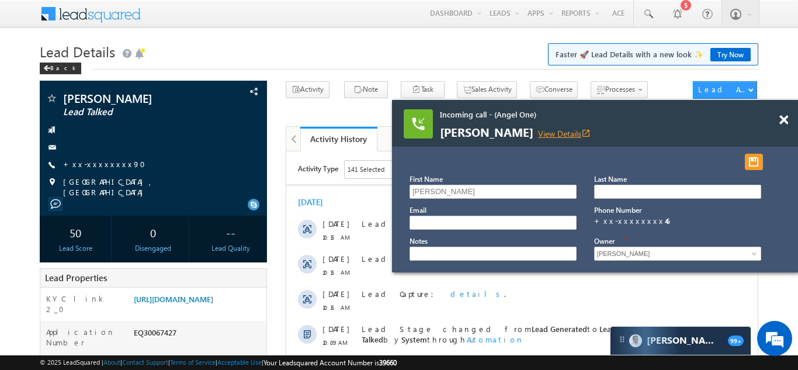
click at [547, 131] on link "View Details open_in_new" at bounding box center [564, 133] width 53 height 11
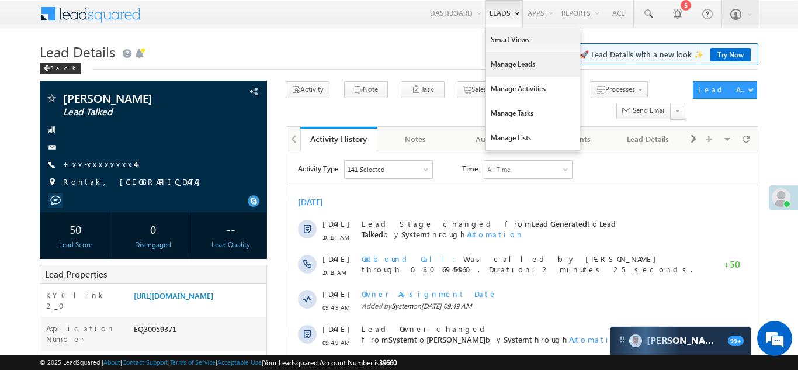
click at [506, 64] on link "Manage Leads" at bounding box center [532, 64] width 93 height 25
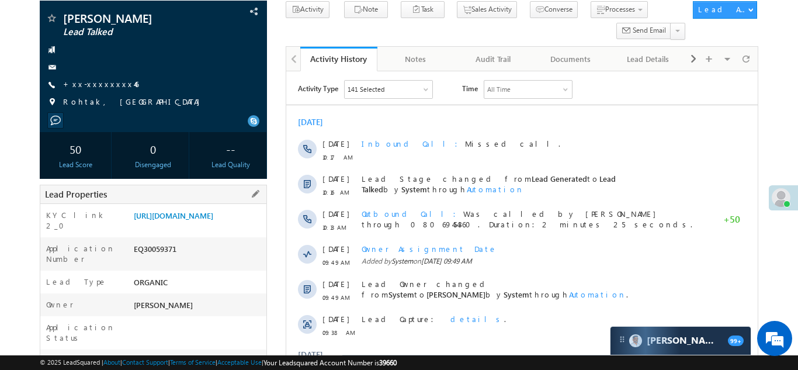
scroll to position [41, 0]
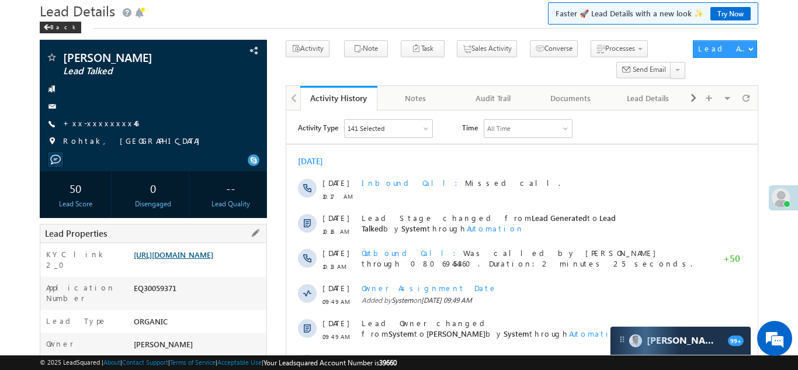
click at [186, 259] on link "https://angelbroking1-pk3em7sa.customui-test.leadsquared.com?leadId=60529a9a-96…" at bounding box center [173, 254] width 79 height 10
click at [95, 123] on link "+xx-xxxxxxxx46" at bounding box center [100, 123] width 75 height 10
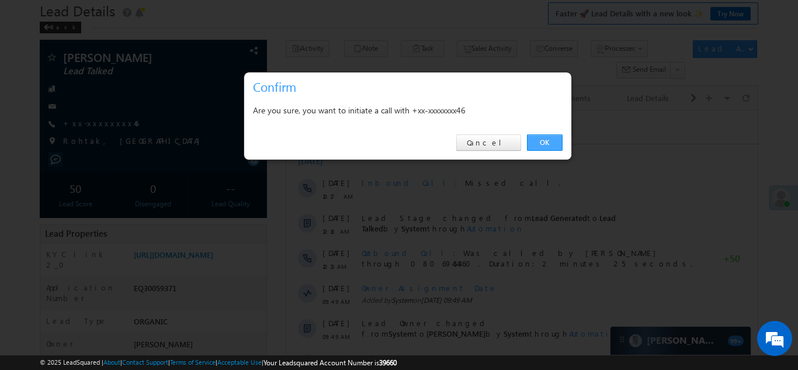
click at [539, 140] on link "OK" at bounding box center [545, 142] width 36 height 16
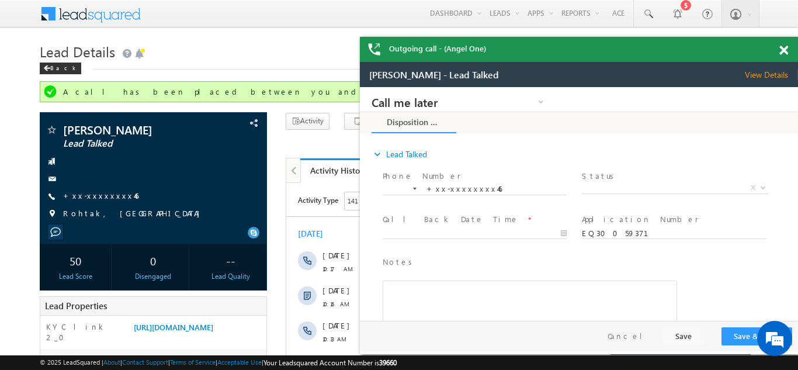
click at [784, 51] on span at bounding box center [783, 51] width 9 height 10
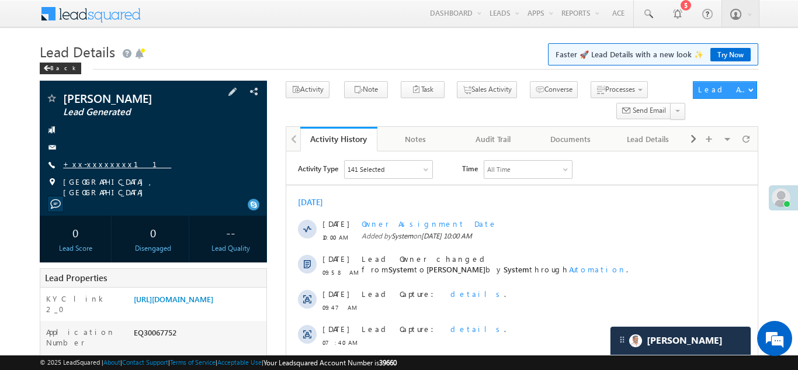
click at [92, 163] on link "+xx-xxxxxxxx11" at bounding box center [117, 164] width 108 height 10
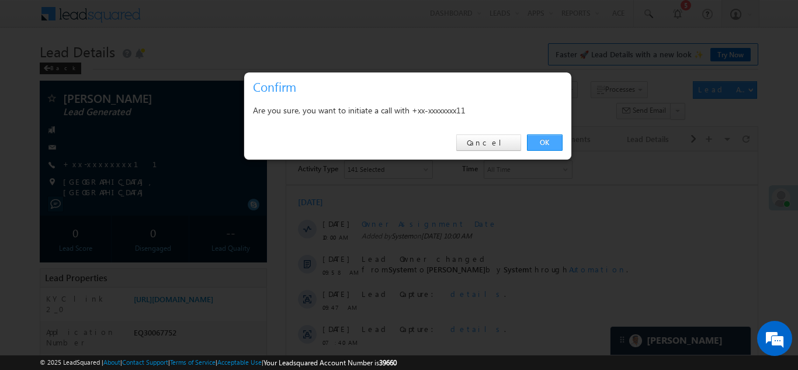
click at [543, 140] on link "OK" at bounding box center [545, 142] width 36 height 16
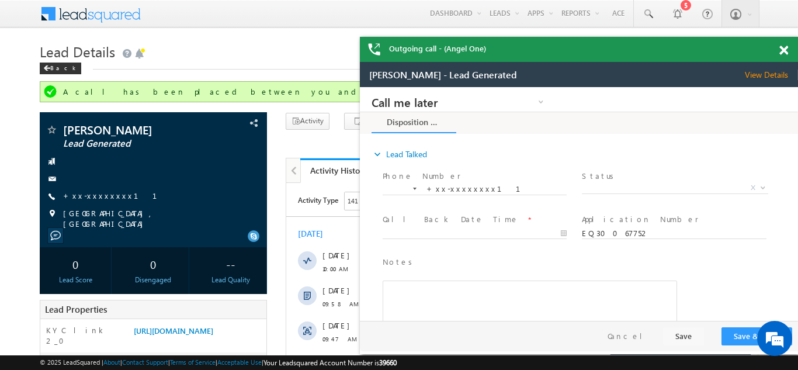
click at [781, 48] on span at bounding box center [783, 51] width 9 height 10
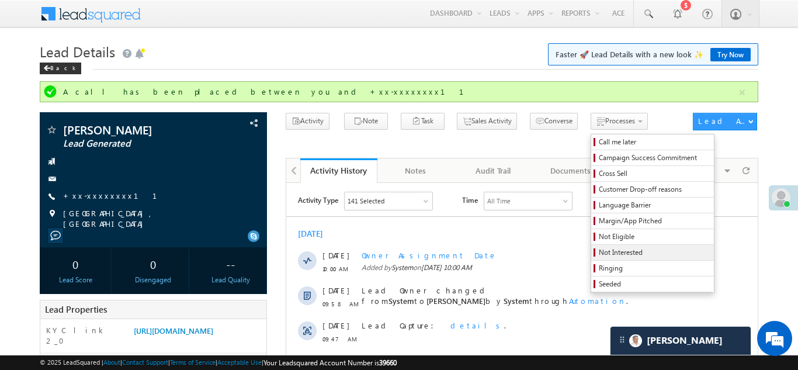
click at [599, 248] on span "Not Interested" at bounding box center [654, 252] width 111 height 11
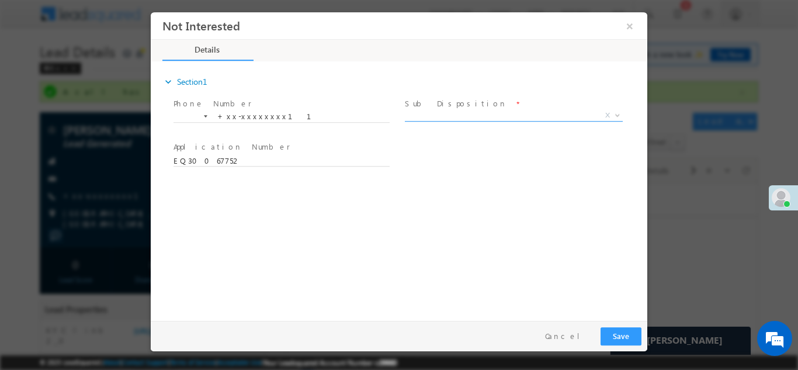
click at [468, 109] on span "X" at bounding box center [514, 115] width 218 height 12
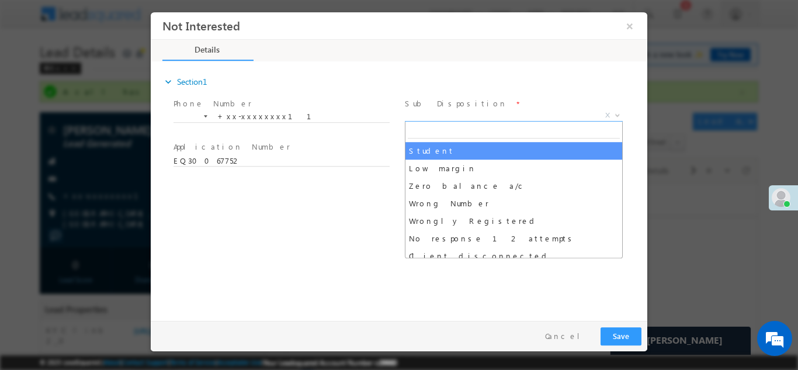
scroll to position [78, 0]
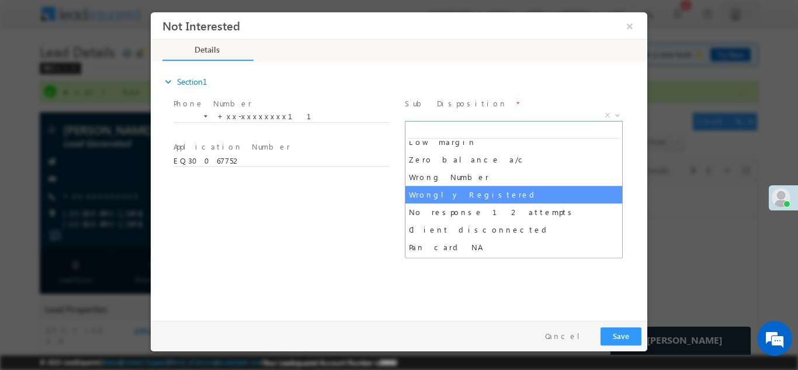
select select "Wrongly Registered"
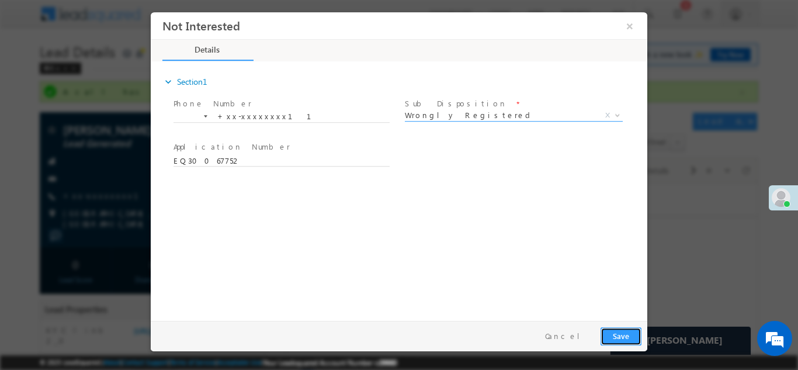
click at [623, 336] on button "Save" at bounding box center [620, 335] width 41 height 18
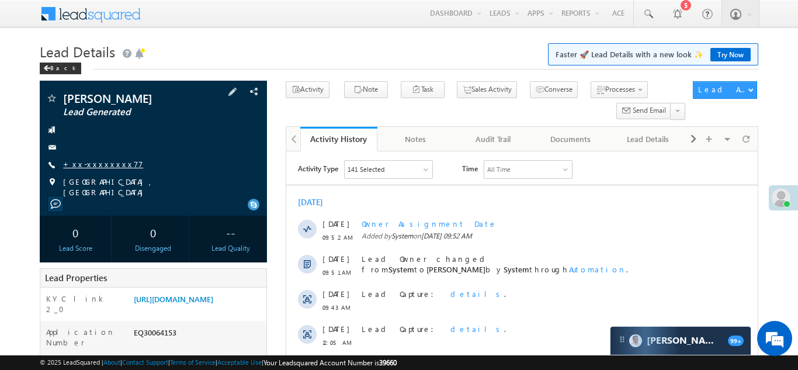
click at [92, 166] on link "+xx-xxxxxxxx77" at bounding box center [103, 164] width 80 height 10
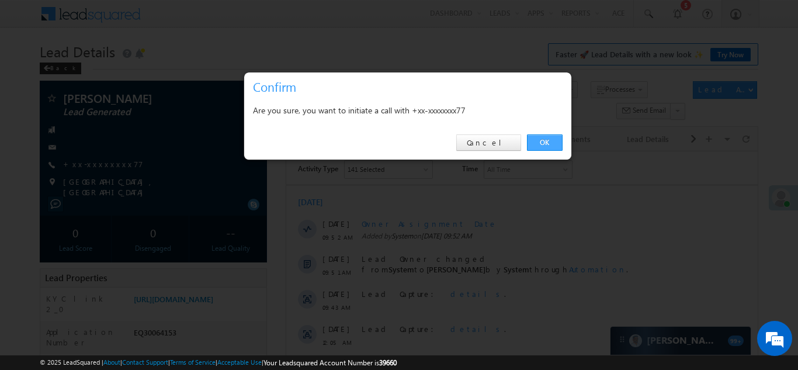
click at [544, 145] on link "OK" at bounding box center [545, 142] width 36 height 16
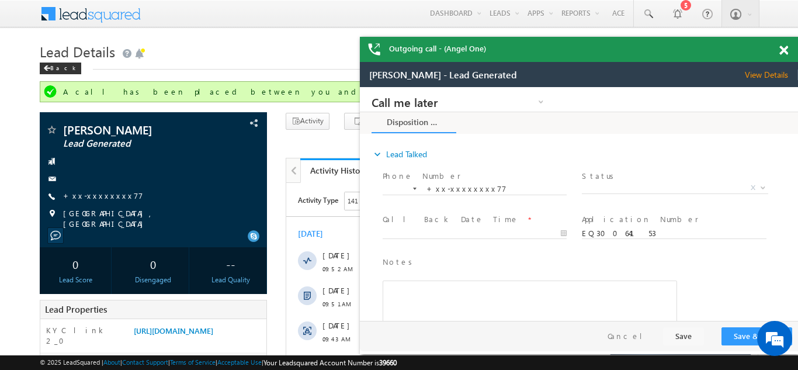
click at [783, 51] on span at bounding box center [783, 51] width 9 height 10
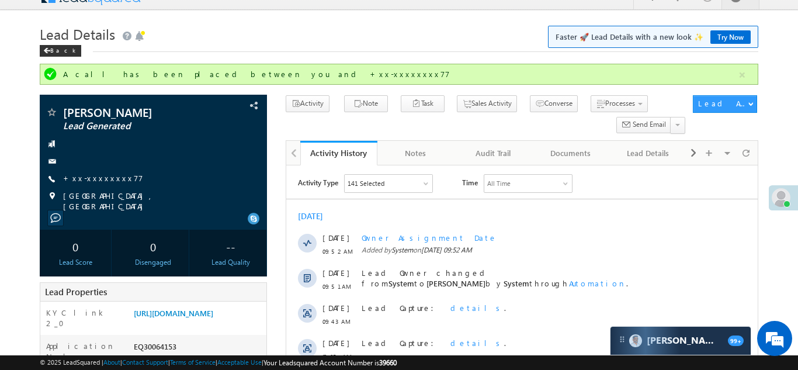
scroll to position [18, 0]
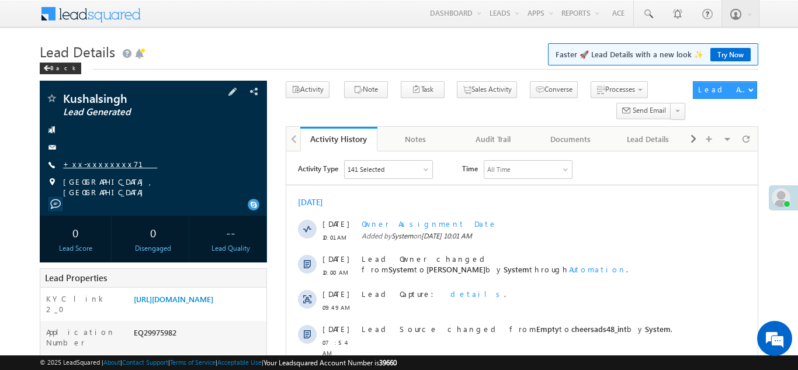
click at [92, 164] on link "+xx-xxxxxxxx71" at bounding box center [110, 164] width 94 height 10
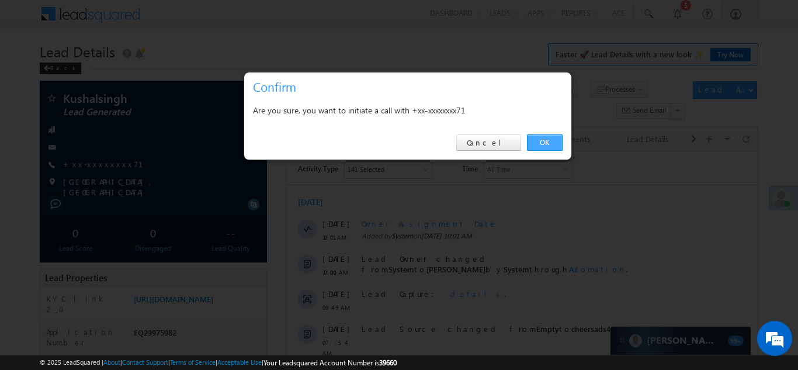
click at [543, 139] on link "OK" at bounding box center [545, 142] width 36 height 16
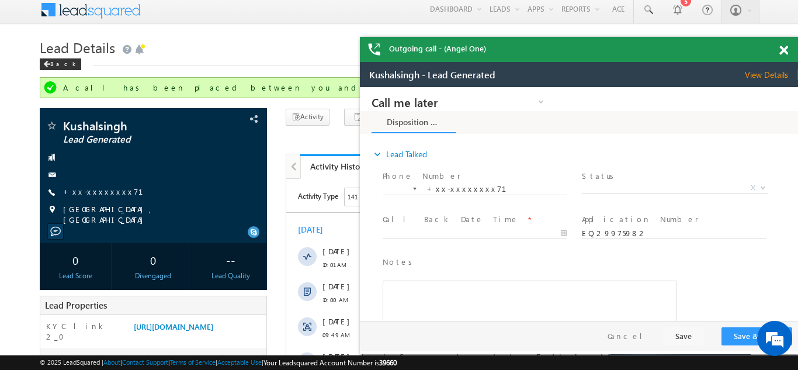
click at [785, 48] on span at bounding box center [783, 51] width 9 height 10
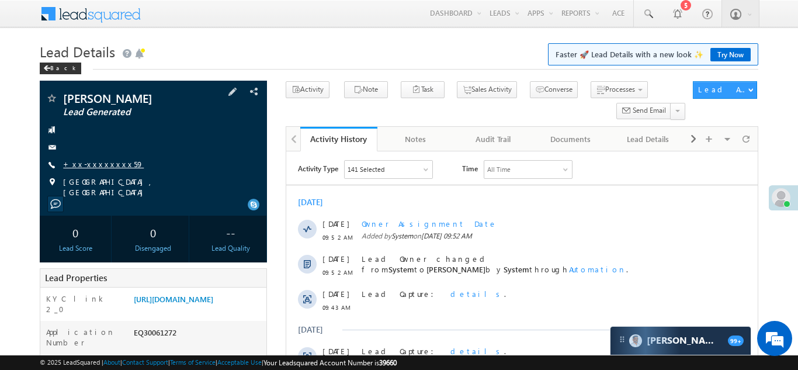
click at [91, 166] on link "+xx-xxxxxxxx59" at bounding box center [103, 164] width 81 height 10
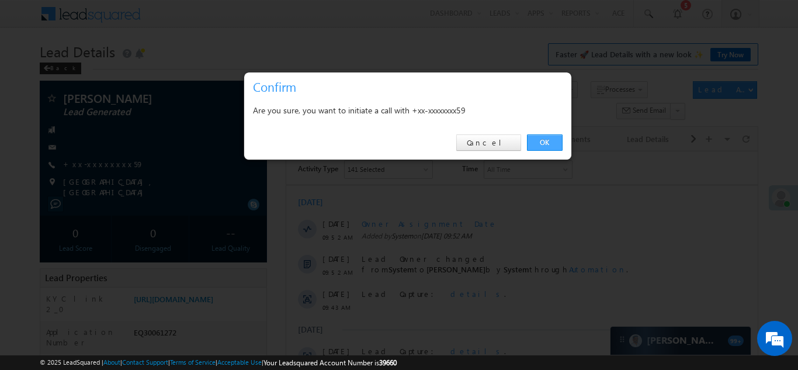
click at [545, 138] on link "OK" at bounding box center [545, 142] width 36 height 16
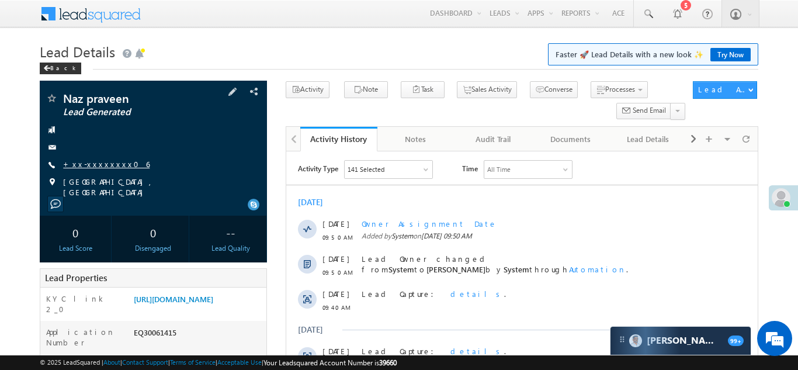
click at [105, 161] on link "+xx-xxxxxxxx06" at bounding box center [106, 164] width 86 height 10
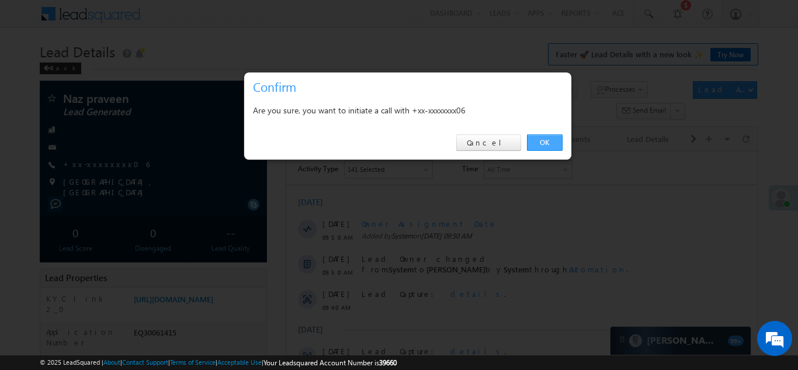
click at [540, 140] on link "OK" at bounding box center [545, 142] width 36 height 16
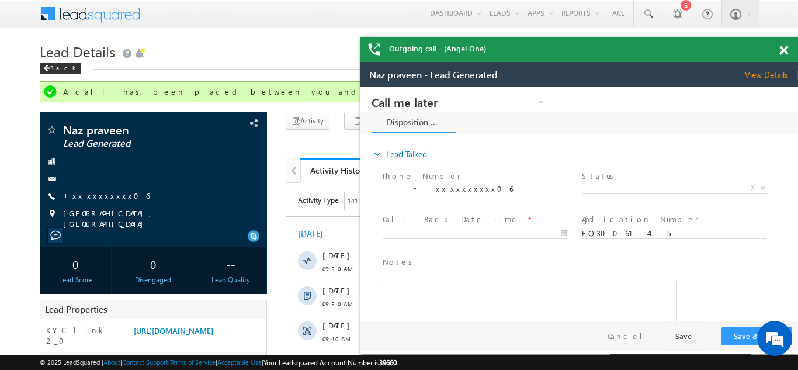
click at [784, 47] on span at bounding box center [783, 51] width 9 height 10
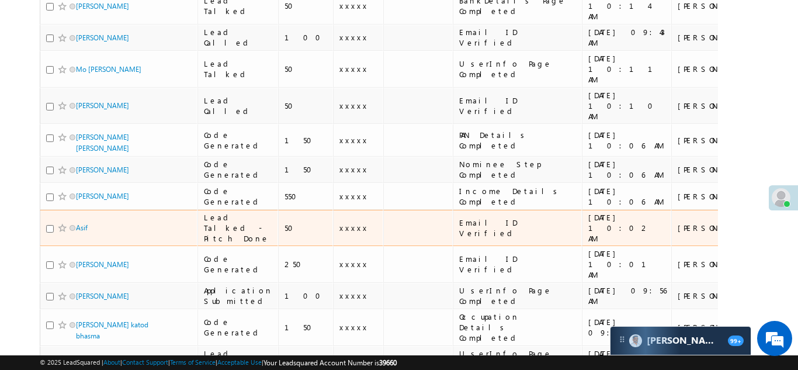
scroll to position [381, 0]
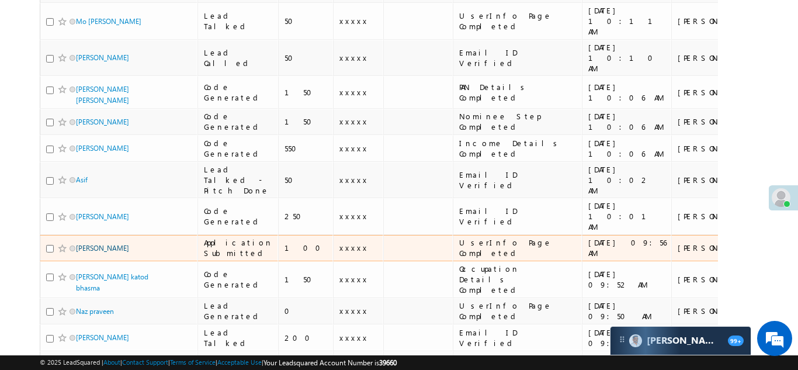
click at [85, 244] on link "Ritu Verma" at bounding box center [102, 248] width 53 height 9
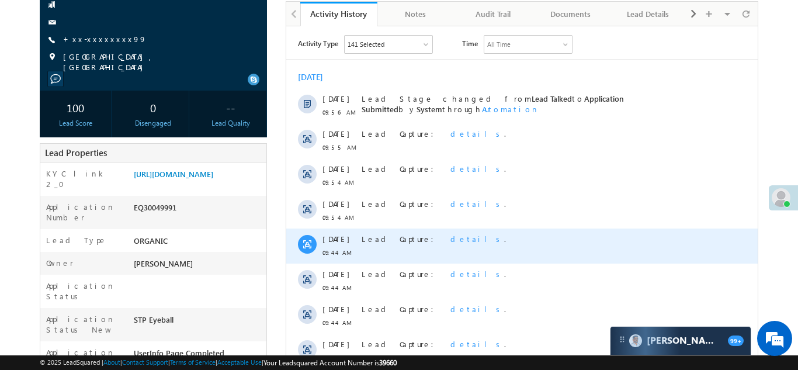
scroll to position [149, 0]
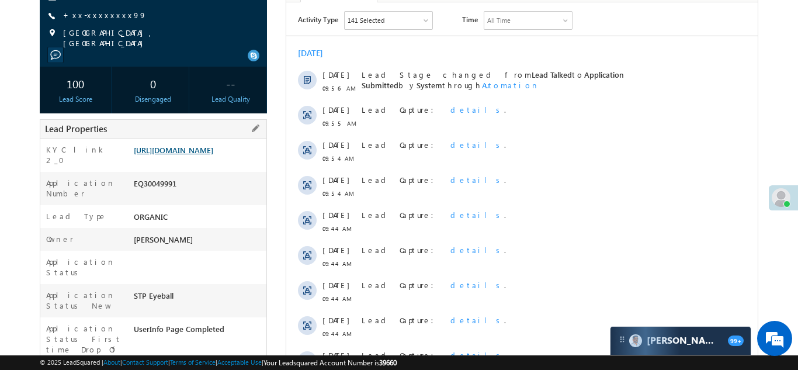
click at [191, 151] on link "https://angelbroking1-pk3em7sa.customui-test.leadsquared.com?leadId=cae8e9c9-91…" at bounding box center [173, 150] width 79 height 10
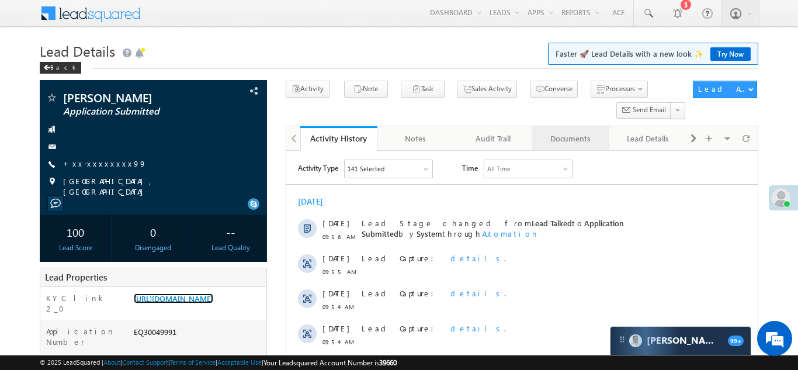
scroll to position [0, 0]
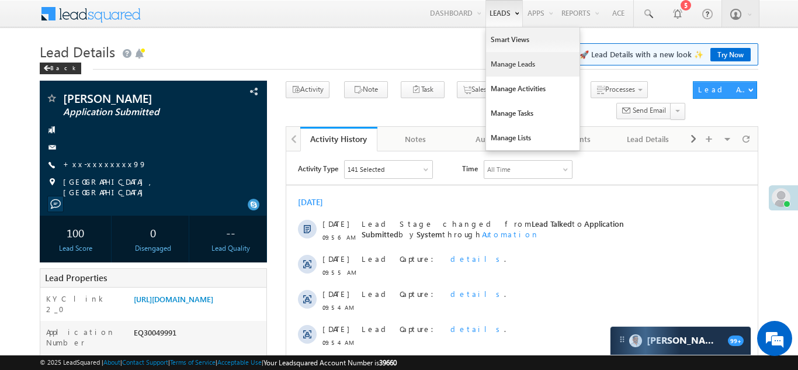
click at [509, 66] on link "Manage Leads" at bounding box center [532, 64] width 93 height 25
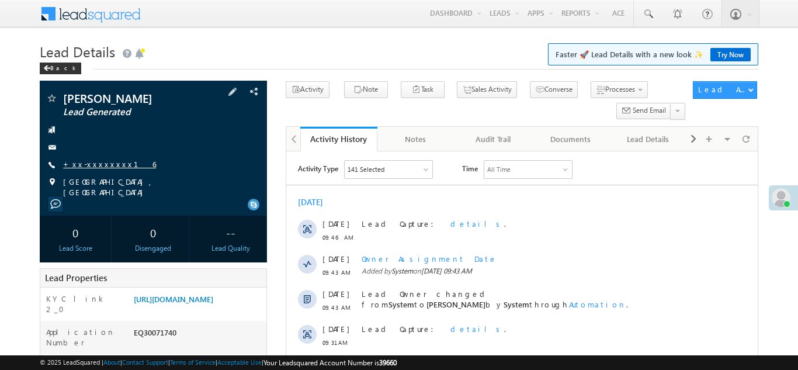
click at [91, 162] on link "+xx-xxxxxxxx16" at bounding box center [109, 164] width 93 height 10
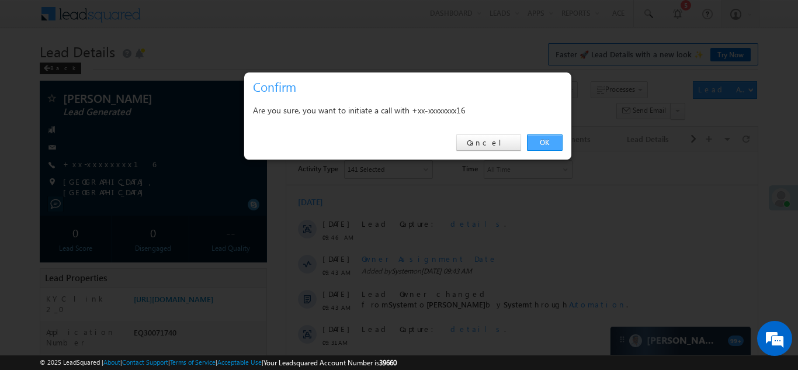
click at [545, 141] on link "OK" at bounding box center [545, 142] width 36 height 16
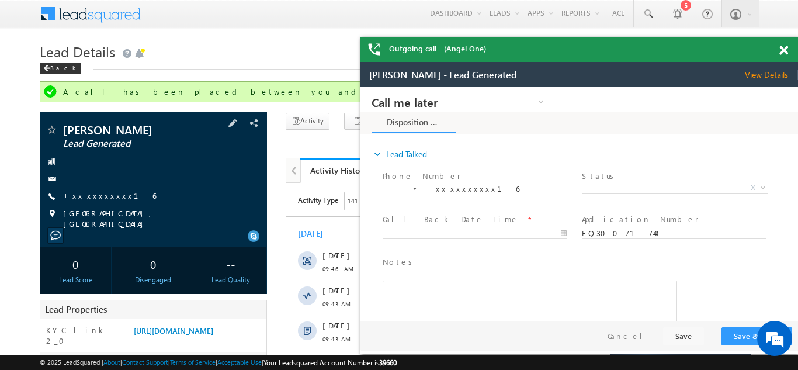
click at [162, 165] on div at bounding box center [154, 161] width 216 height 12
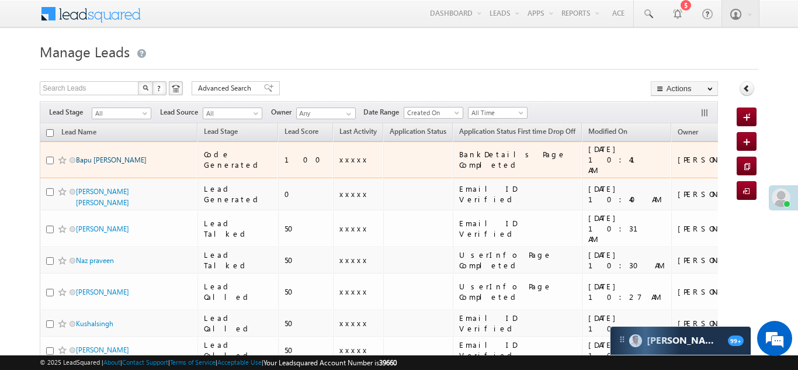
click at [106, 155] on link "Bapu [PERSON_NAME]" at bounding box center [111, 159] width 71 height 9
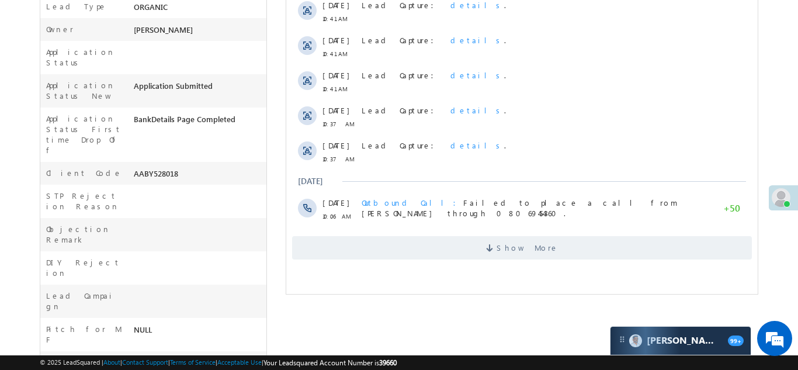
scroll to position [464, 0]
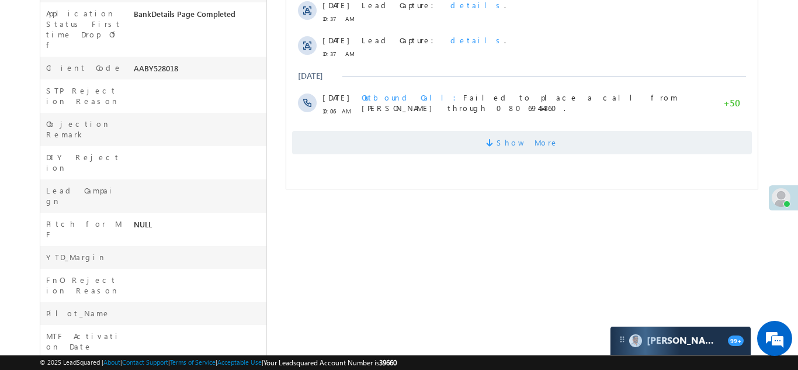
click at [524, 143] on span "Show More" at bounding box center [527, 142] width 62 height 23
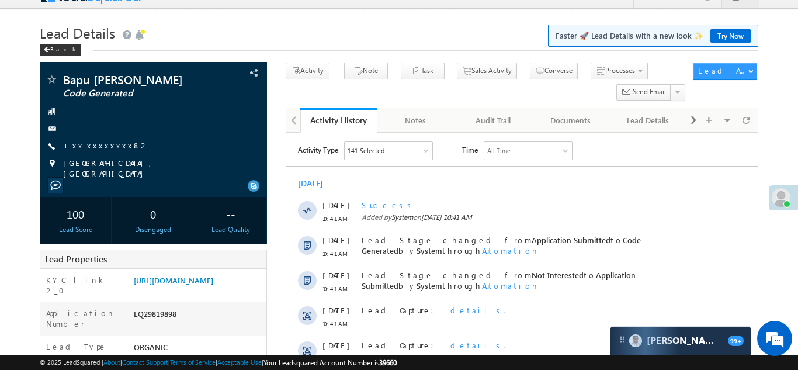
scroll to position [0, 0]
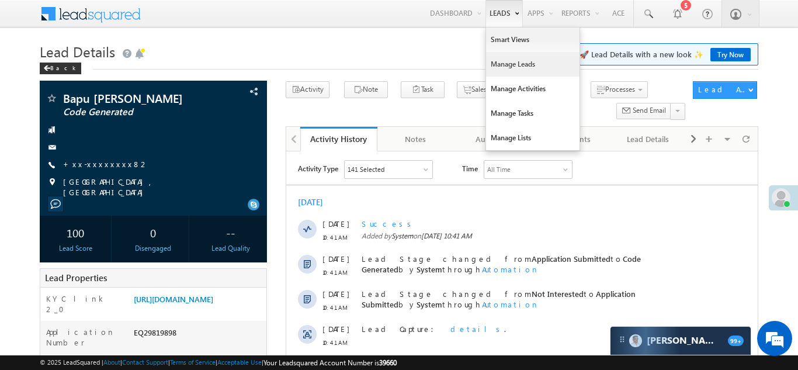
click at [495, 67] on link "Manage Leads" at bounding box center [532, 64] width 93 height 25
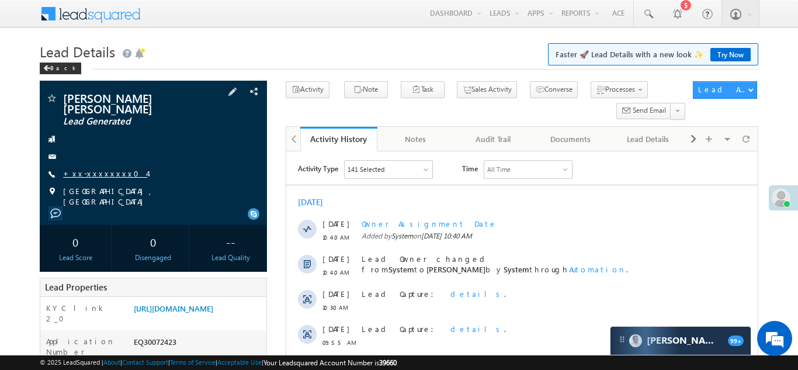
click at [93, 168] on link "+xx-xxxxxxxx04" at bounding box center [105, 173] width 84 height 10
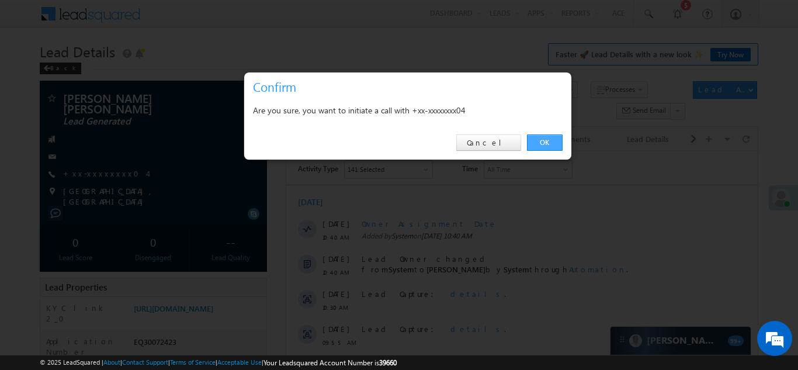
click at [539, 139] on link "OK" at bounding box center [545, 142] width 36 height 16
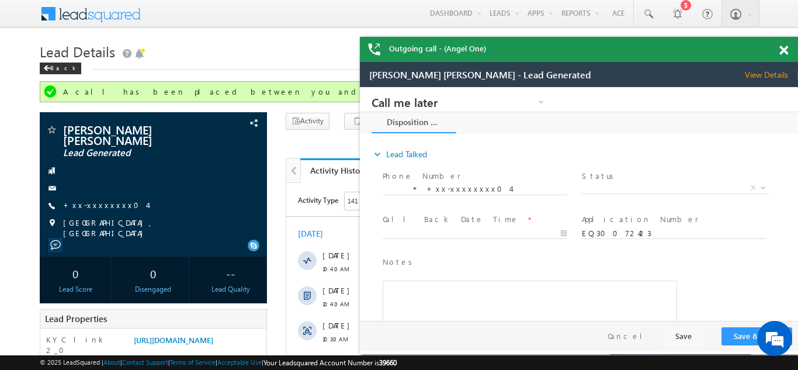
click at [786, 51] on span at bounding box center [783, 51] width 9 height 10
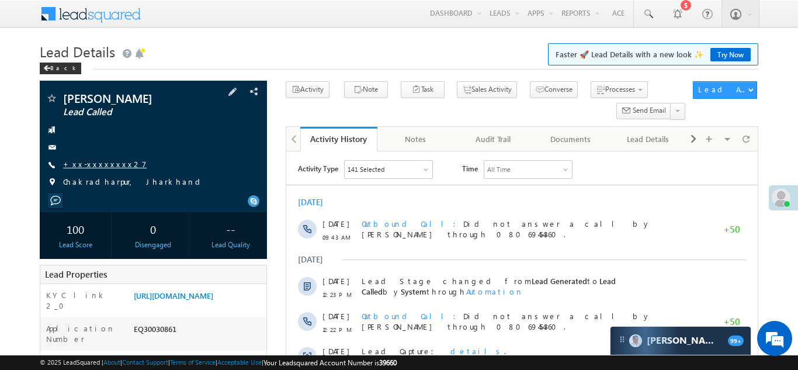
click at [87, 164] on link "+xx-xxxxxxxx27" at bounding box center [105, 164] width 84 height 10
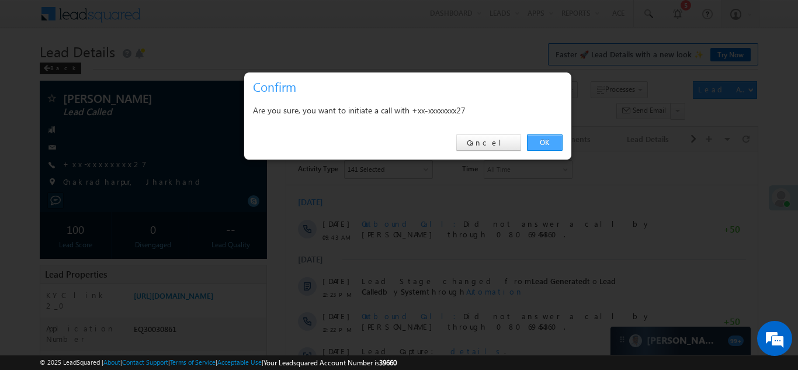
click at [543, 143] on link "OK" at bounding box center [545, 142] width 36 height 16
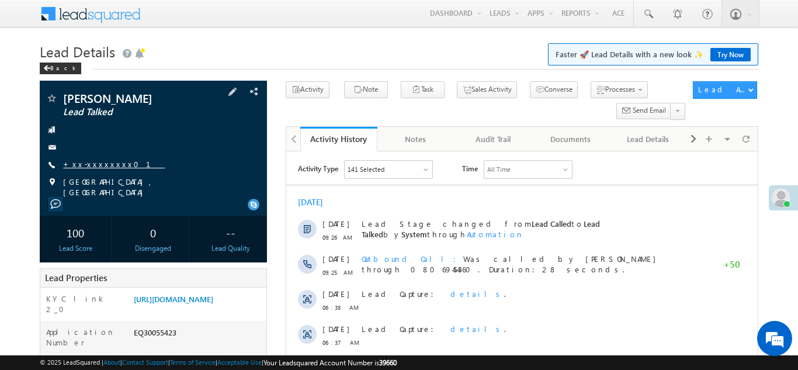
click at [100, 165] on link "+xx-xxxxxxxx01" at bounding box center [114, 164] width 102 height 10
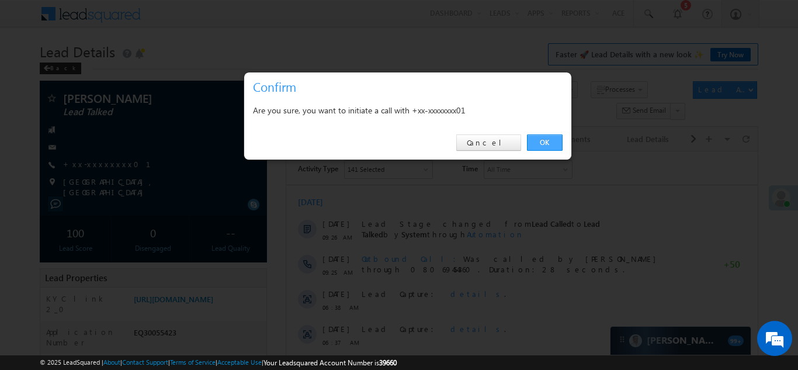
click at [533, 140] on link "OK" at bounding box center [545, 142] width 36 height 16
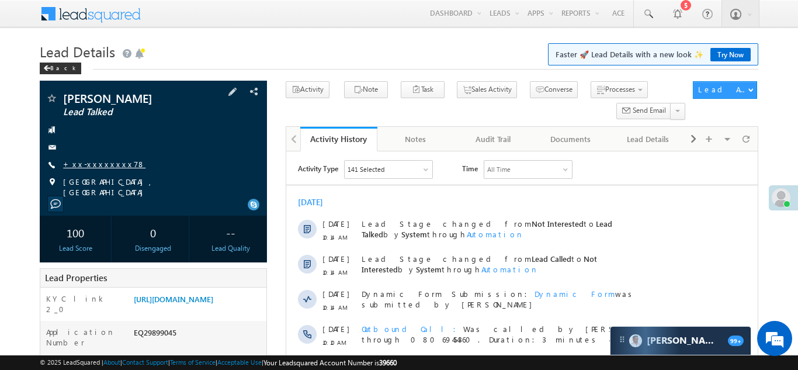
click at [91, 163] on link "+xx-xxxxxxxx78" at bounding box center [104, 164] width 82 height 10
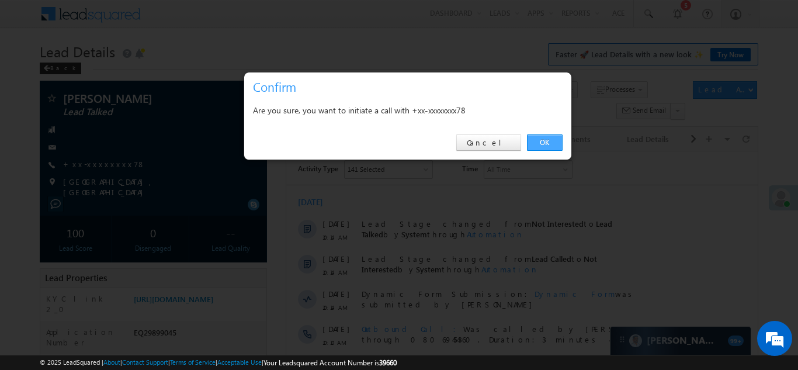
click at [547, 138] on link "OK" at bounding box center [545, 142] width 36 height 16
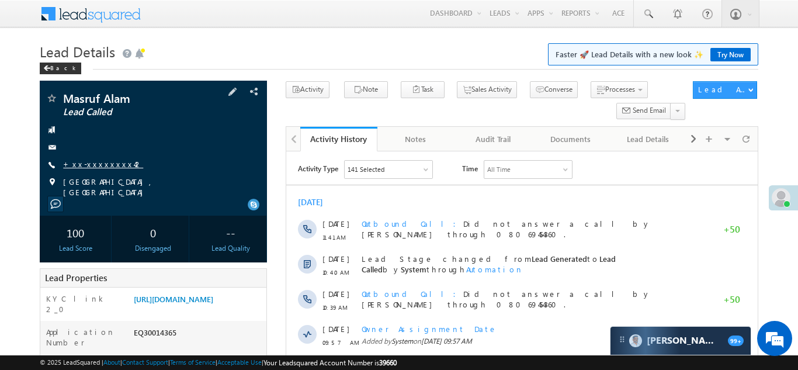
click at [84, 161] on link "+xx-xxxxxxxx42" at bounding box center [103, 164] width 80 height 10
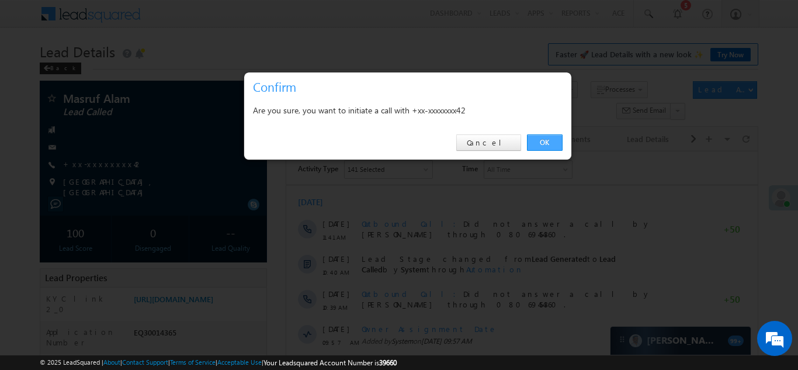
click at [542, 140] on link "OK" at bounding box center [545, 142] width 36 height 16
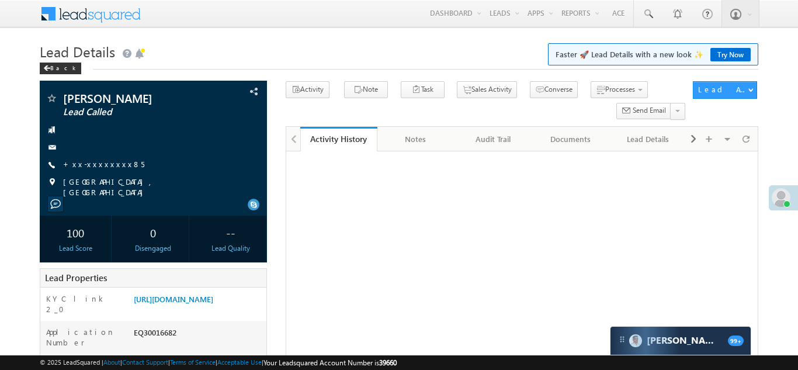
click at [91, 163] on link "+xx-xxxxxxxx85" at bounding box center [103, 164] width 81 height 10
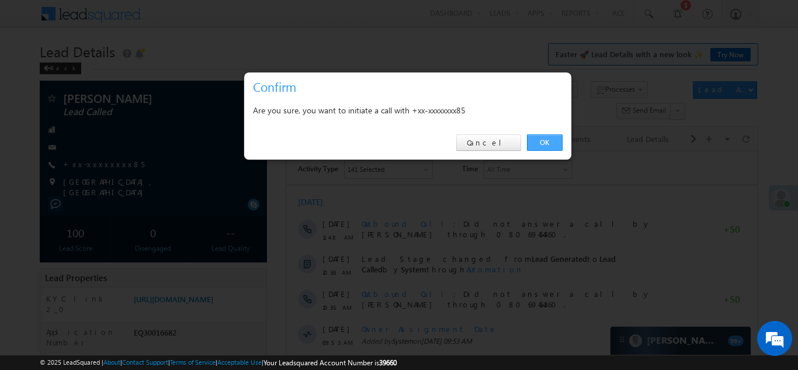
click at [537, 141] on link "OK" at bounding box center [545, 142] width 36 height 16
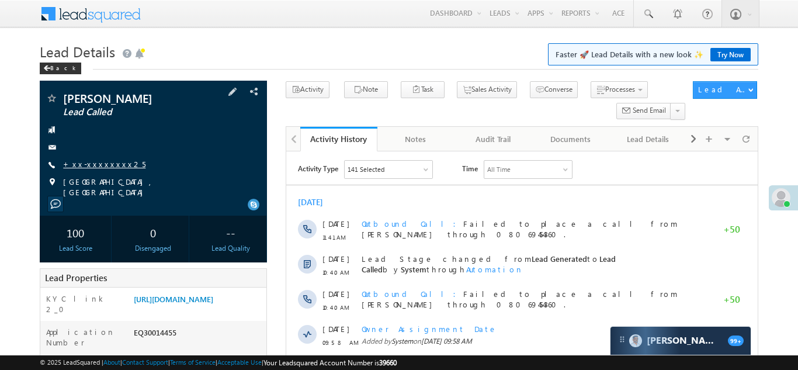
click at [88, 168] on link "+xx-xxxxxxxx25" at bounding box center [104, 164] width 82 height 10
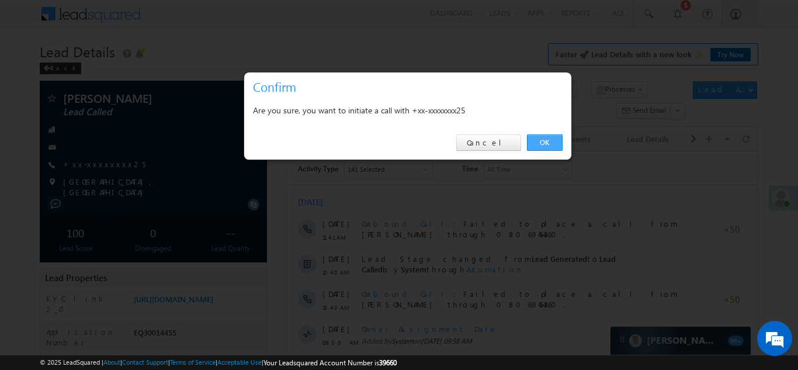
click at [541, 143] on link "OK" at bounding box center [545, 142] width 36 height 16
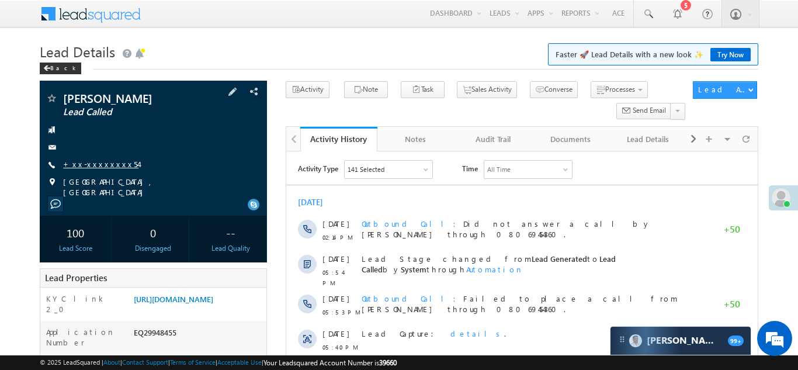
click at [88, 165] on link "+xx-xxxxxxxx54" at bounding box center [100, 164] width 75 height 10
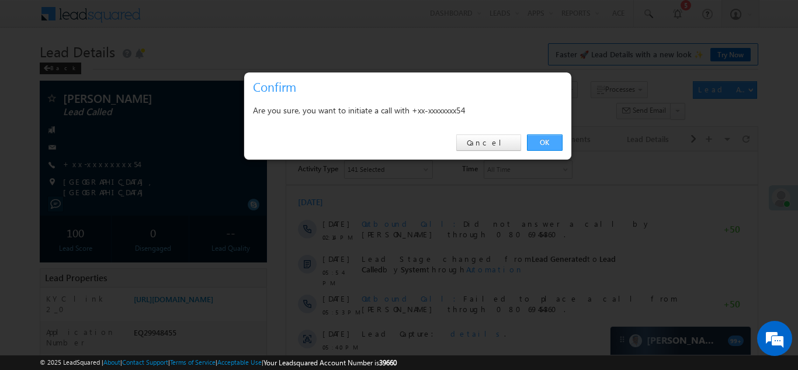
click at [538, 140] on link "OK" at bounding box center [545, 142] width 36 height 16
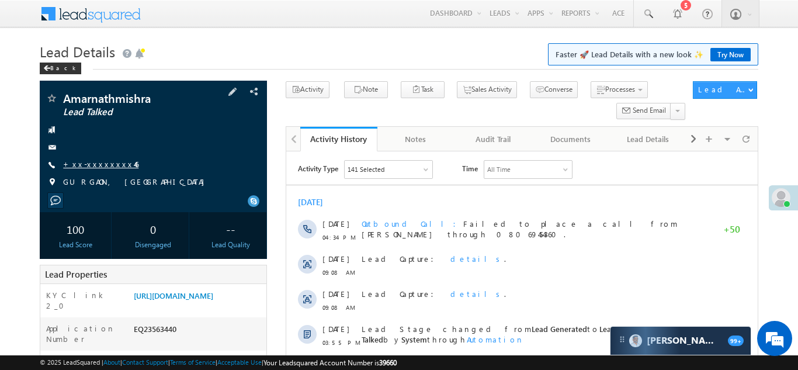
click at [86, 165] on link "+xx-xxxxxxxx46" at bounding box center [100, 164] width 75 height 10
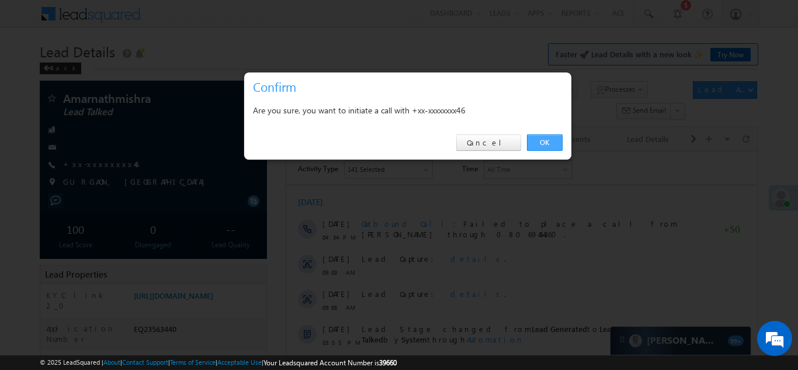
click at [543, 141] on link "OK" at bounding box center [545, 142] width 36 height 16
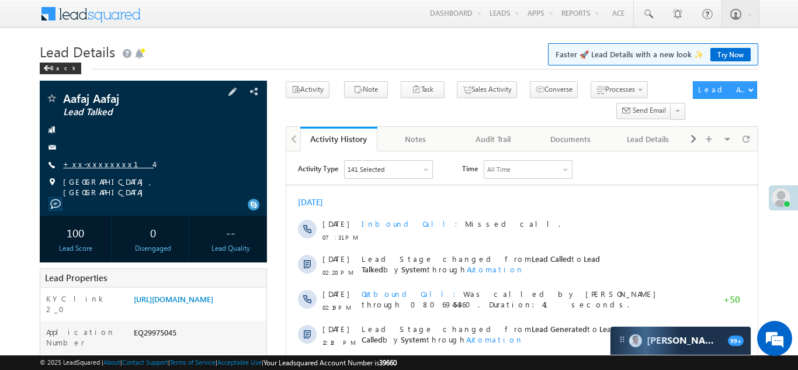
click at [100, 167] on link "+xx-xxxxxxxx14" at bounding box center [108, 164] width 91 height 10
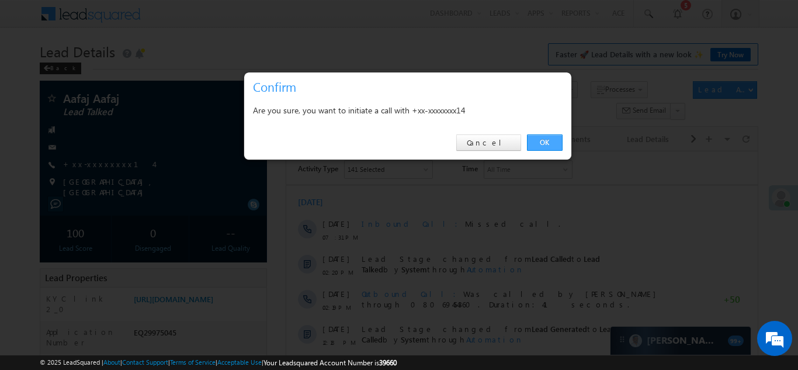
click at [540, 138] on link "OK" at bounding box center [545, 142] width 36 height 16
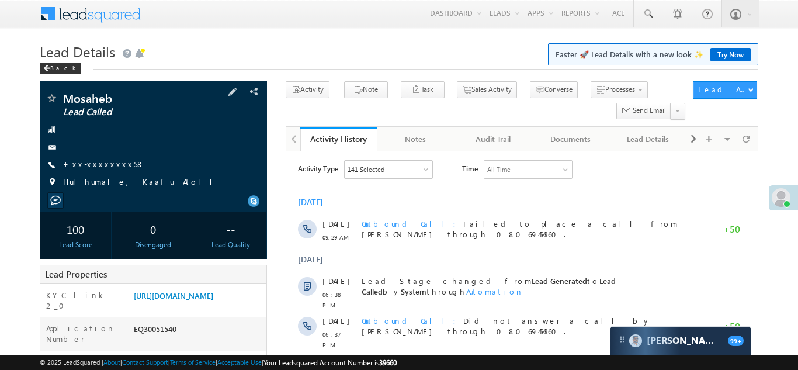
click at [99, 161] on link "+xx-xxxxxxxx58" at bounding box center [103, 164] width 81 height 10
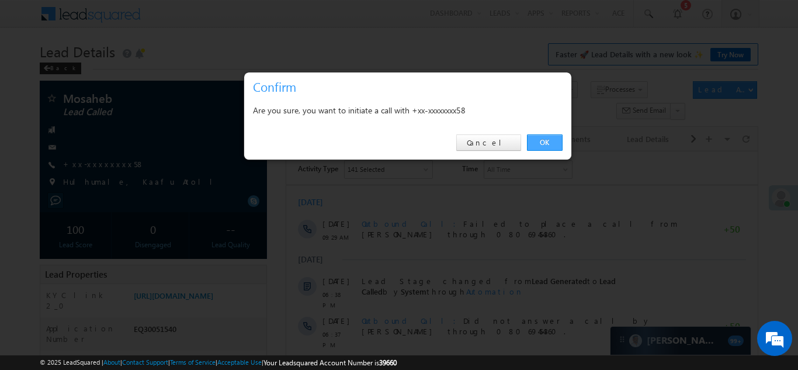
click at [541, 143] on link "OK" at bounding box center [545, 142] width 36 height 16
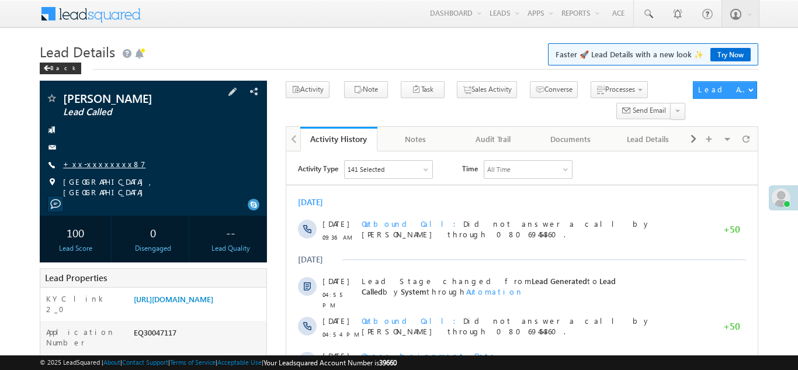
click at [88, 160] on link "+xx-xxxxxxxx87" at bounding box center [104, 164] width 82 height 10
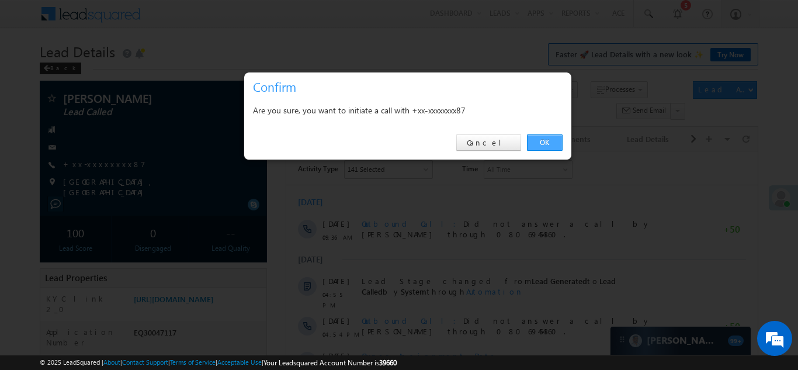
click at [544, 143] on link "OK" at bounding box center [545, 142] width 36 height 16
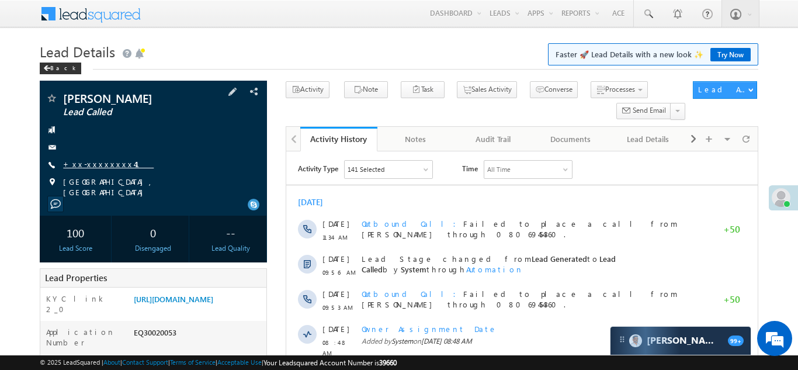
click at [92, 165] on link "+xx-xxxxxxxx41" at bounding box center [108, 164] width 91 height 10
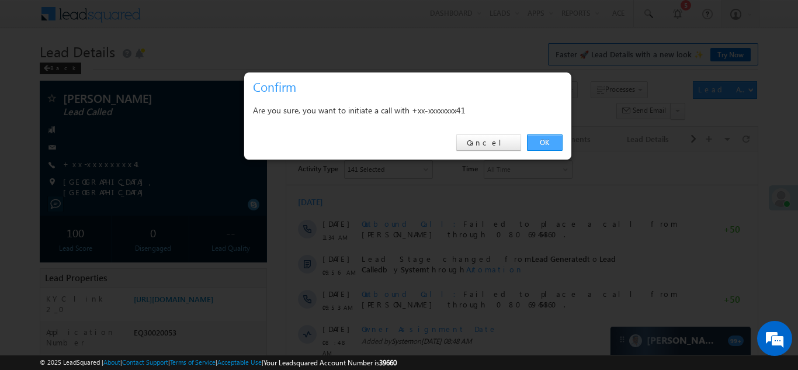
click at [543, 140] on link "OK" at bounding box center [545, 142] width 36 height 16
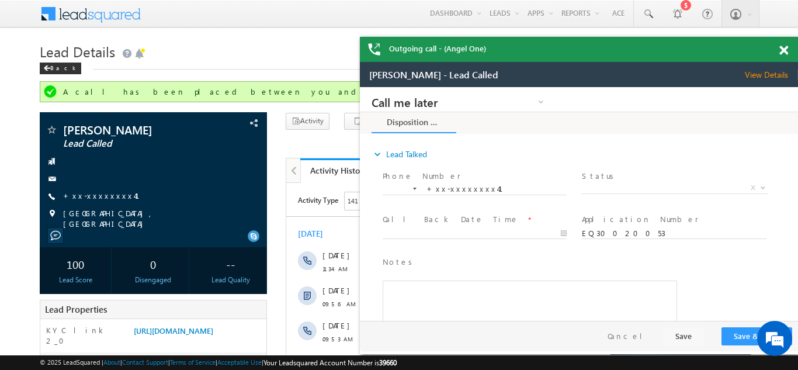
click at [783, 47] on span at bounding box center [783, 51] width 9 height 10
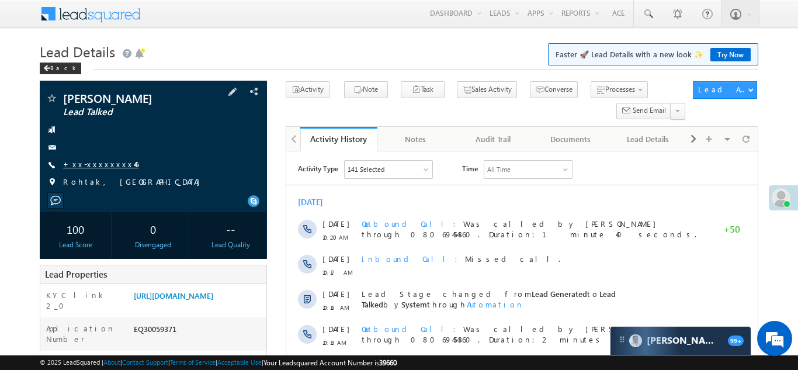
click at [86, 164] on link "+xx-xxxxxxxx46" at bounding box center [100, 164] width 75 height 10
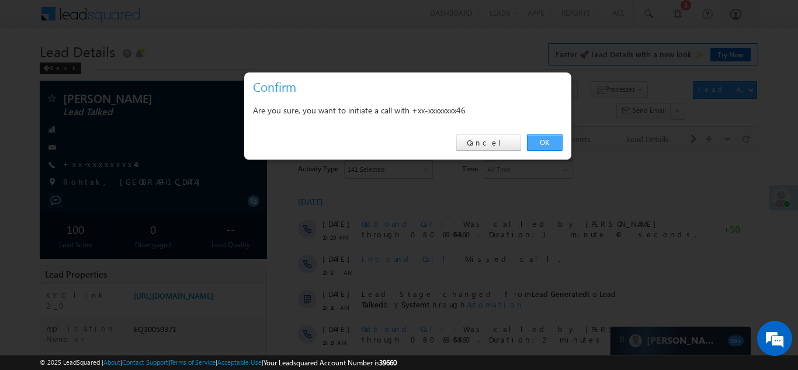
click at [541, 143] on link "OK" at bounding box center [545, 142] width 36 height 16
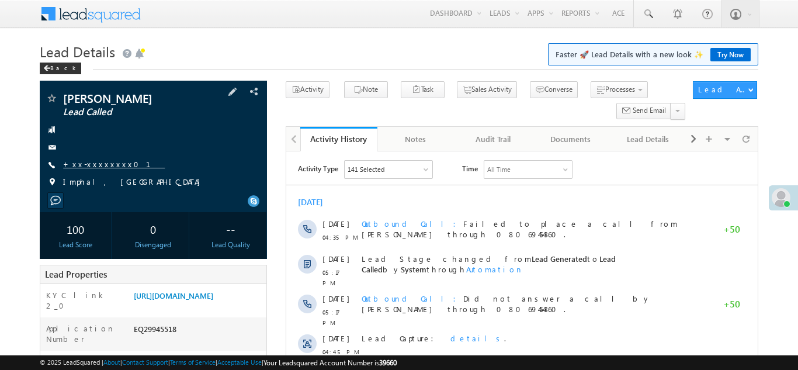
click at [86, 161] on link "+xx-xxxxxxxx01" at bounding box center [114, 164] width 102 height 10
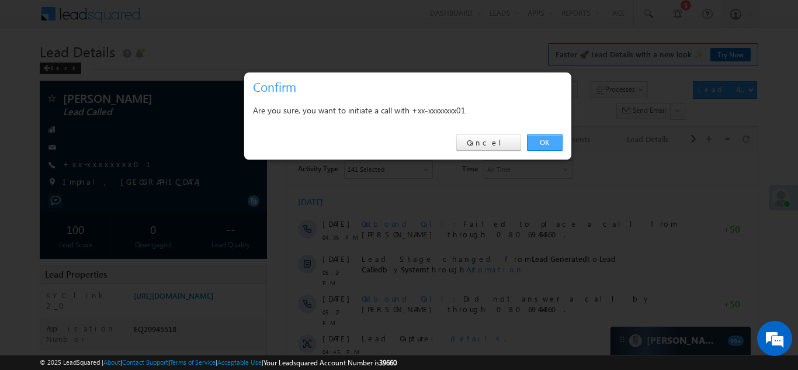
click at [544, 144] on link "OK" at bounding box center [545, 142] width 36 height 16
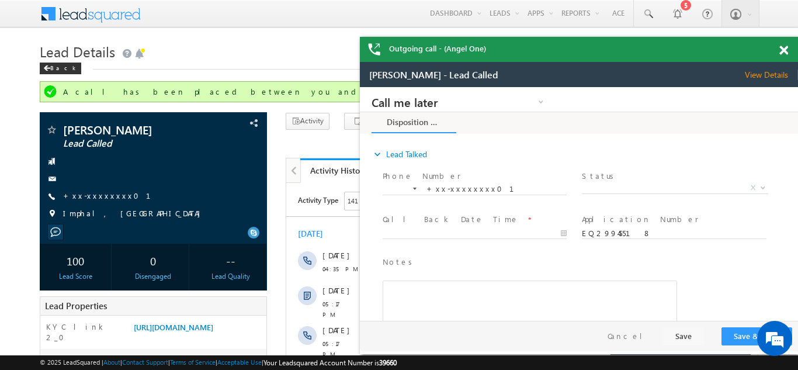
click at [780, 53] on span at bounding box center [783, 51] width 9 height 10
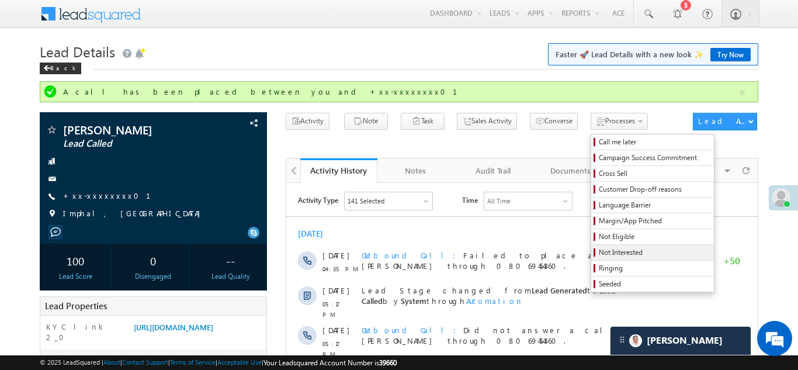
click at [599, 253] on span "Not Interested" at bounding box center [654, 252] width 111 height 11
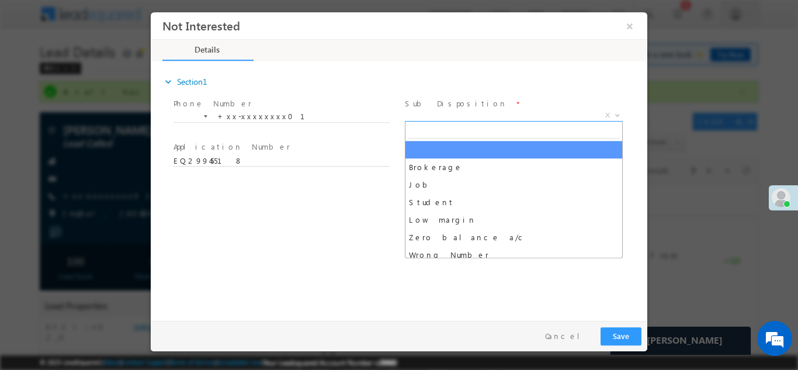
click at [464, 111] on span "X" at bounding box center [514, 115] width 218 height 12
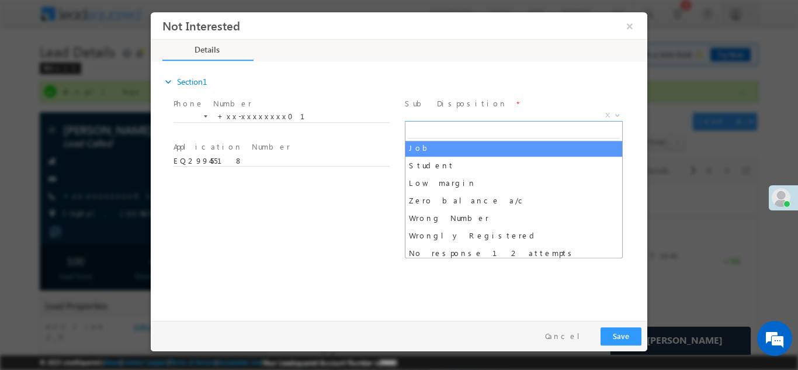
scroll to position [59, 0]
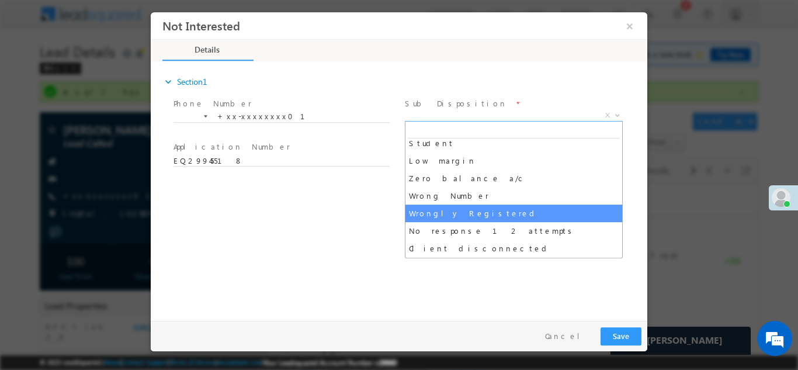
select select "Wrongly Registered"
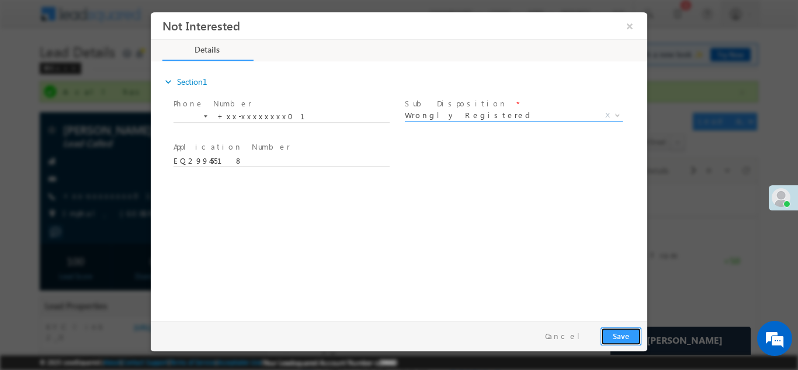
click at [610, 333] on button "Save" at bounding box center [620, 335] width 41 height 18
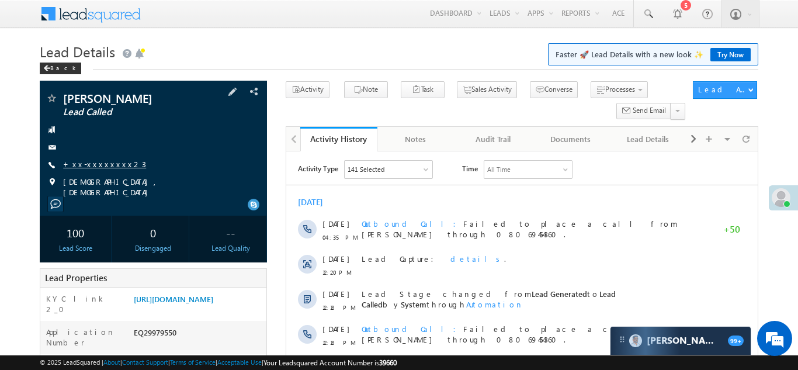
click at [98, 162] on link "+xx-xxxxxxxx23" at bounding box center [104, 164] width 83 height 10
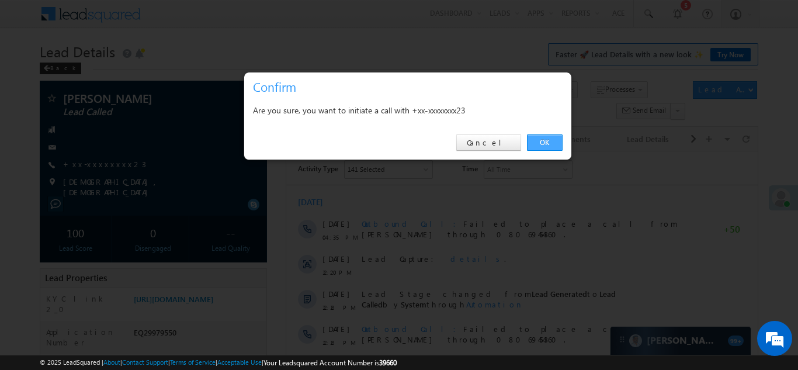
click at [538, 143] on link "OK" at bounding box center [545, 142] width 36 height 16
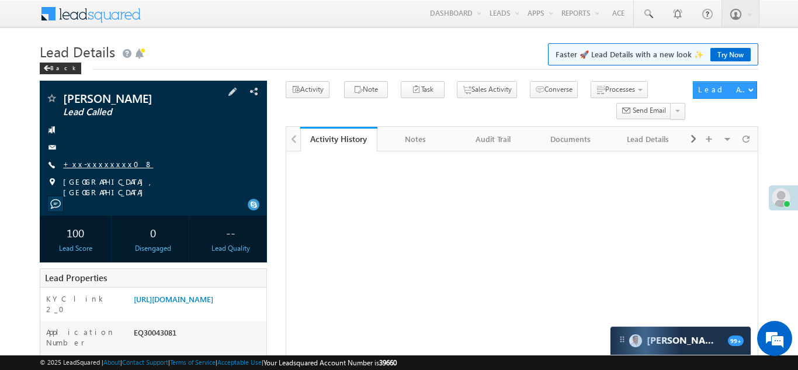
click at [95, 161] on link "+xx-xxxxxxxx08" at bounding box center [108, 164] width 90 height 10
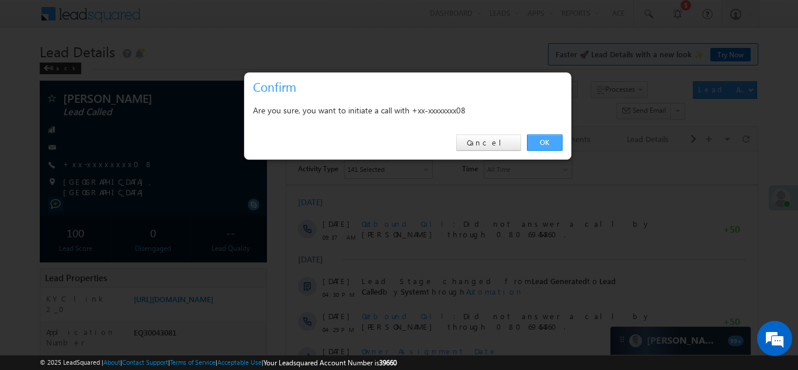
click at [538, 142] on link "OK" at bounding box center [545, 142] width 36 height 16
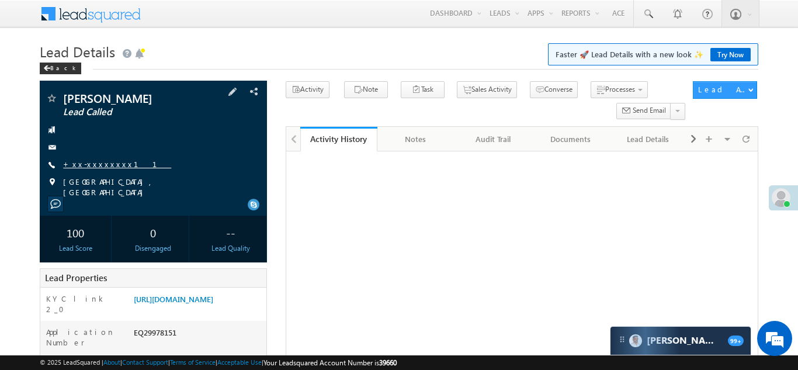
click at [104, 163] on link "+xx-xxxxxxxx11" at bounding box center [117, 164] width 108 height 10
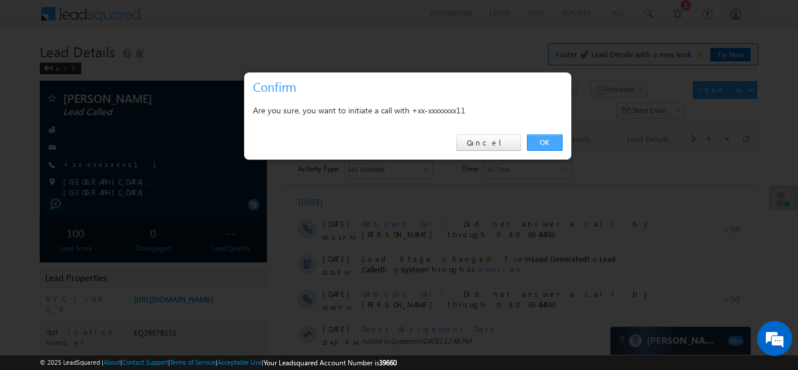
click at [543, 142] on link "OK" at bounding box center [545, 142] width 36 height 16
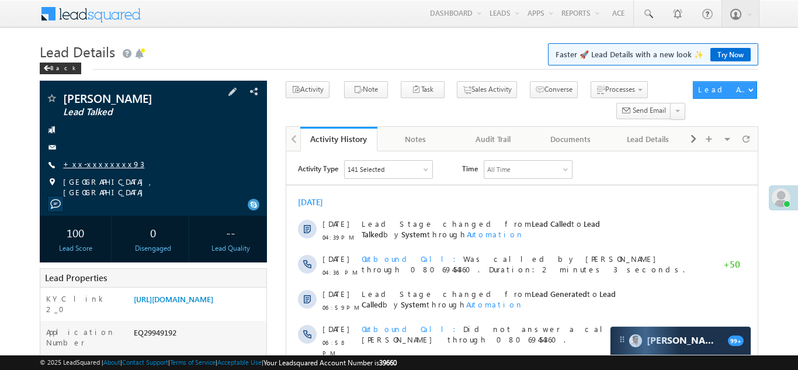
click at [100, 163] on link "+xx-xxxxxxxx93" at bounding box center [103, 164] width 81 height 10
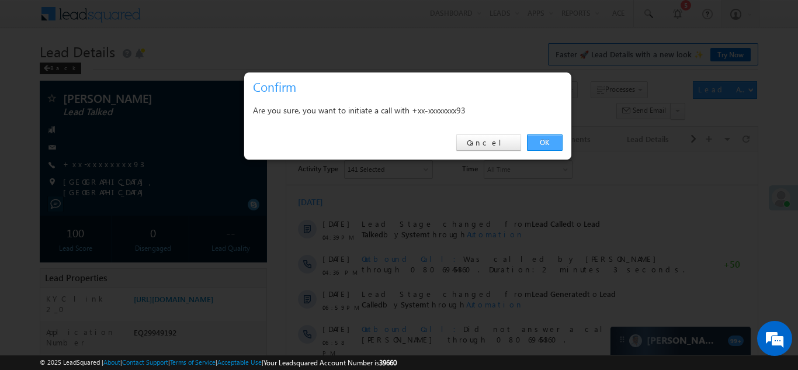
click at [544, 141] on link "OK" at bounding box center [545, 142] width 36 height 16
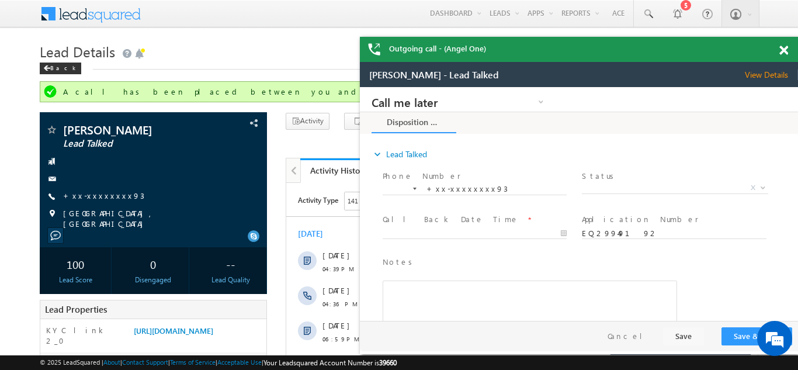
click at [783, 48] on span at bounding box center [783, 51] width 9 height 10
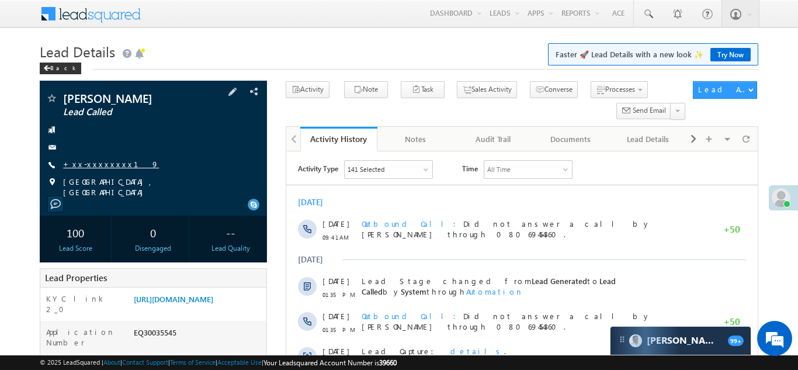
click at [96, 164] on link "+xx-xxxxxxxx19" at bounding box center [111, 164] width 96 height 10
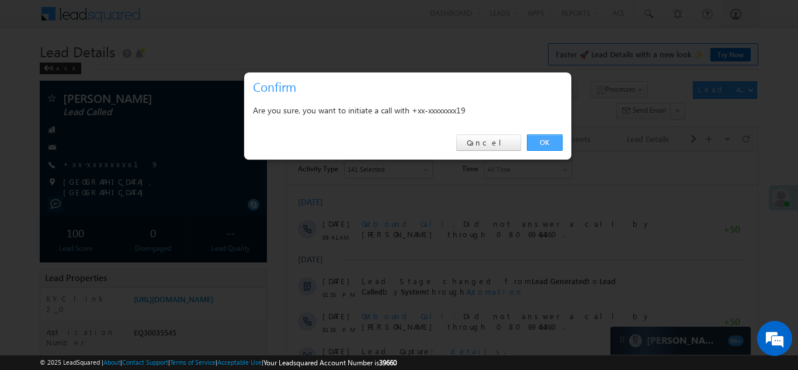
click at [537, 141] on link "OK" at bounding box center [545, 142] width 36 height 16
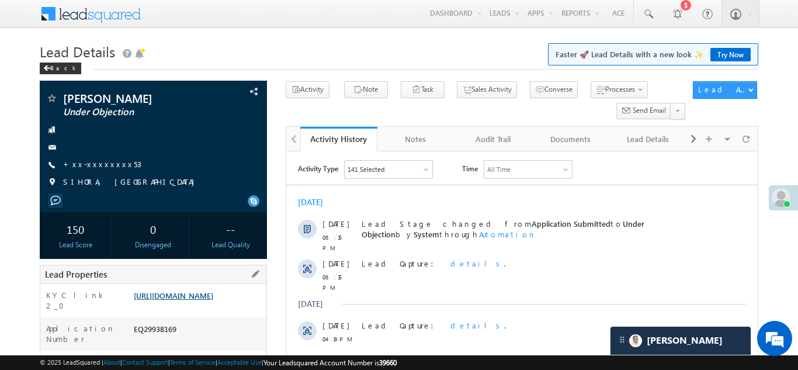
click at [205, 300] on link "[URL][DOMAIN_NAME]" at bounding box center [173, 295] width 79 height 10
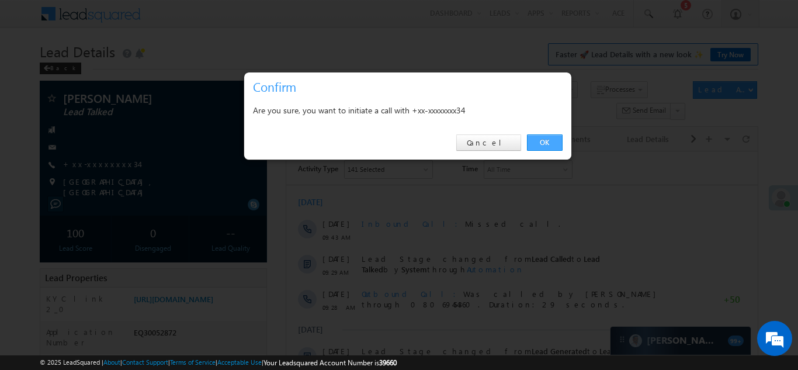
click at [540, 140] on link "OK" at bounding box center [545, 142] width 36 height 16
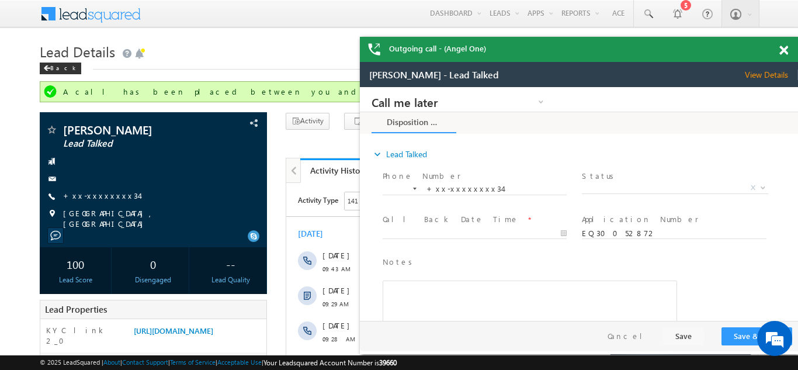
click at [783, 51] on div "Outgoing call - (Angel One)" at bounding box center [579, 49] width 438 height 25
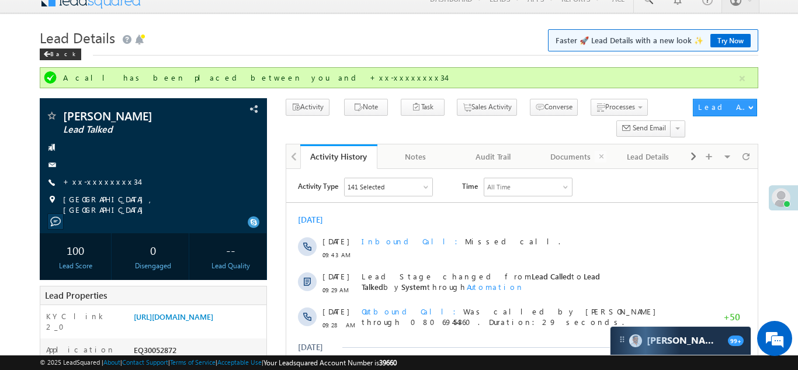
scroll to position [13, 0]
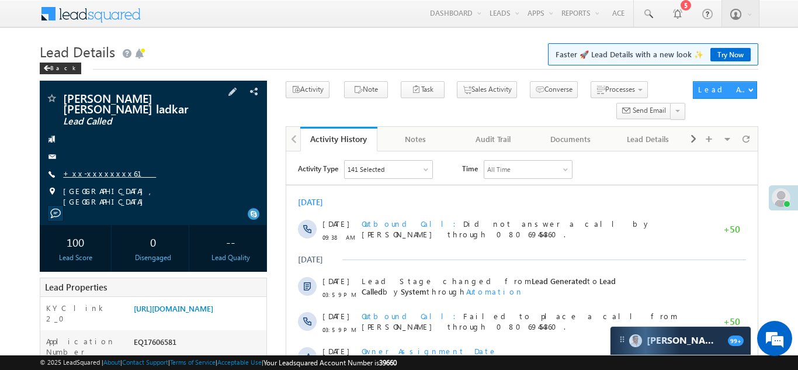
click at [95, 168] on link "+xx-xxxxxxxx61" at bounding box center [109, 173] width 93 height 10
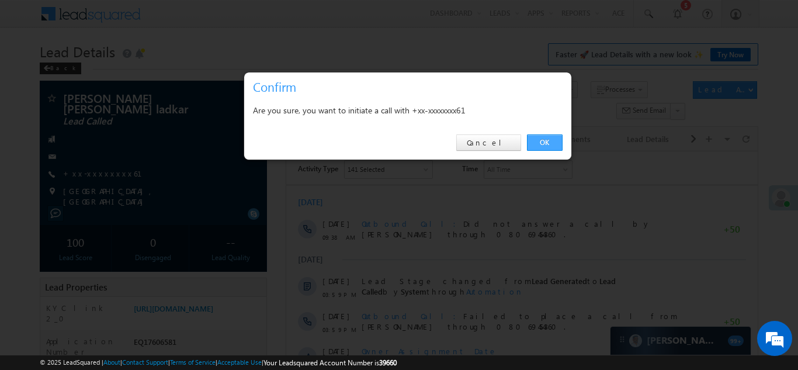
click at [545, 141] on link "OK" at bounding box center [545, 142] width 36 height 16
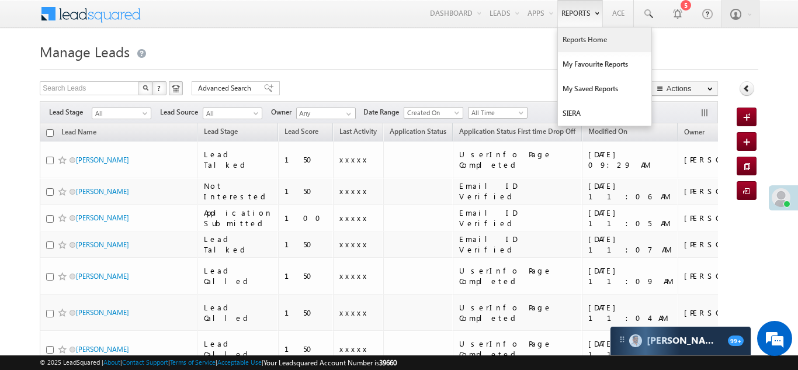
click at [585, 36] on link "Reports Home" at bounding box center [604, 39] width 93 height 25
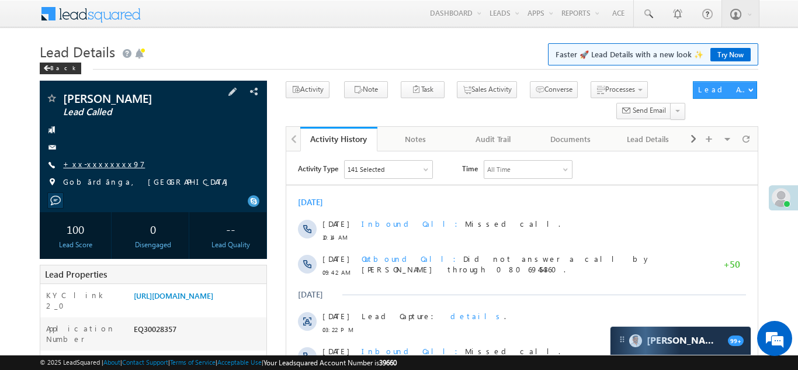
click at [100, 163] on link "+xx-xxxxxxxx97" at bounding box center [104, 164] width 82 height 10
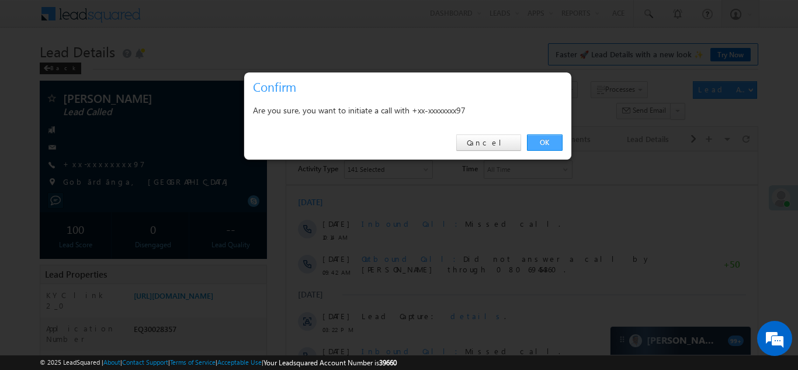
click at [548, 141] on link "OK" at bounding box center [545, 142] width 36 height 16
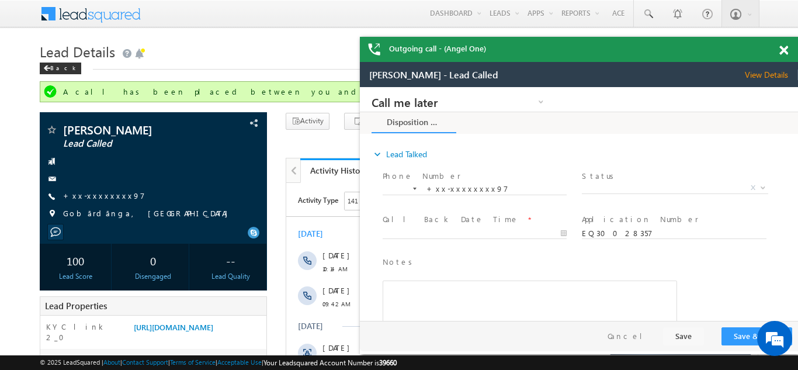
click at [786, 47] on span at bounding box center [783, 51] width 9 height 10
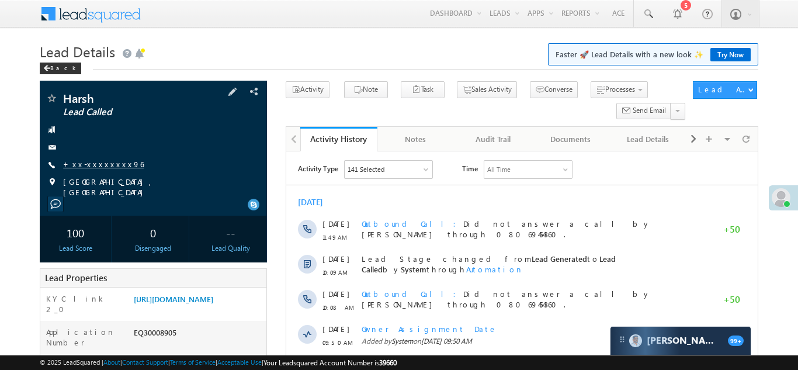
click at [92, 165] on link "+xx-xxxxxxxx96" at bounding box center [103, 164] width 81 height 10
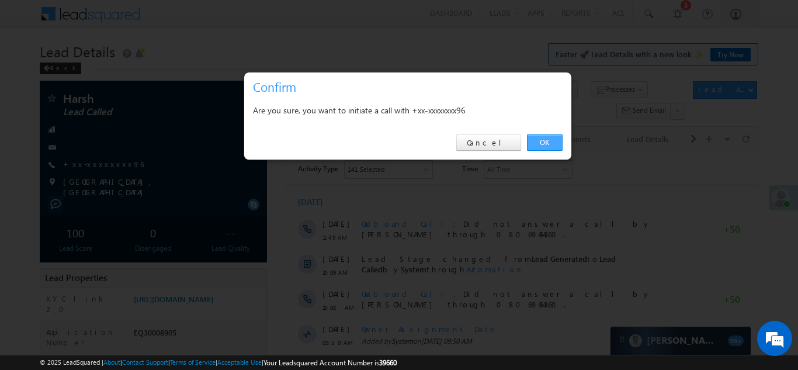
click at [545, 140] on link "OK" at bounding box center [545, 142] width 36 height 16
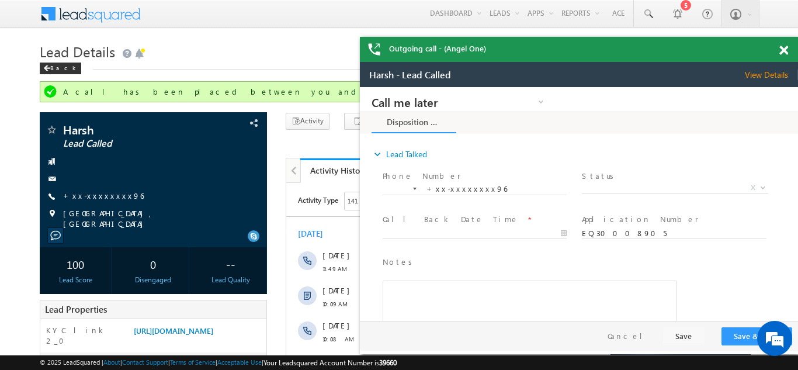
click at [785, 48] on span at bounding box center [783, 51] width 9 height 10
